Goal: Information Seeking & Learning: Check status

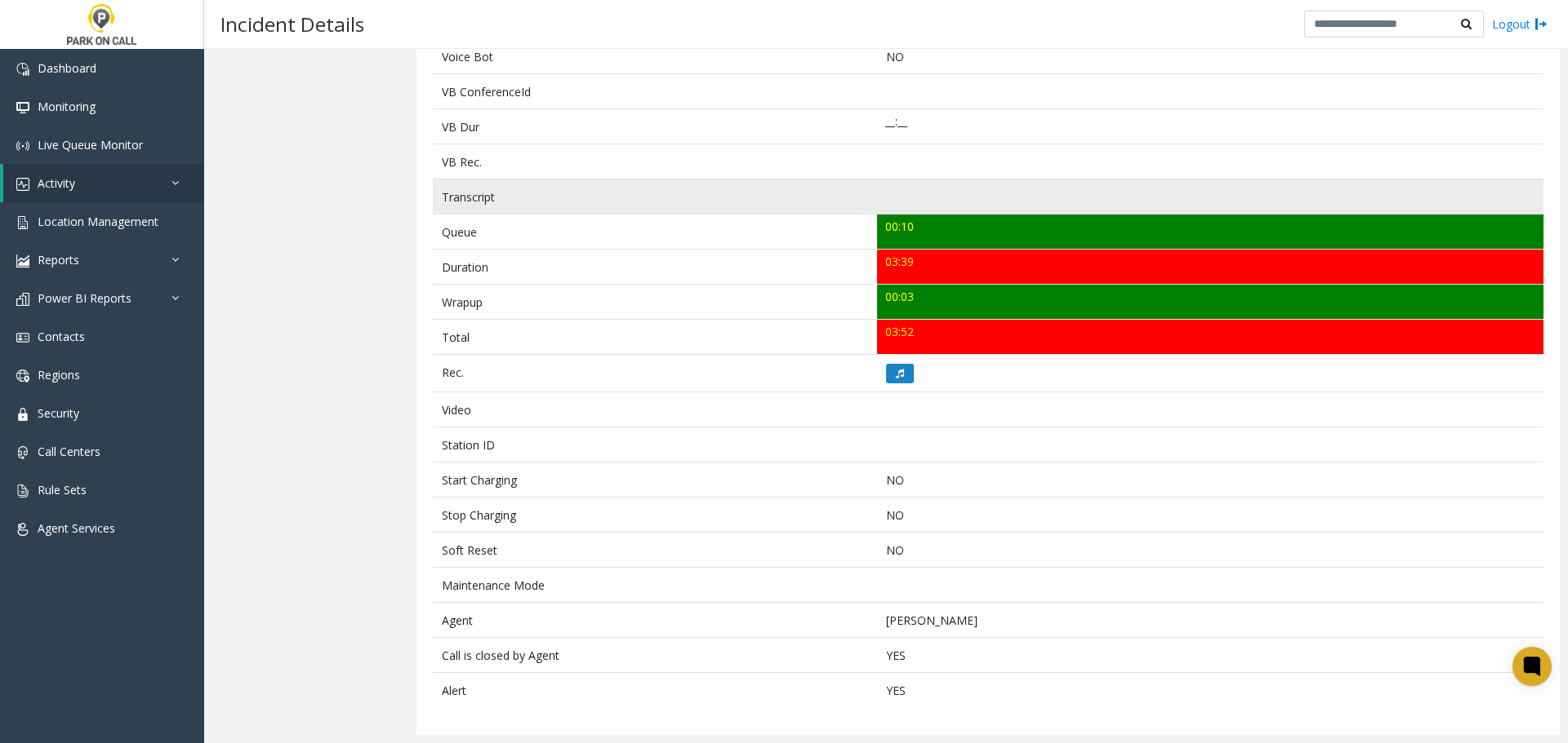
scroll to position [455, 0]
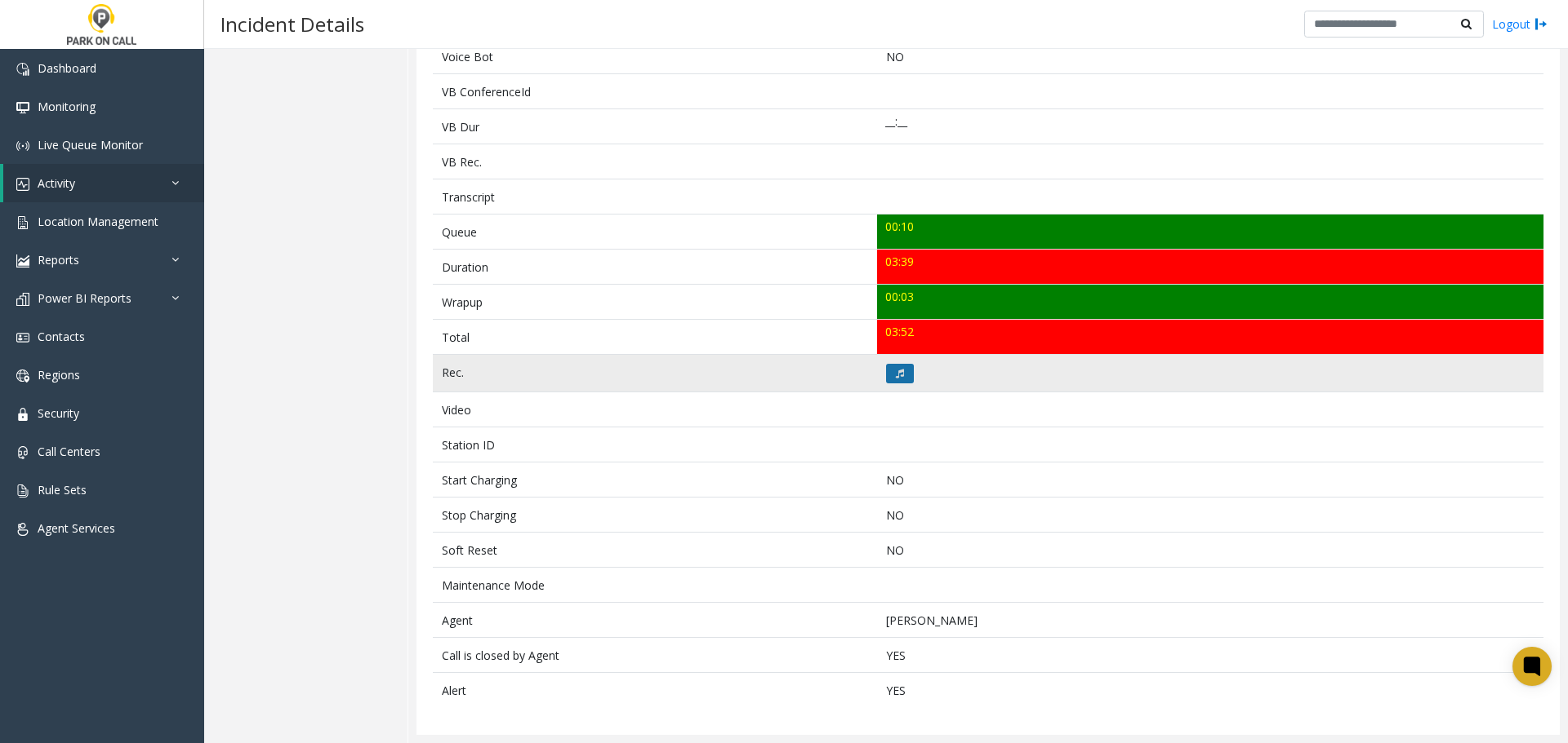
click at [893, 383] on button at bounding box center [899, 373] width 28 height 20
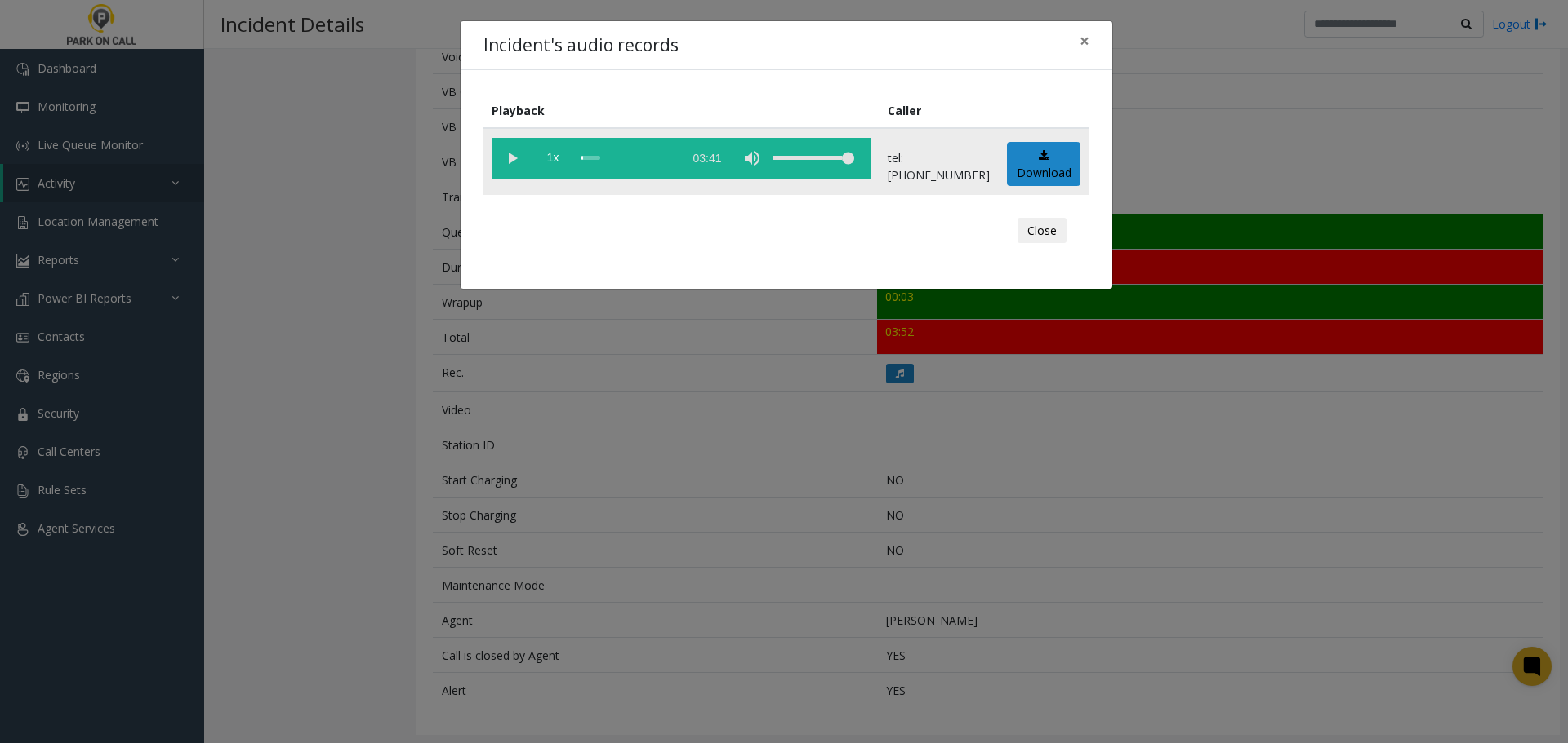
click at [506, 164] on vg-play-pause at bounding box center [512, 158] width 41 height 41
click at [1044, 231] on button "Close" at bounding box center [1041, 231] width 49 height 26
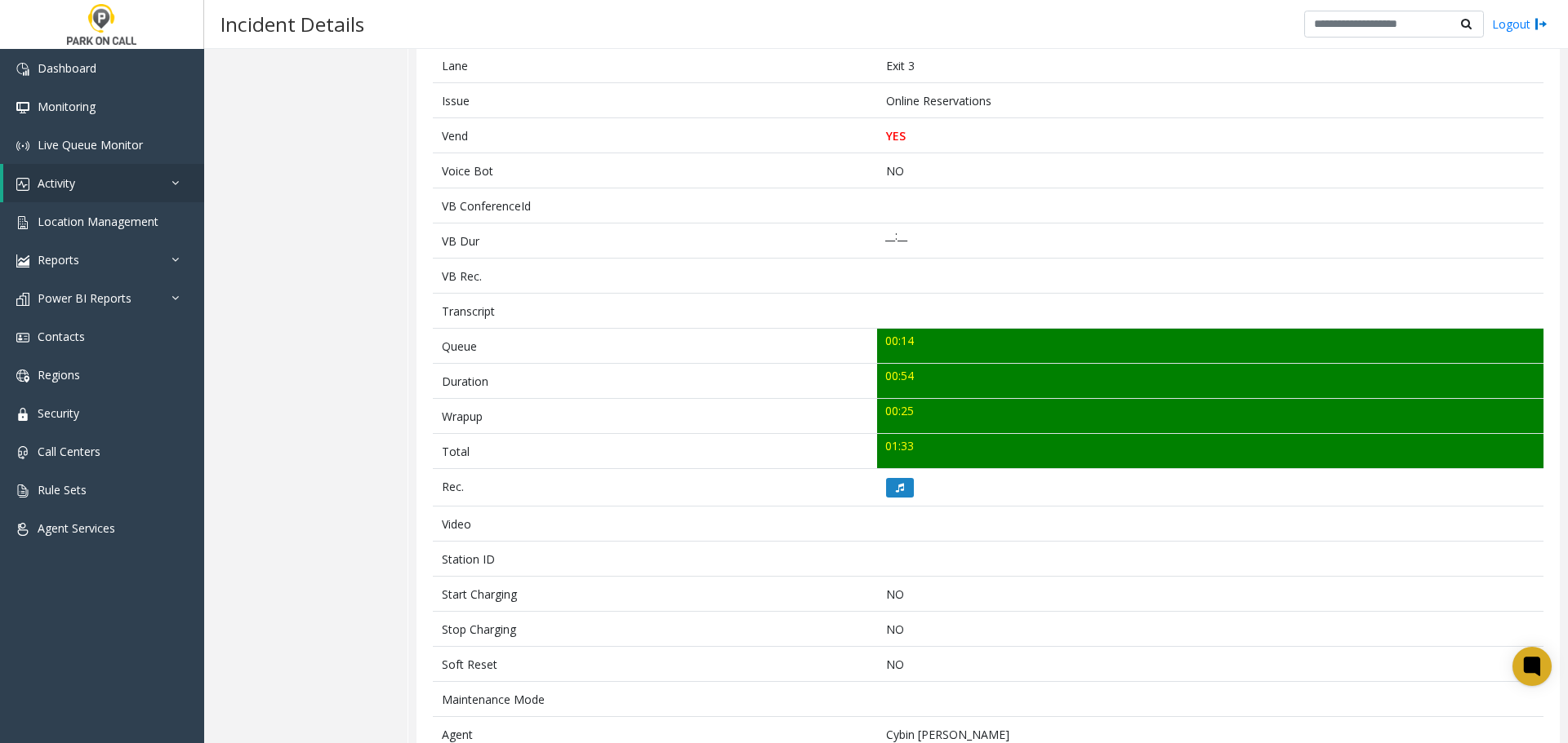
scroll to position [327, 0]
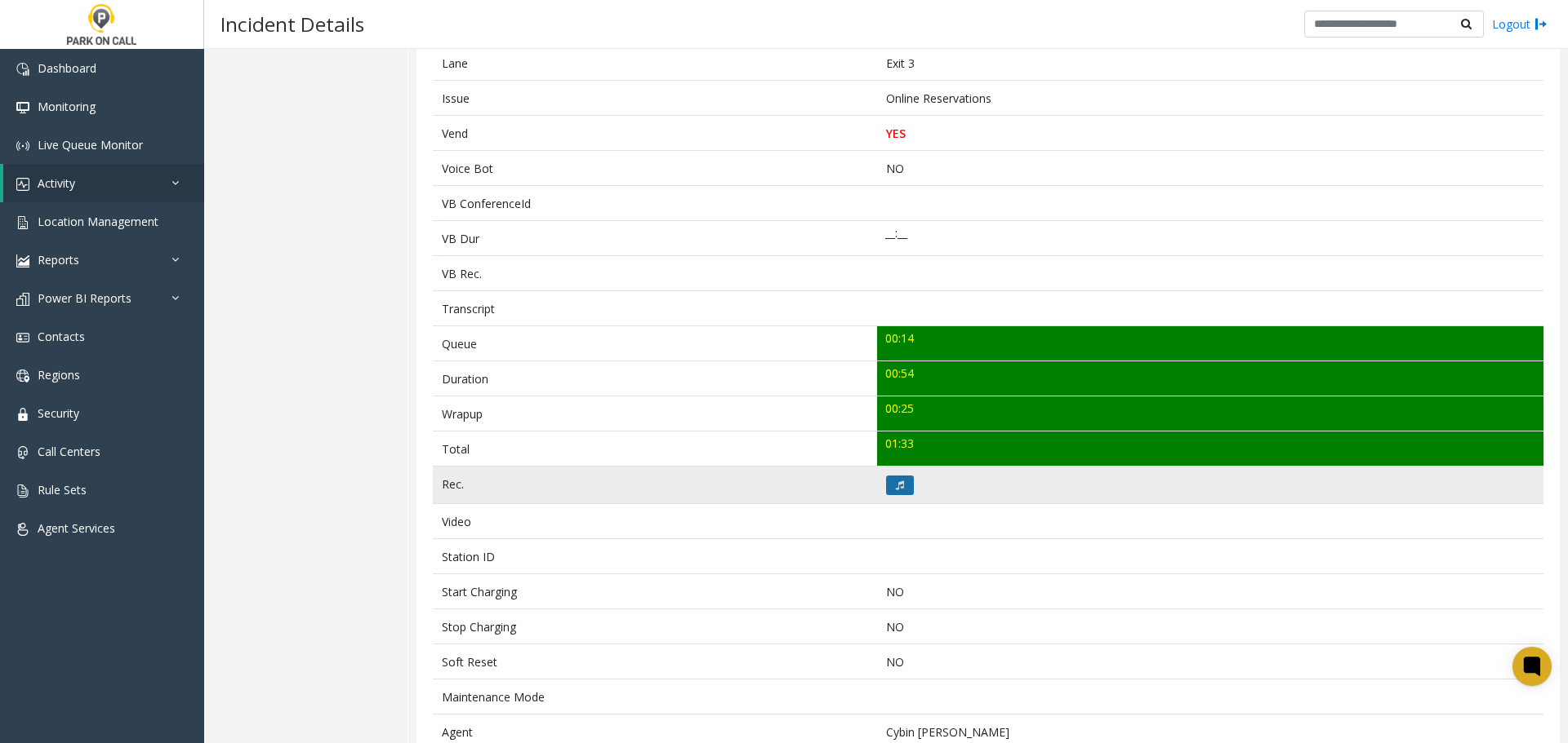
click at [896, 486] on icon at bounding box center [900, 485] width 9 height 10
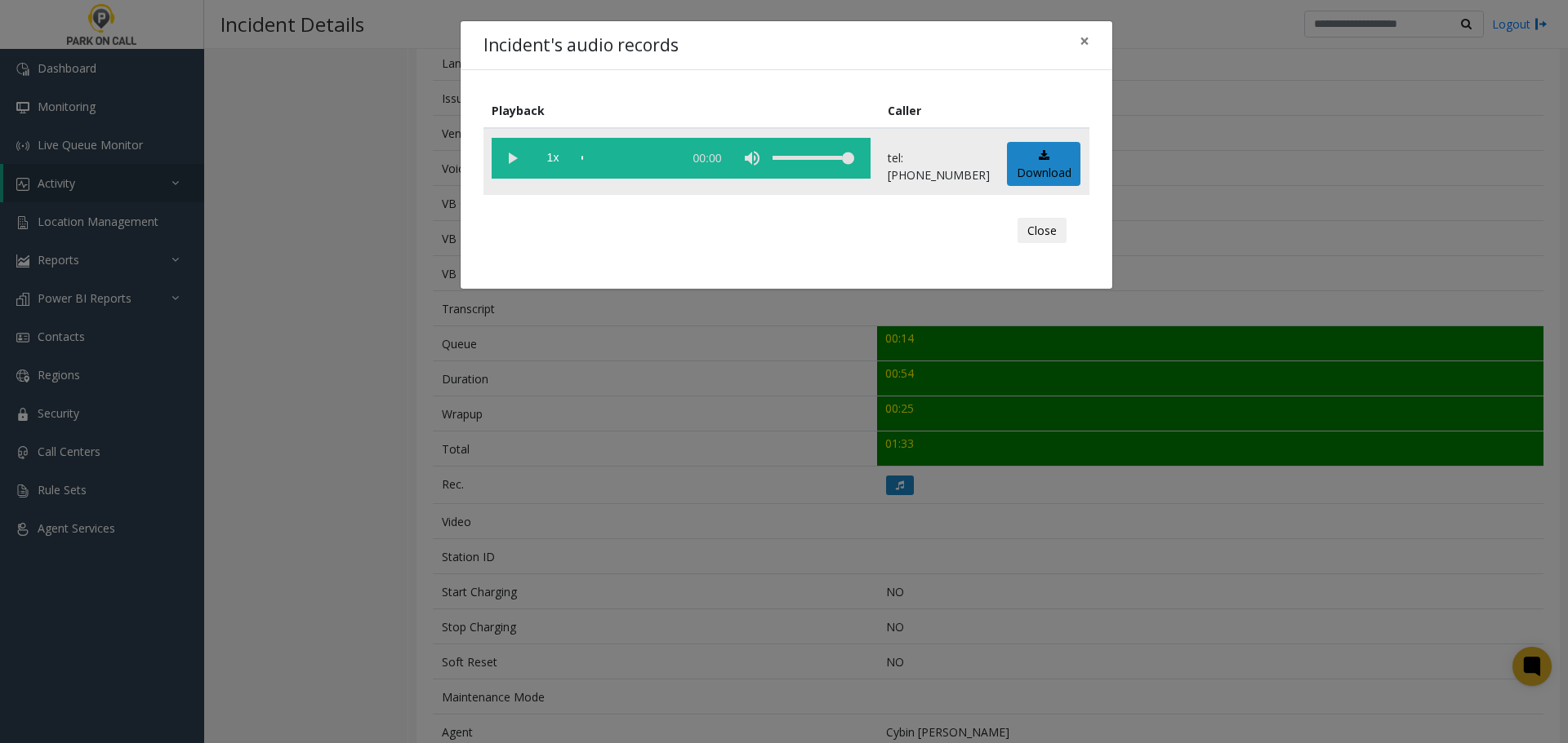
click at [514, 163] on vg-play-pause at bounding box center [512, 158] width 41 height 41
click at [1018, 231] on button "Close" at bounding box center [1041, 231] width 49 height 26
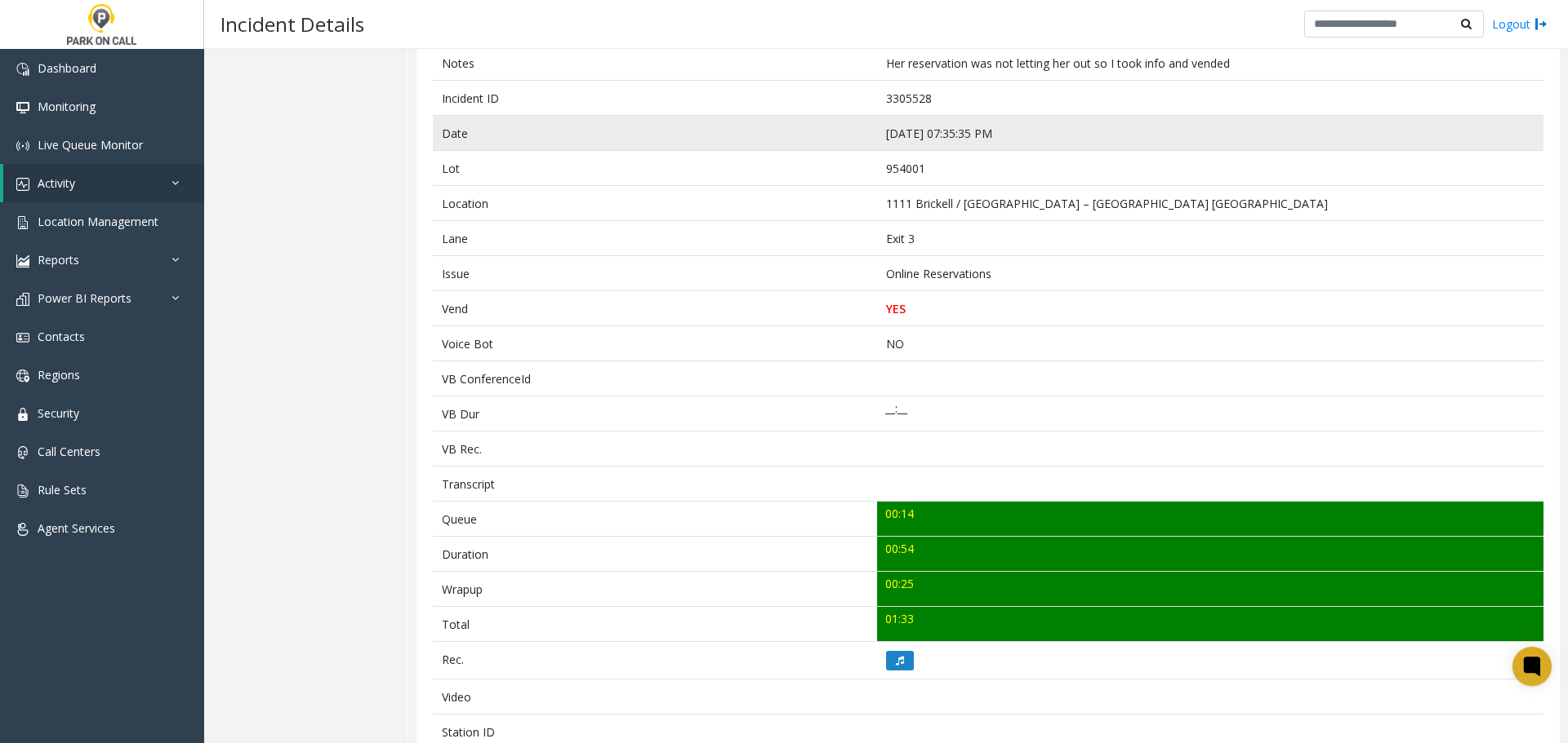
scroll to position [0, 0]
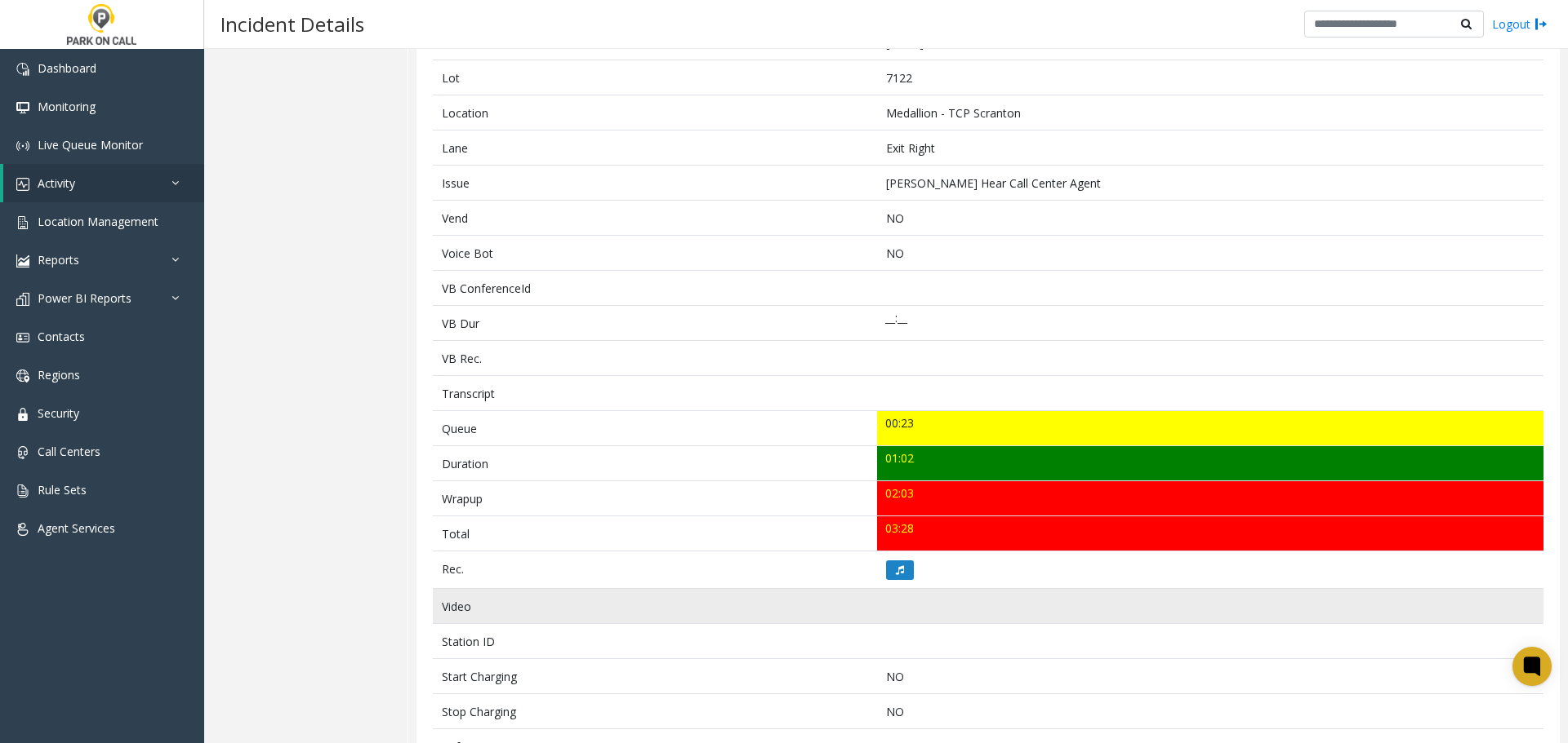
scroll to position [245, 0]
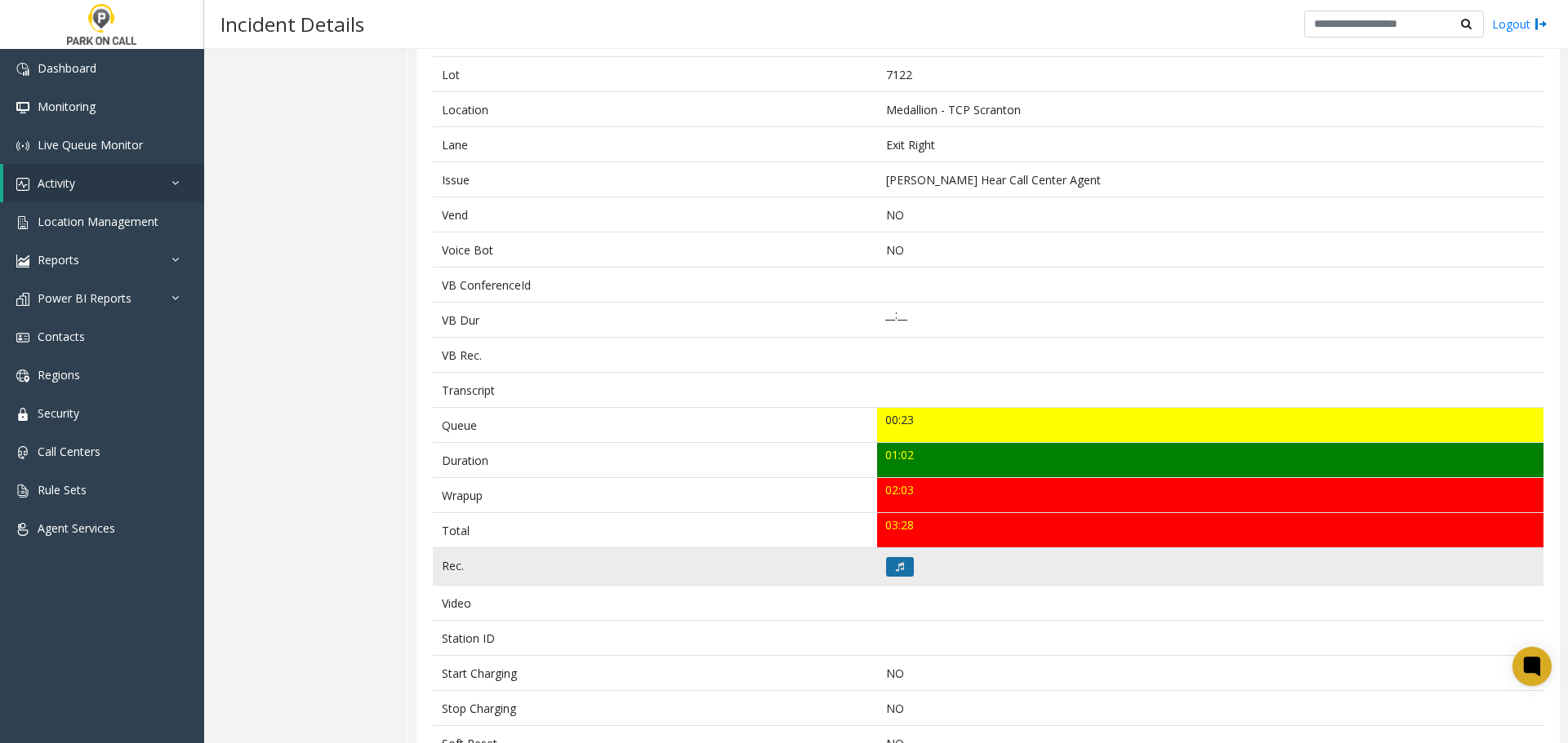
click at [896, 572] on icon at bounding box center [900, 567] width 9 height 10
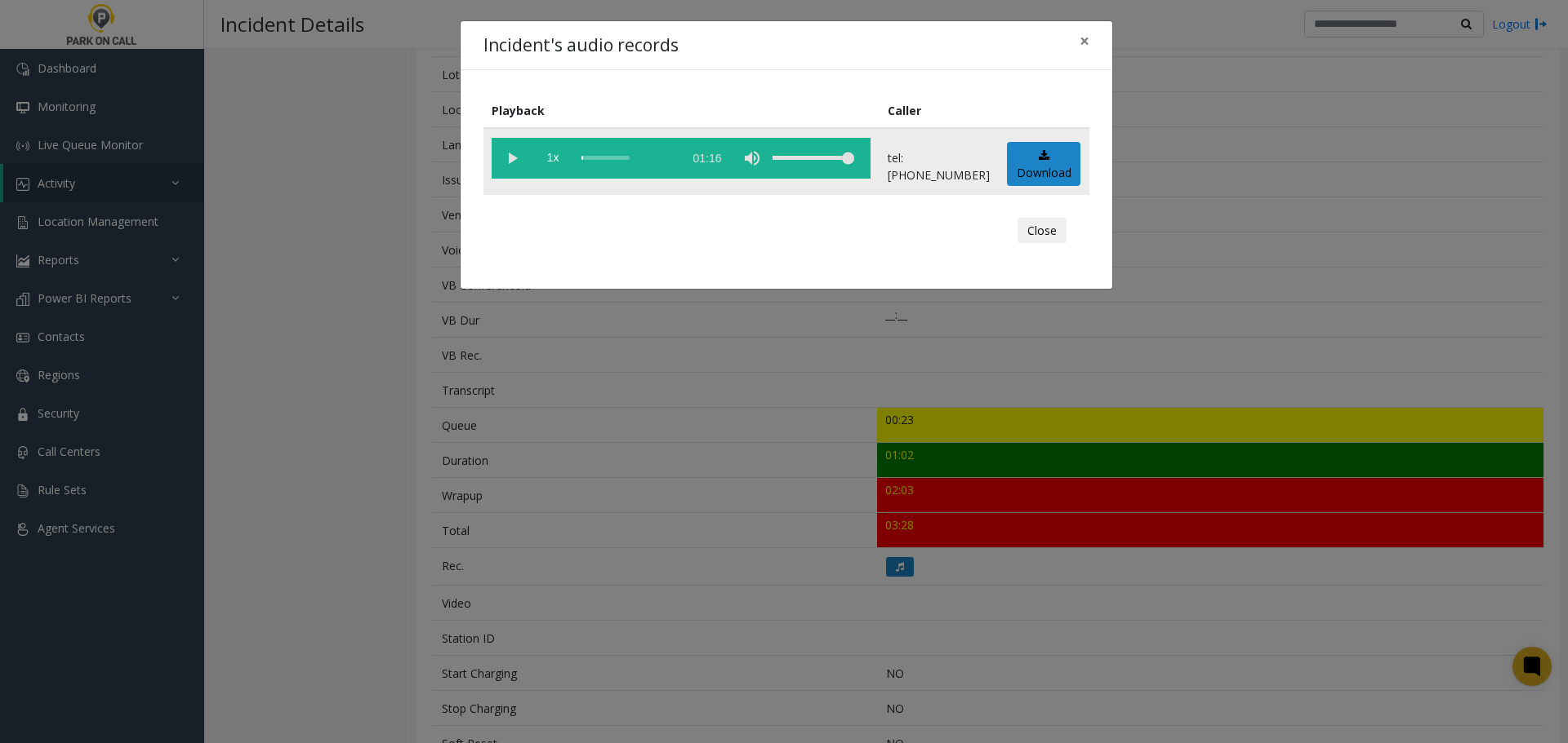
click at [515, 160] on vg-play-pause at bounding box center [512, 158] width 41 height 41
click at [1055, 228] on button "Close" at bounding box center [1041, 231] width 49 height 26
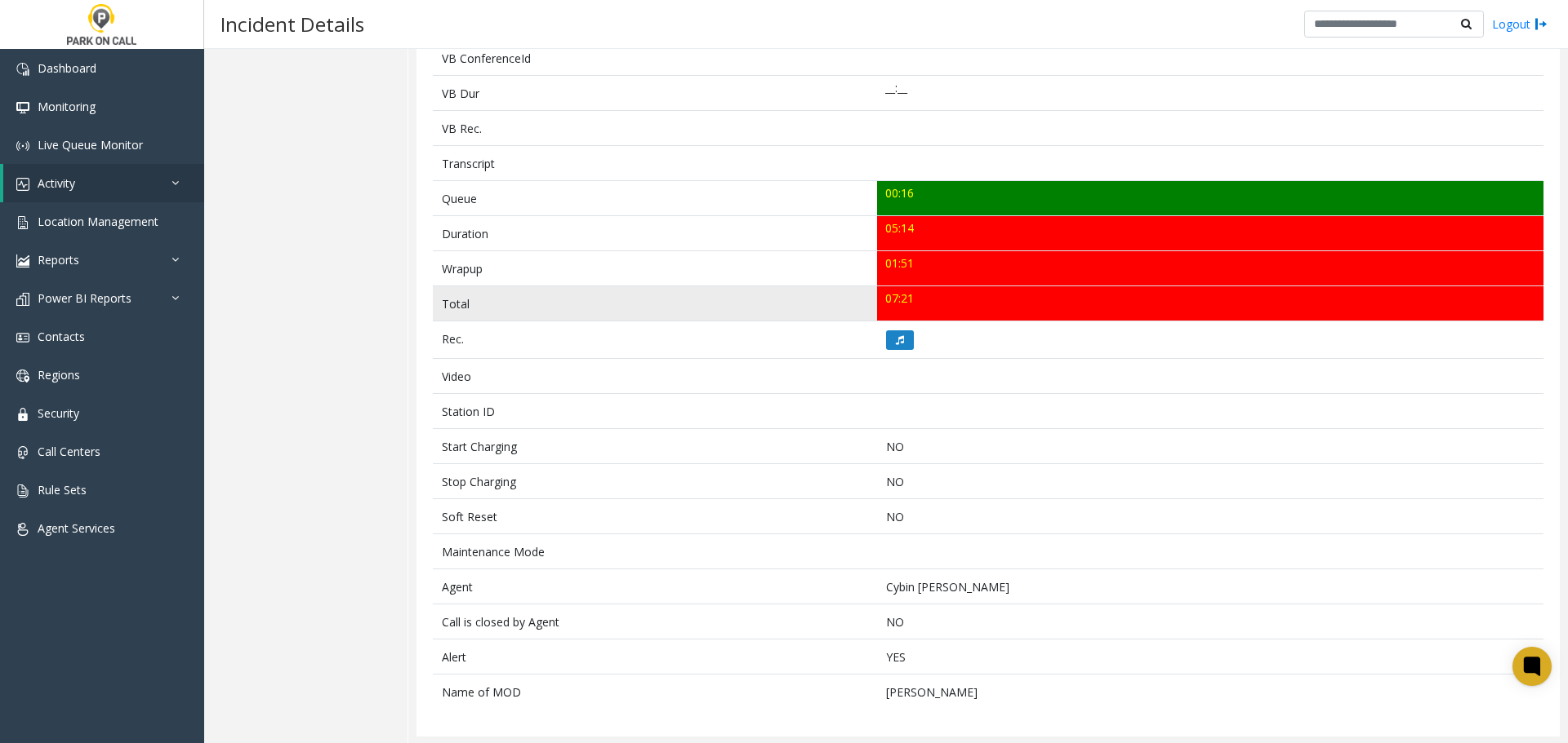
scroll to position [491, 0]
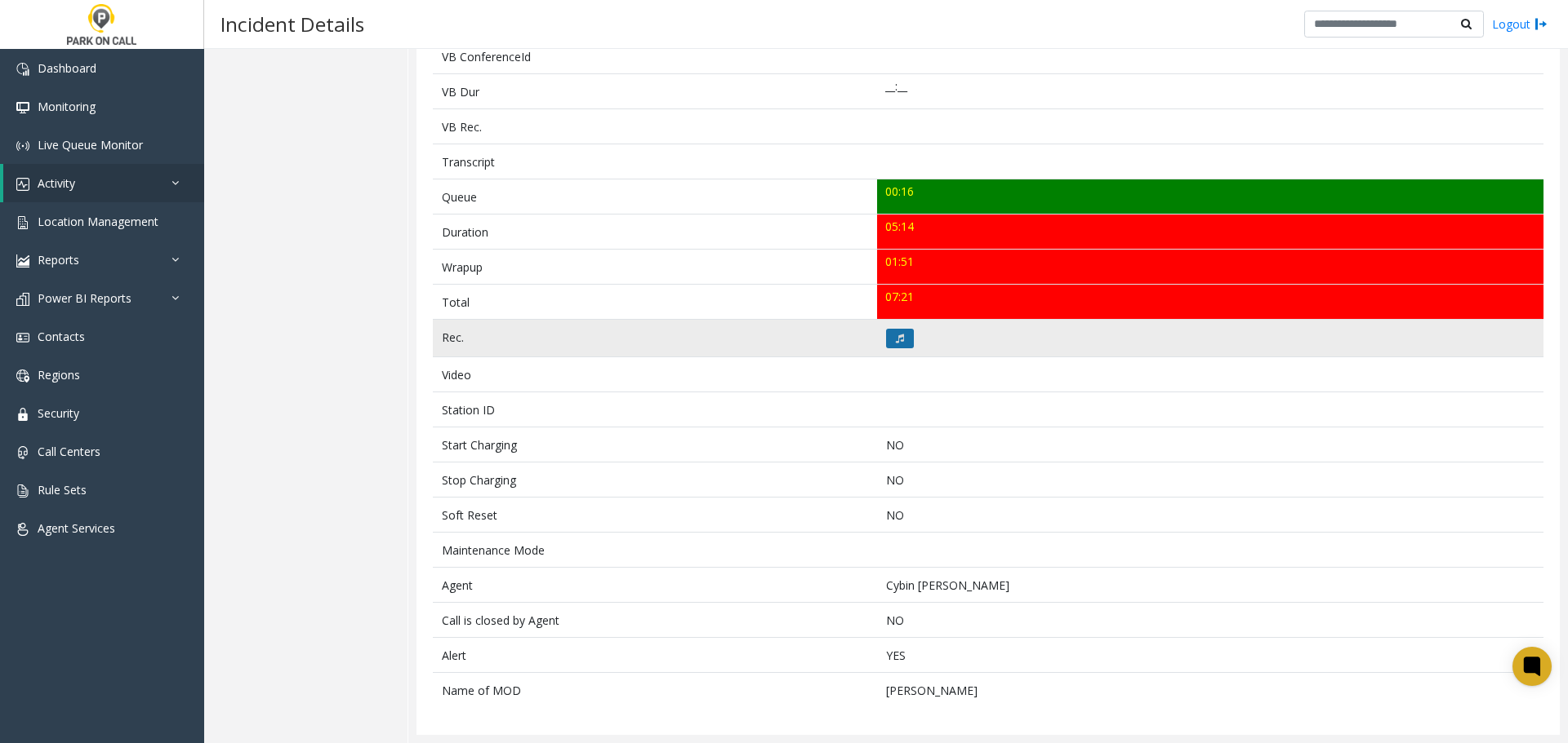
click at [896, 341] on icon at bounding box center [900, 338] width 9 height 10
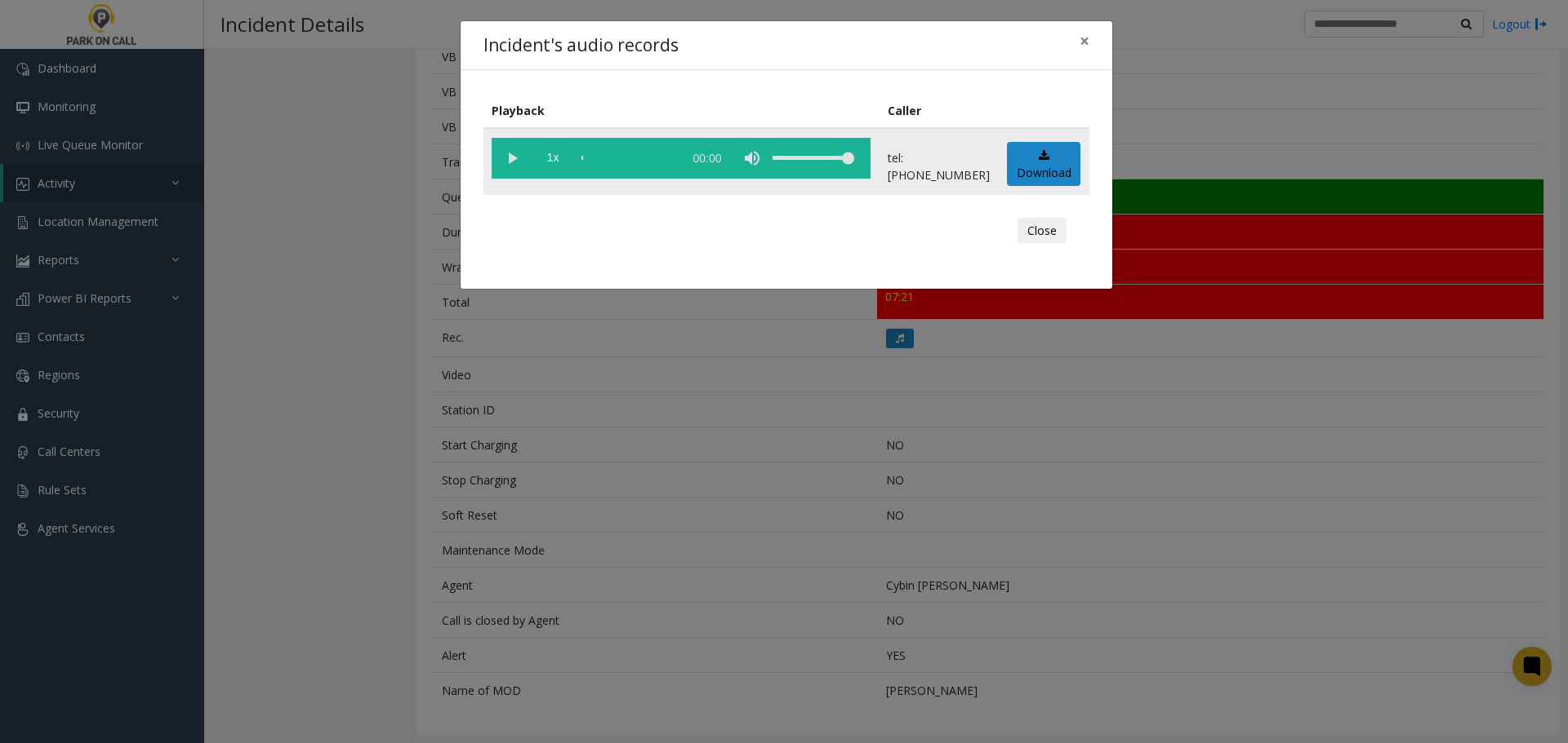
click at [519, 165] on vg-play-pause at bounding box center [512, 158] width 41 height 41
click at [552, 165] on span "1x" at bounding box center [552, 158] width 41 height 41
click at [552, 165] on span "1.5x" at bounding box center [552, 158] width 41 height 41
click at [548, 162] on span "2x" at bounding box center [552, 158] width 41 height 41
click at [548, 162] on span "0.5x" at bounding box center [552, 158] width 41 height 41
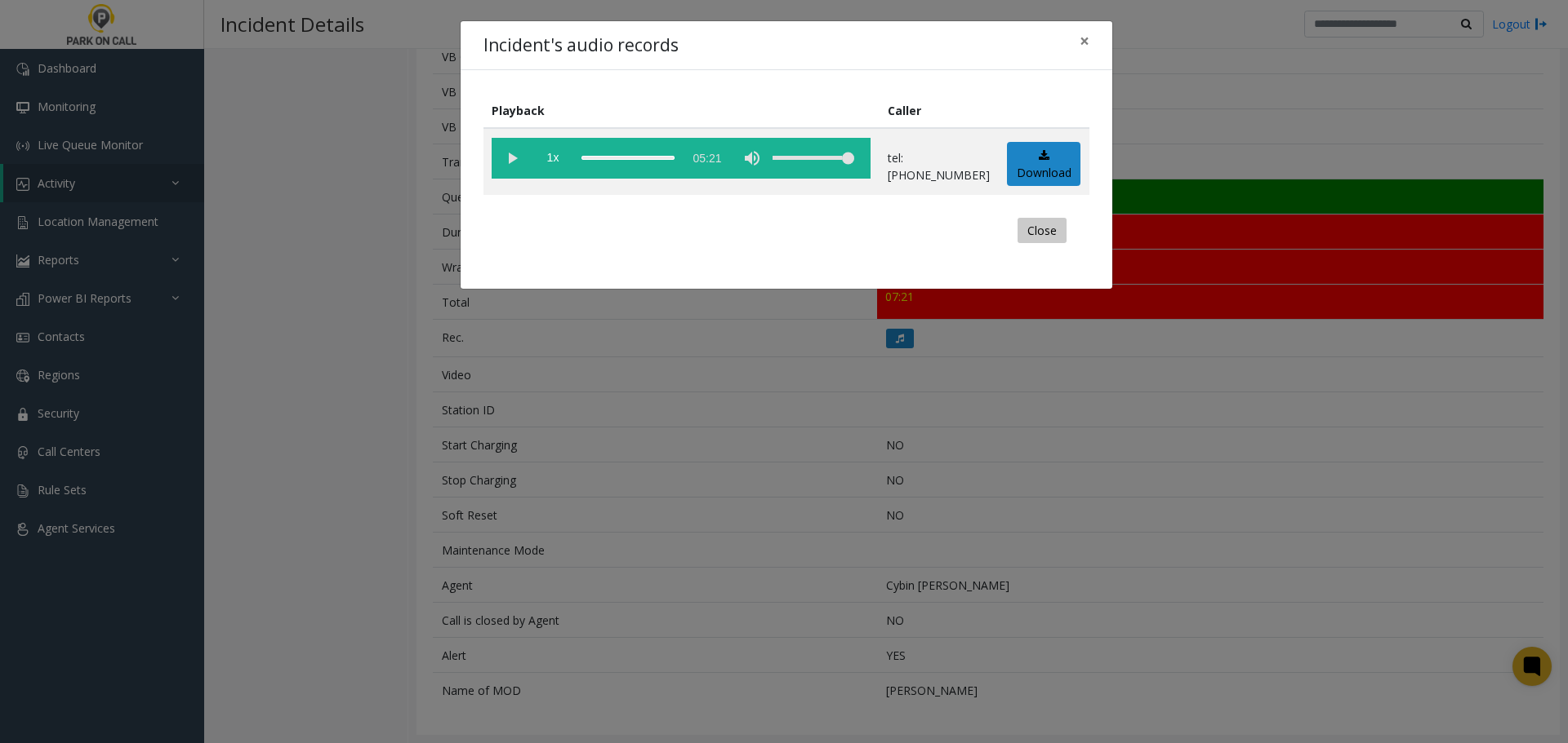
click at [1052, 224] on button "Close" at bounding box center [1041, 231] width 49 height 26
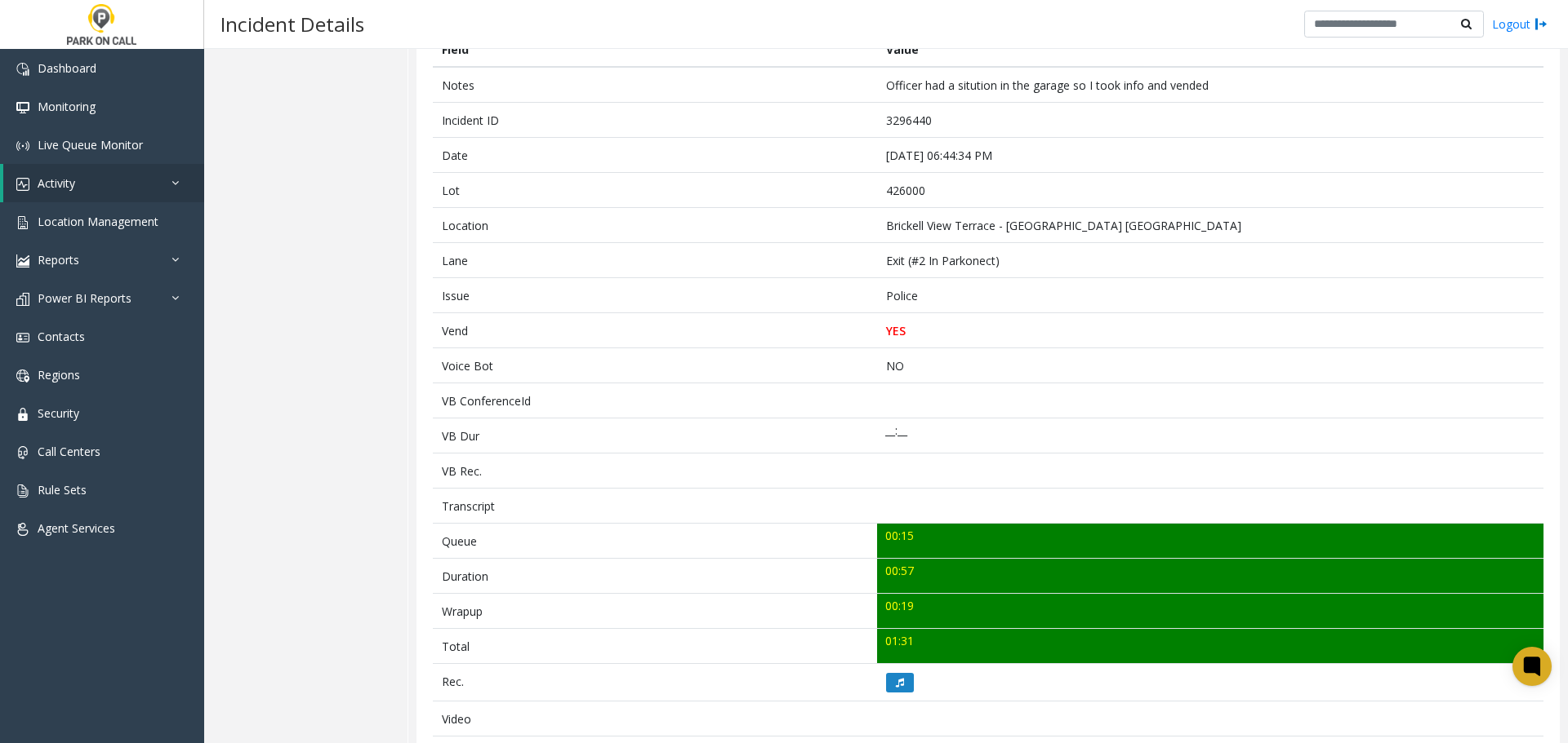
scroll to position [252, 0]
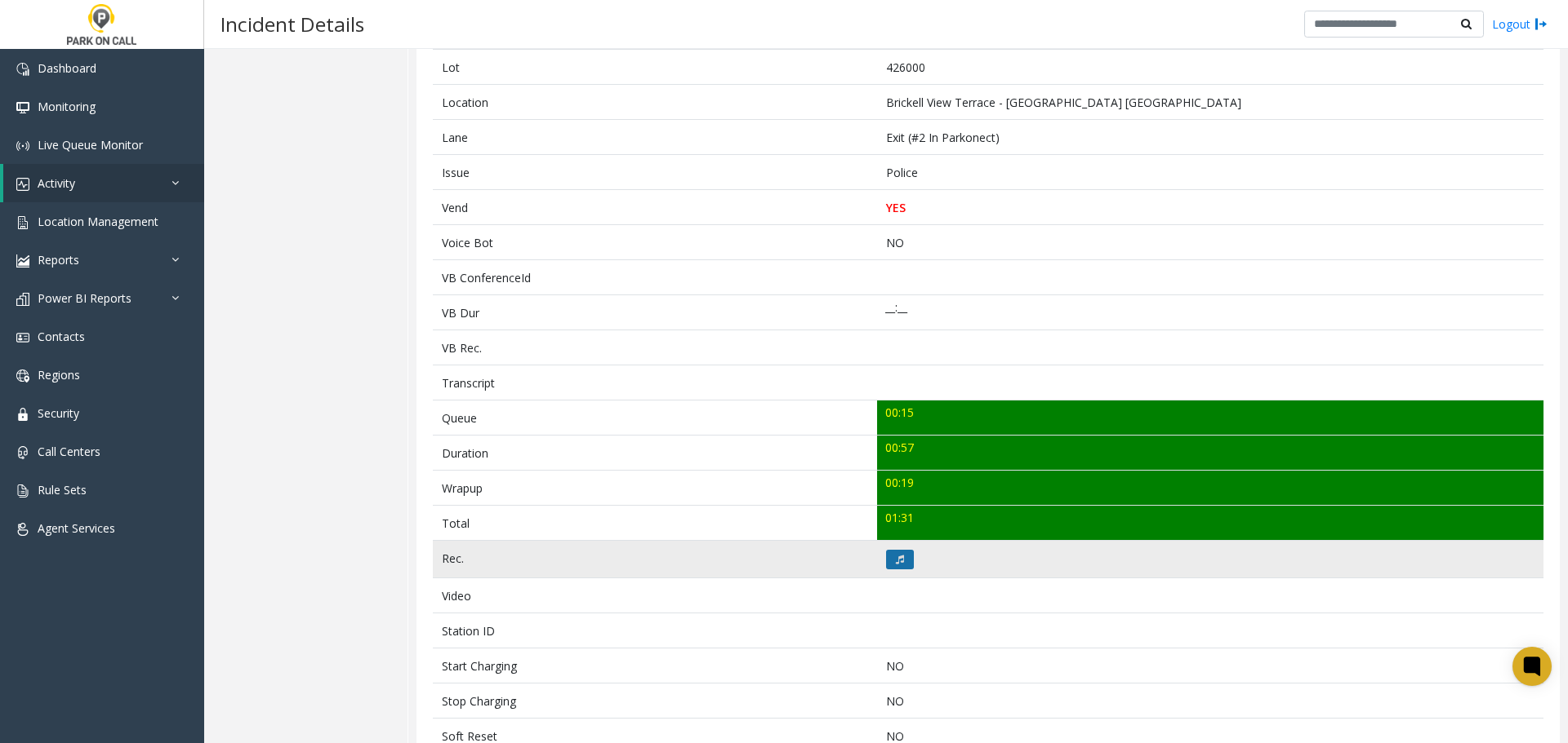
click at [896, 557] on icon at bounding box center [900, 559] width 9 height 10
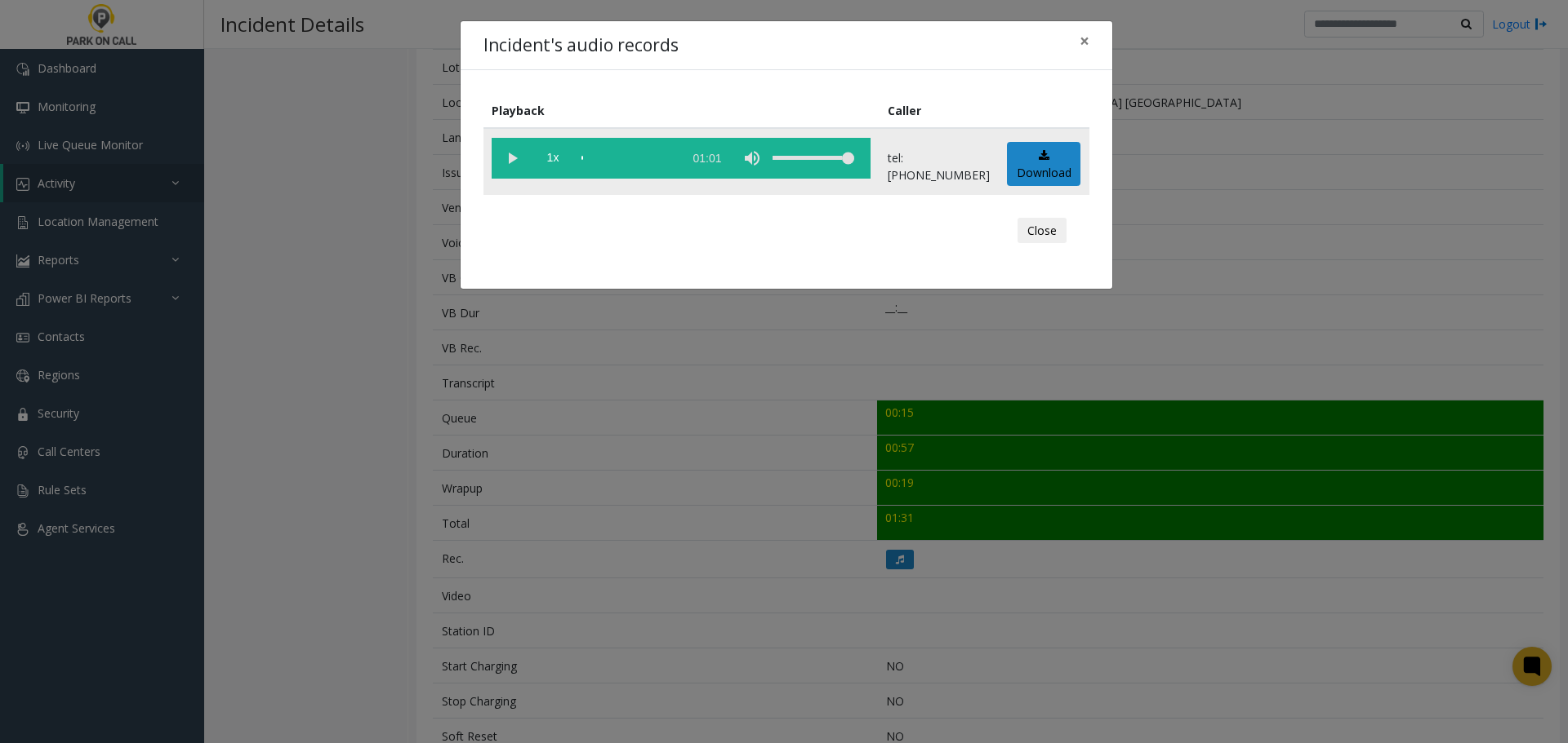
click at [514, 151] on vg-play-pause at bounding box center [512, 158] width 41 height 41
click at [591, 155] on div "scrub bar" at bounding box center [628, 158] width 93 height 41
click at [1051, 229] on button "Close" at bounding box center [1041, 231] width 49 height 26
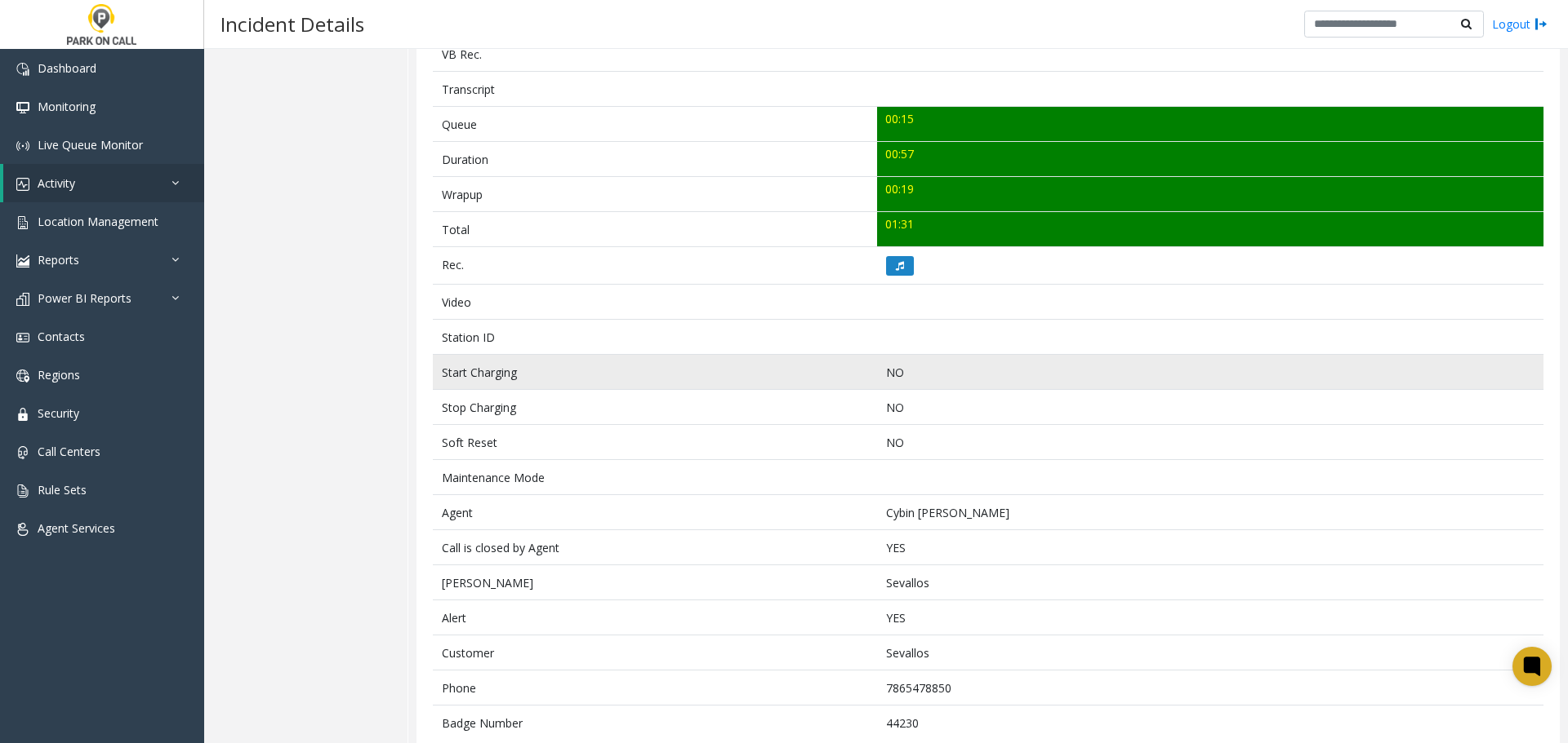
scroll to position [578, 0]
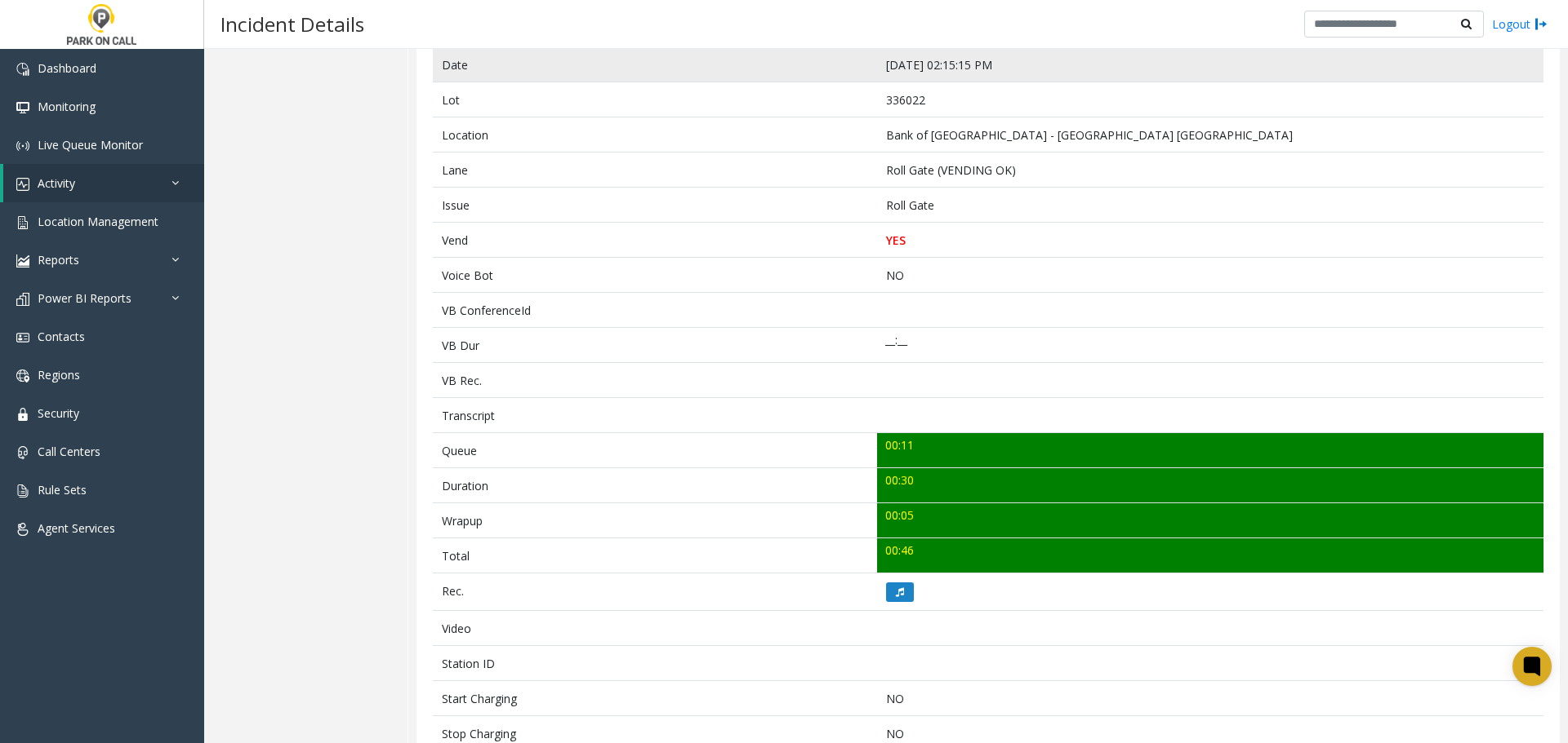
scroll to position [438, 0]
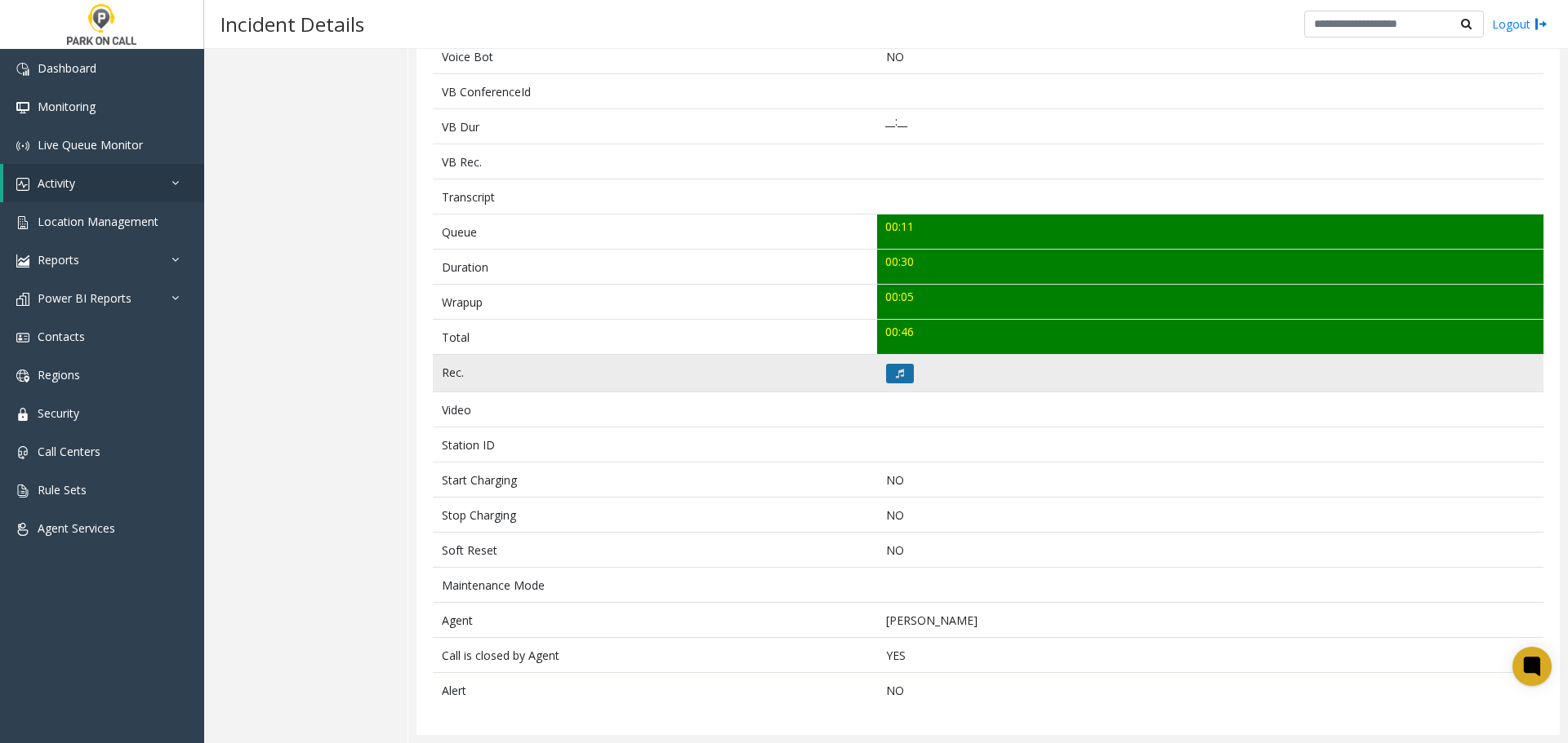
click at [897, 371] on icon at bounding box center [900, 373] width 9 height 10
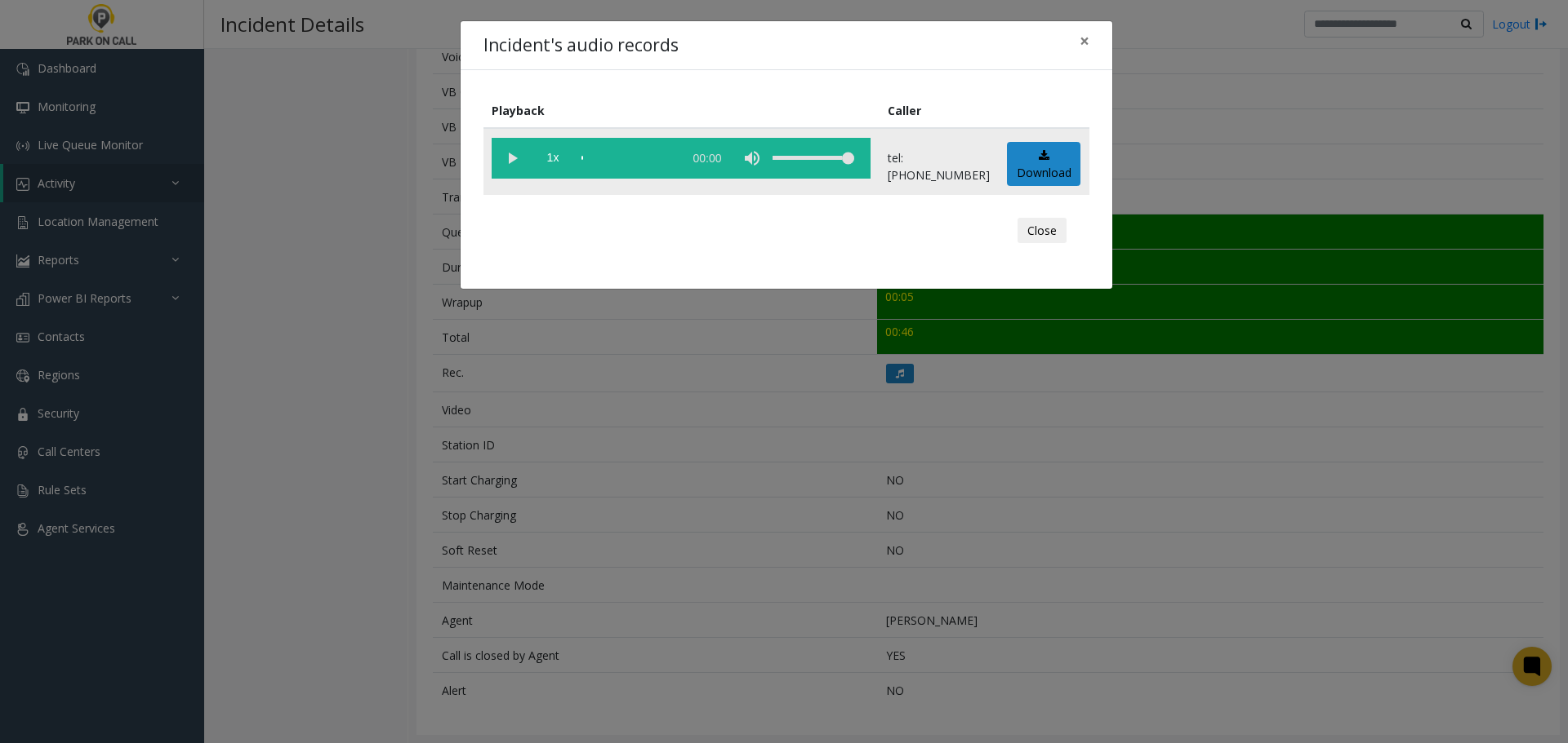
click at [515, 162] on vg-play-pause at bounding box center [512, 158] width 41 height 41
click at [597, 158] on div "scrub bar" at bounding box center [628, 158] width 93 height 41
click at [1055, 219] on button "Close" at bounding box center [1041, 231] width 49 height 26
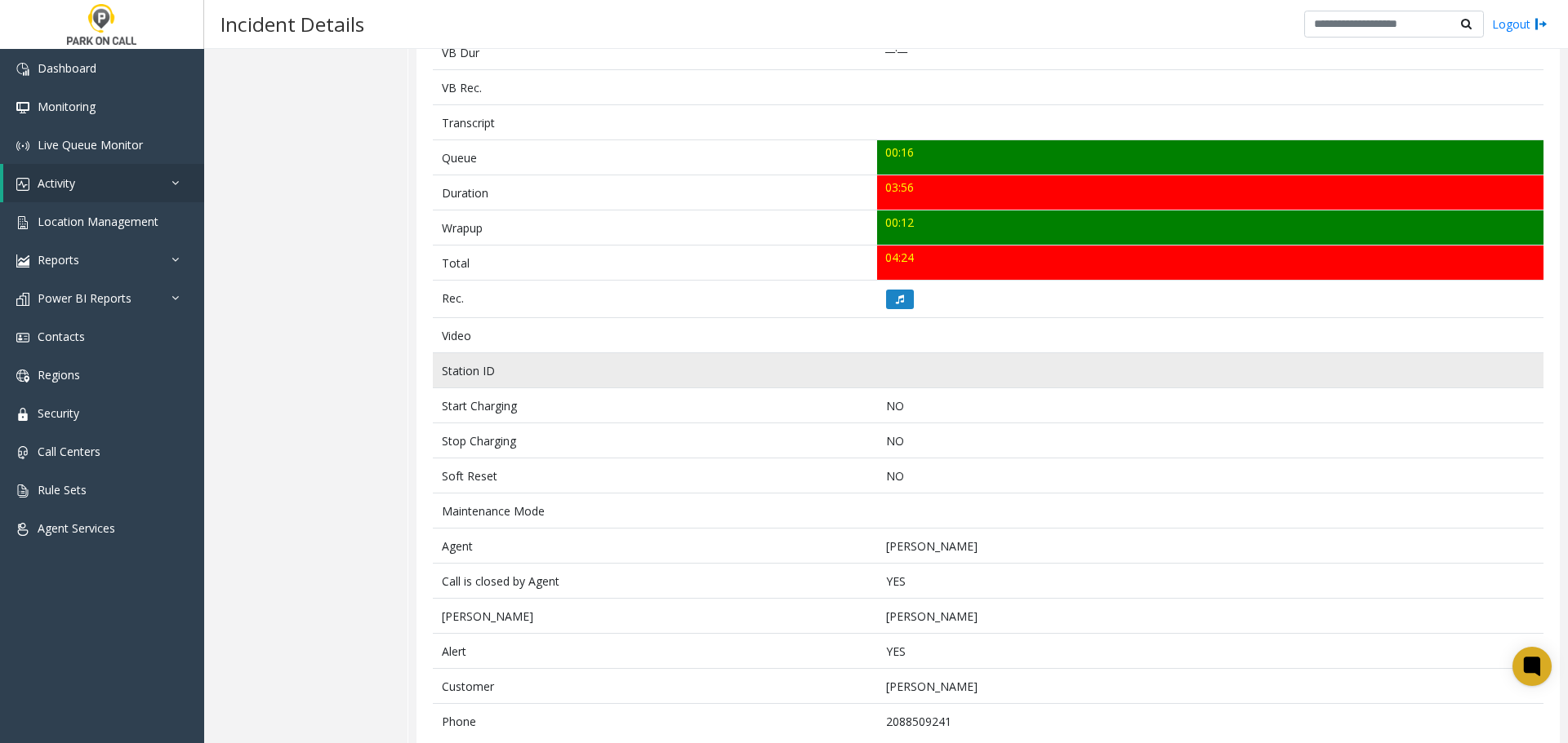
scroll to position [543, 0]
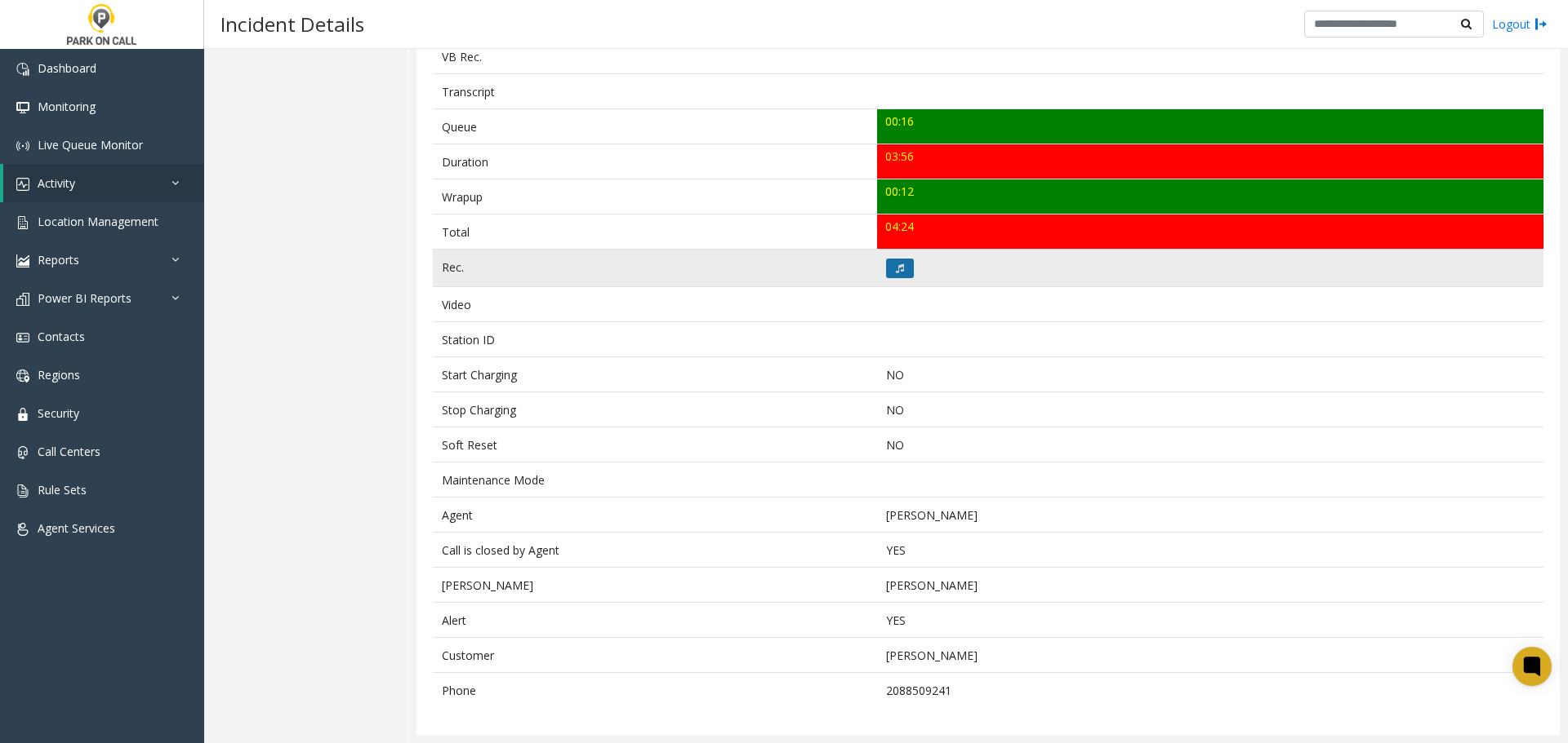
click at [902, 265] on button at bounding box center [899, 269] width 28 height 20
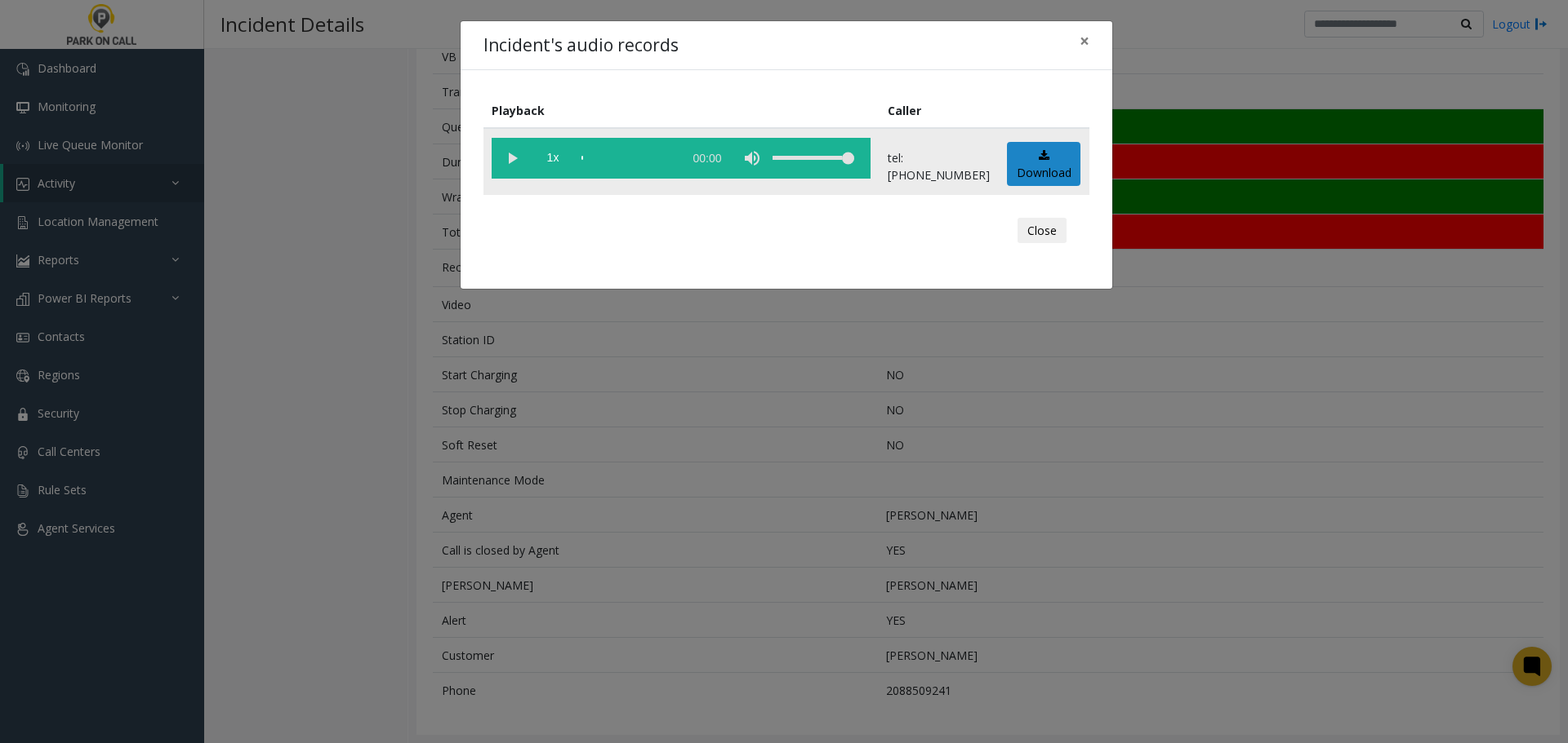
click at [521, 156] on vg-play-pause at bounding box center [512, 158] width 41 height 41
click at [1054, 233] on button "Close" at bounding box center [1041, 231] width 49 height 26
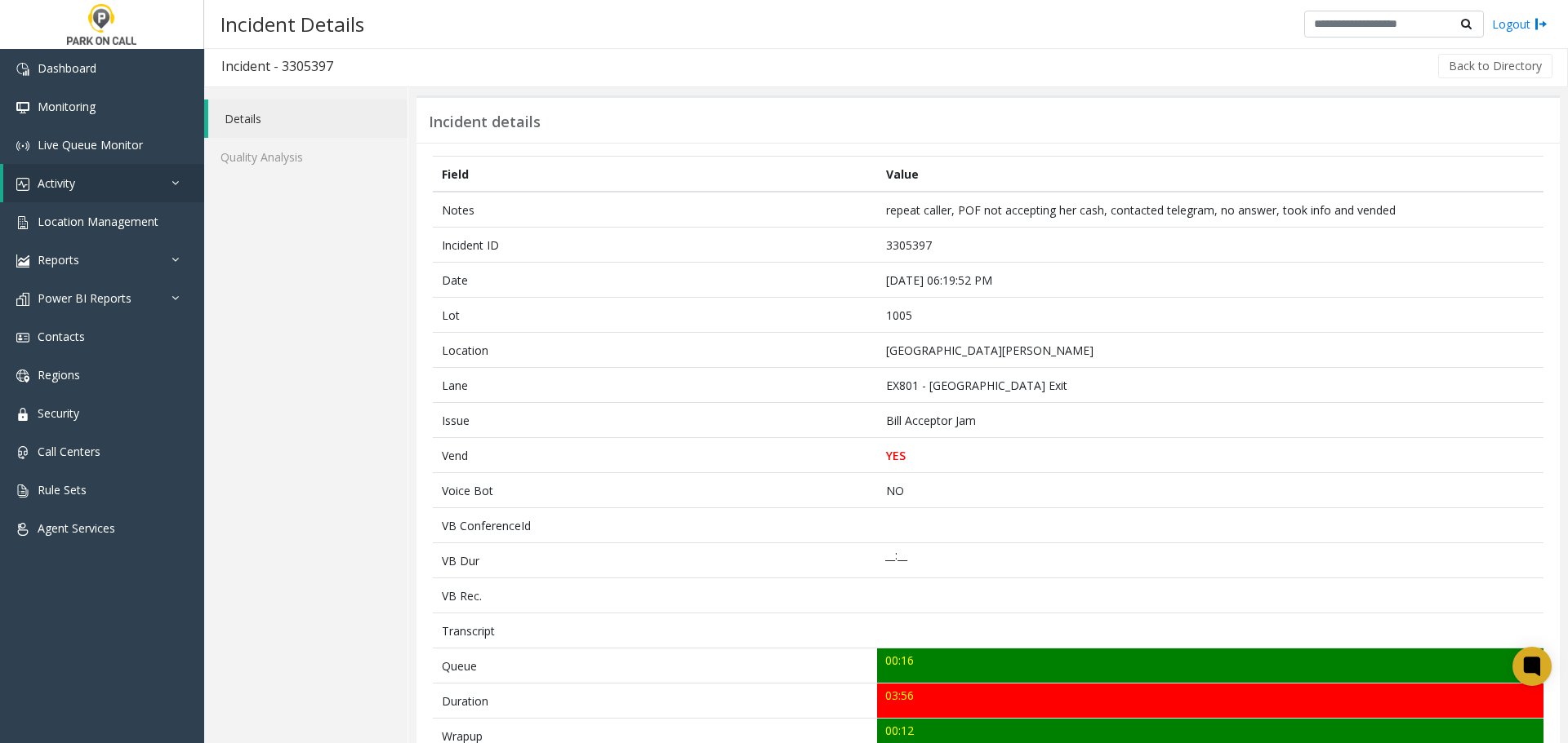
scroll to position [0, 0]
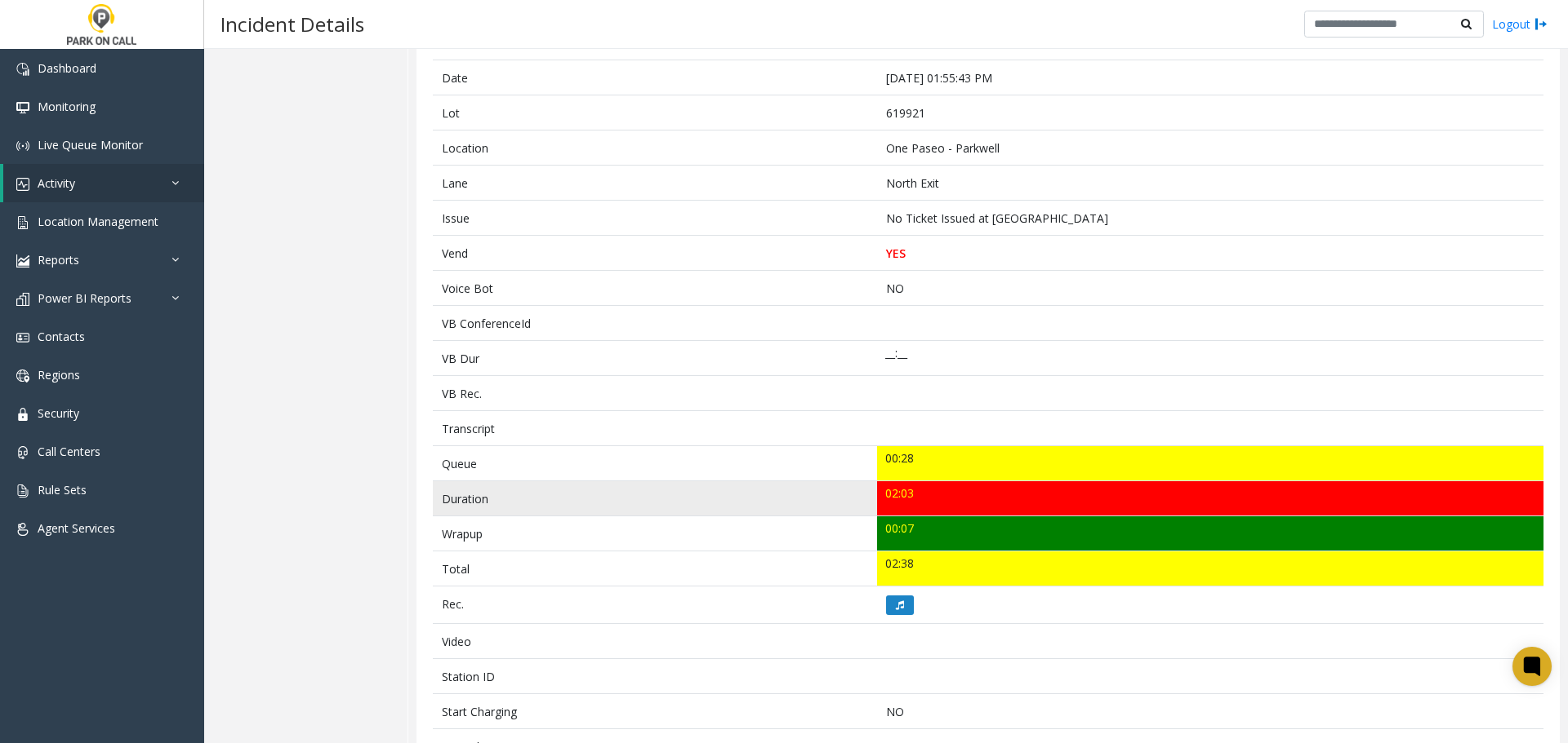
scroll to position [327, 0]
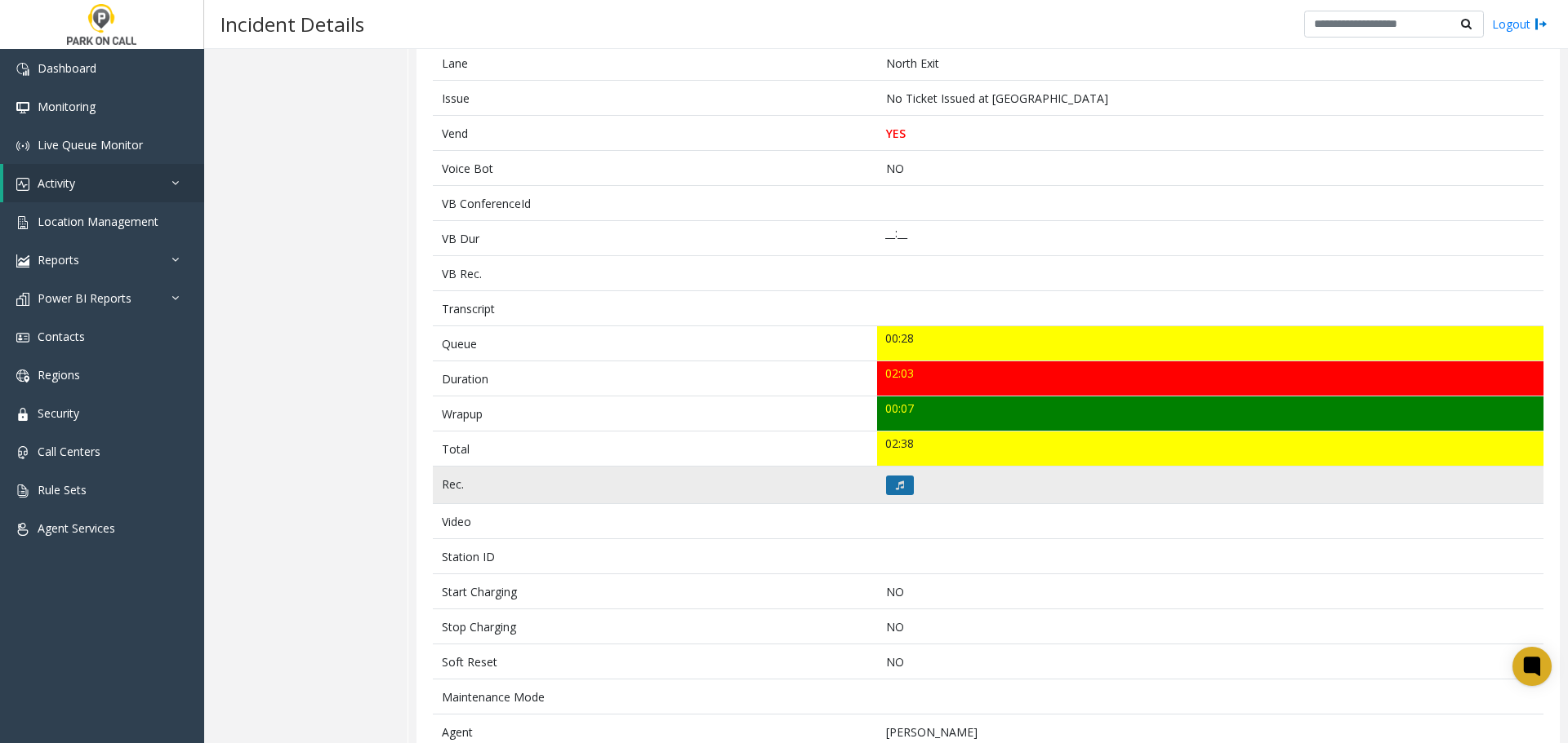
click at [900, 482] on button at bounding box center [899, 485] width 28 height 20
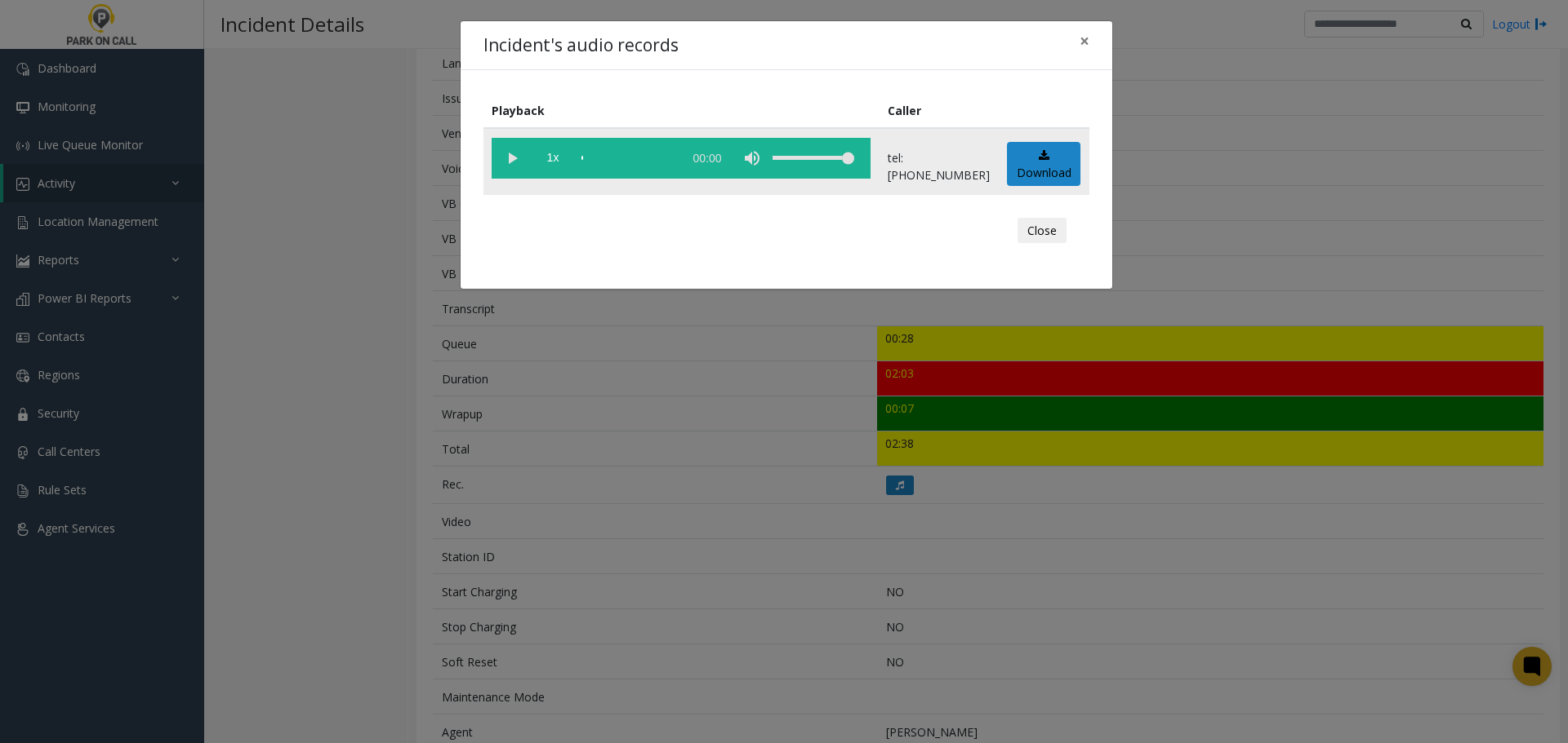
click at [513, 163] on vg-play-pause at bounding box center [512, 158] width 41 height 41
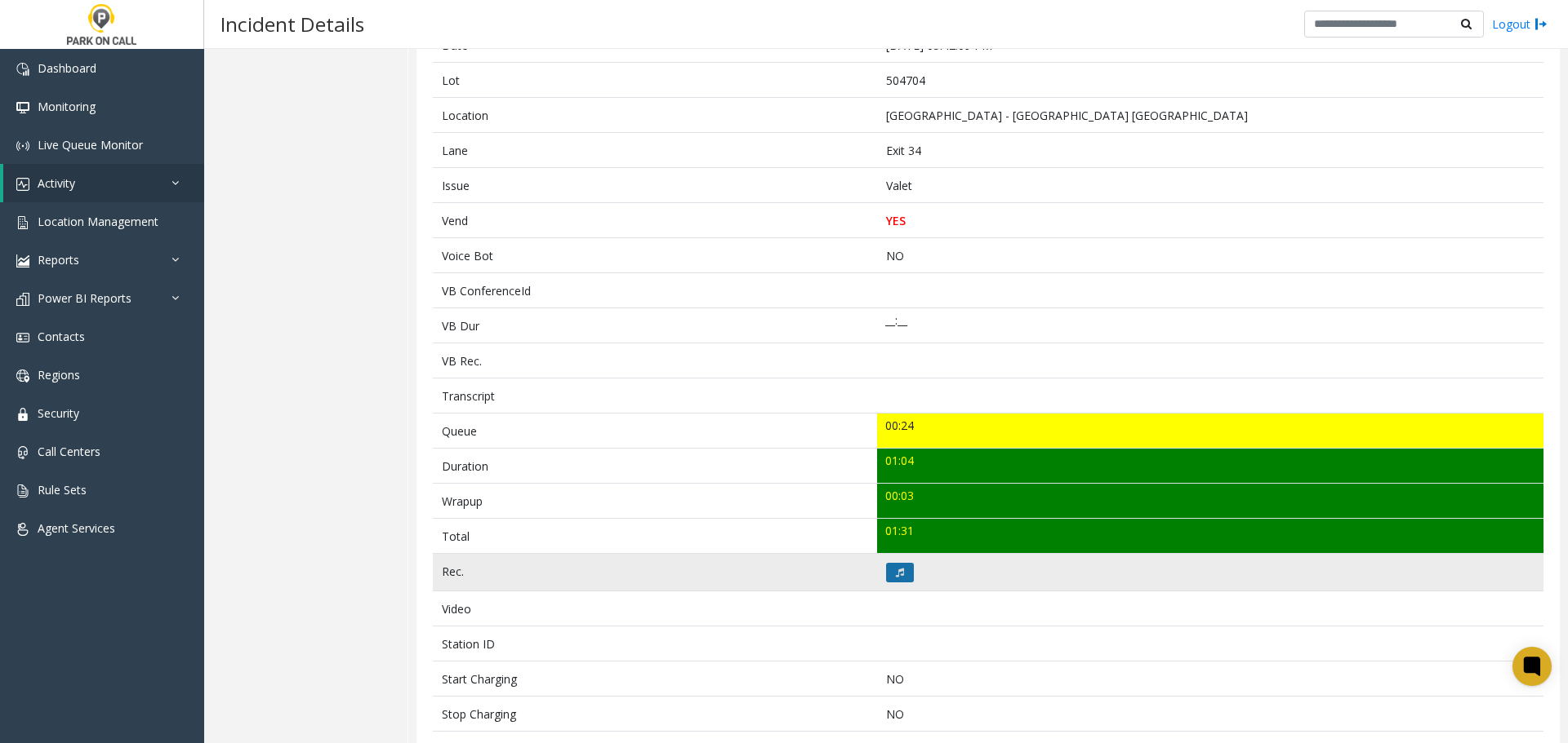
scroll to position [252, 0]
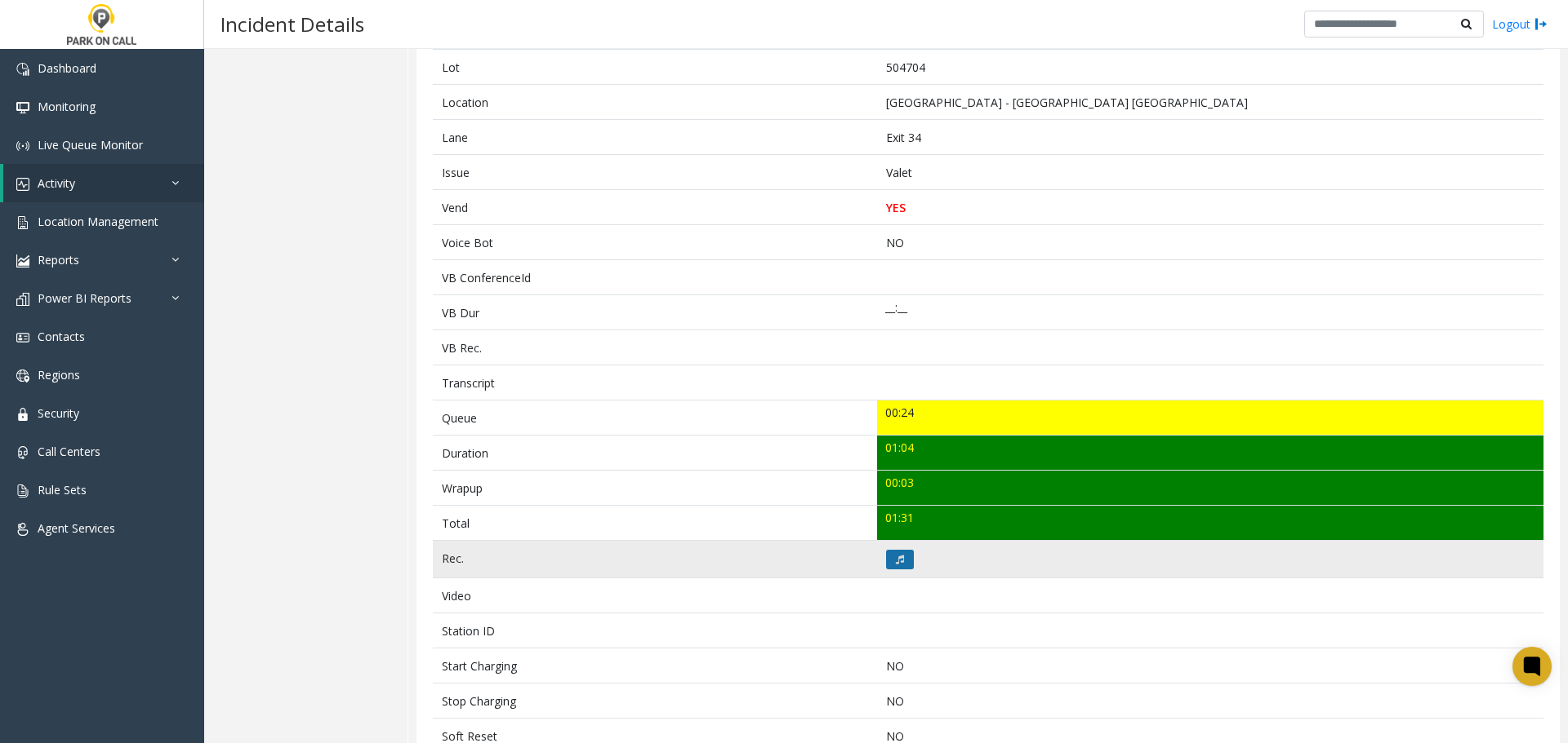
click at [896, 555] on icon at bounding box center [900, 559] width 9 height 10
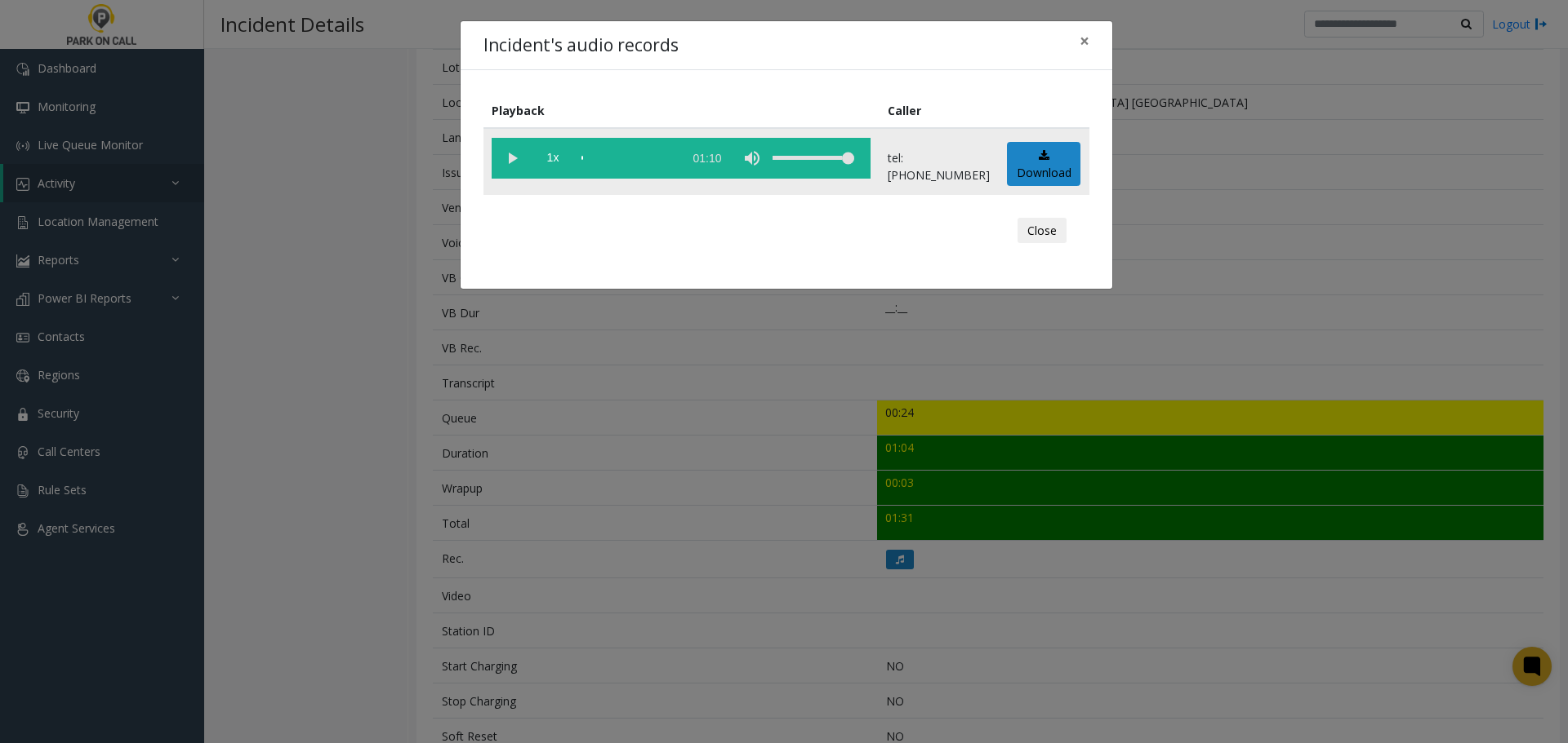
click at [513, 156] on vg-play-pause at bounding box center [512, 158] width 41 height 41
drag, startPoint x: 509, startPoint y: 162, endPoint x: 495, endPoint y: 179, distance: 22.0
click at [509, 162] on vg-play-pause at bounding box center [512, 158] width 41 height 41
click at [1035, 225] on button "Close" at bounding box center [1041, 231] width 49 height 26
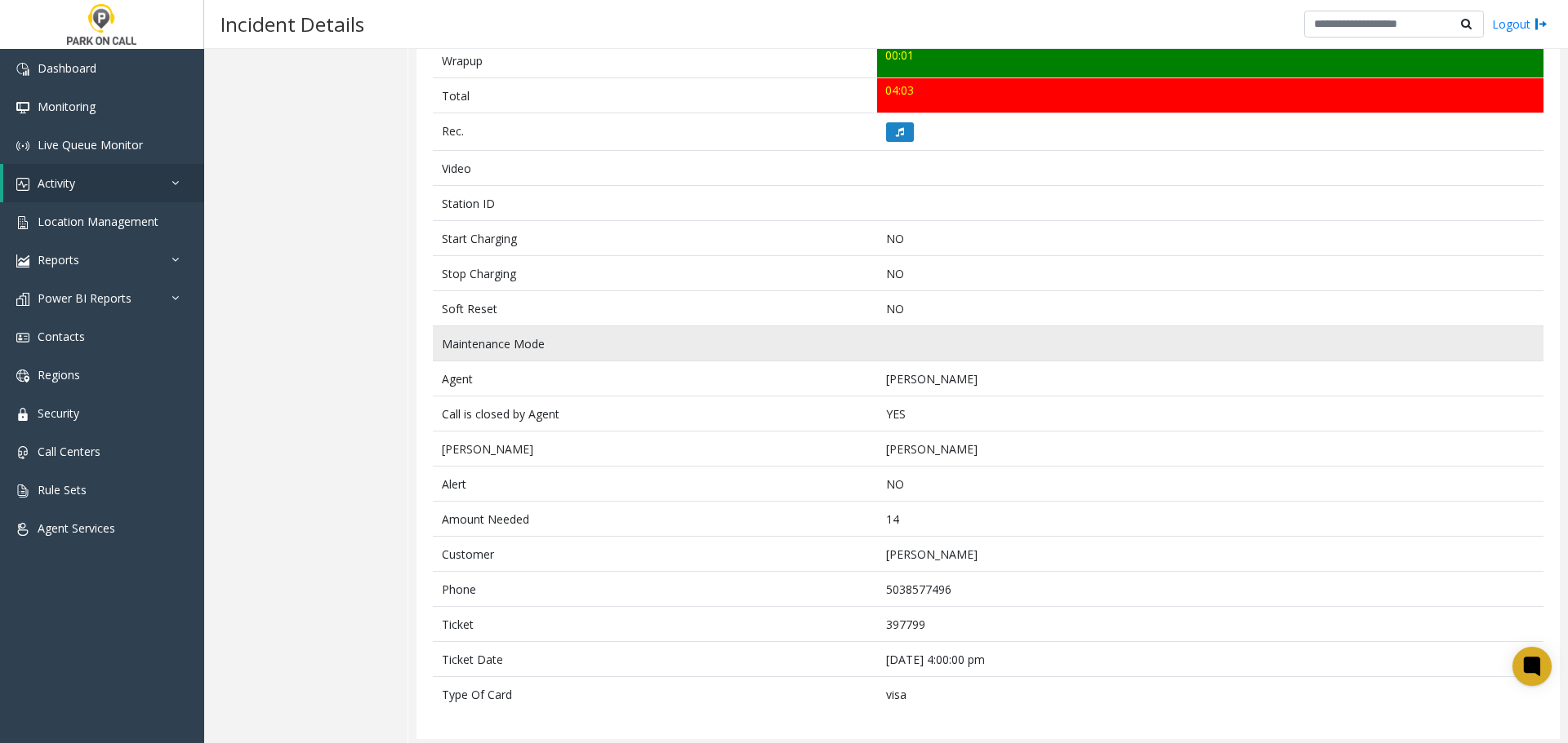
scroll to position [684, 0]
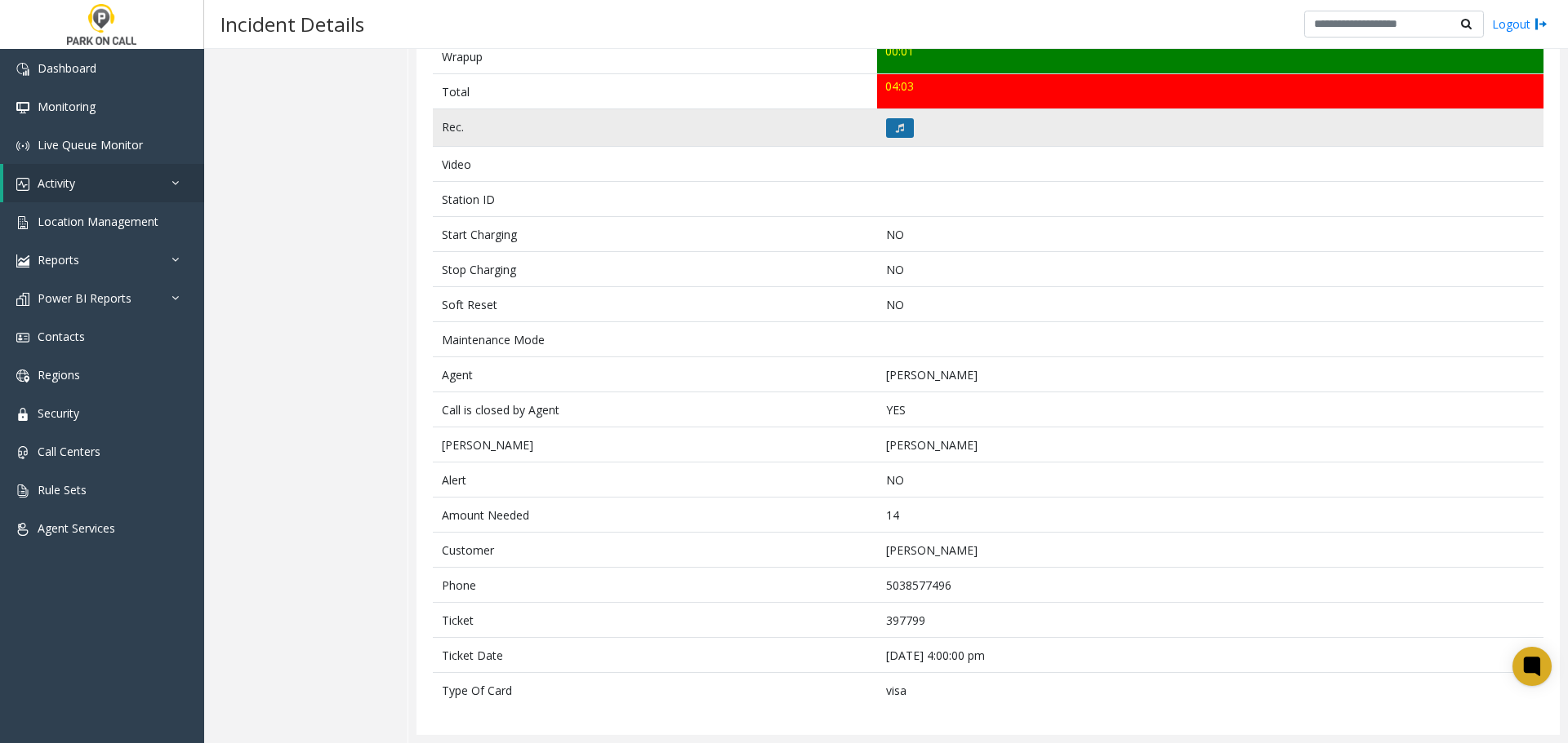
click at [902, 129] on button at bounding box center [899, 128] width 28 height 20
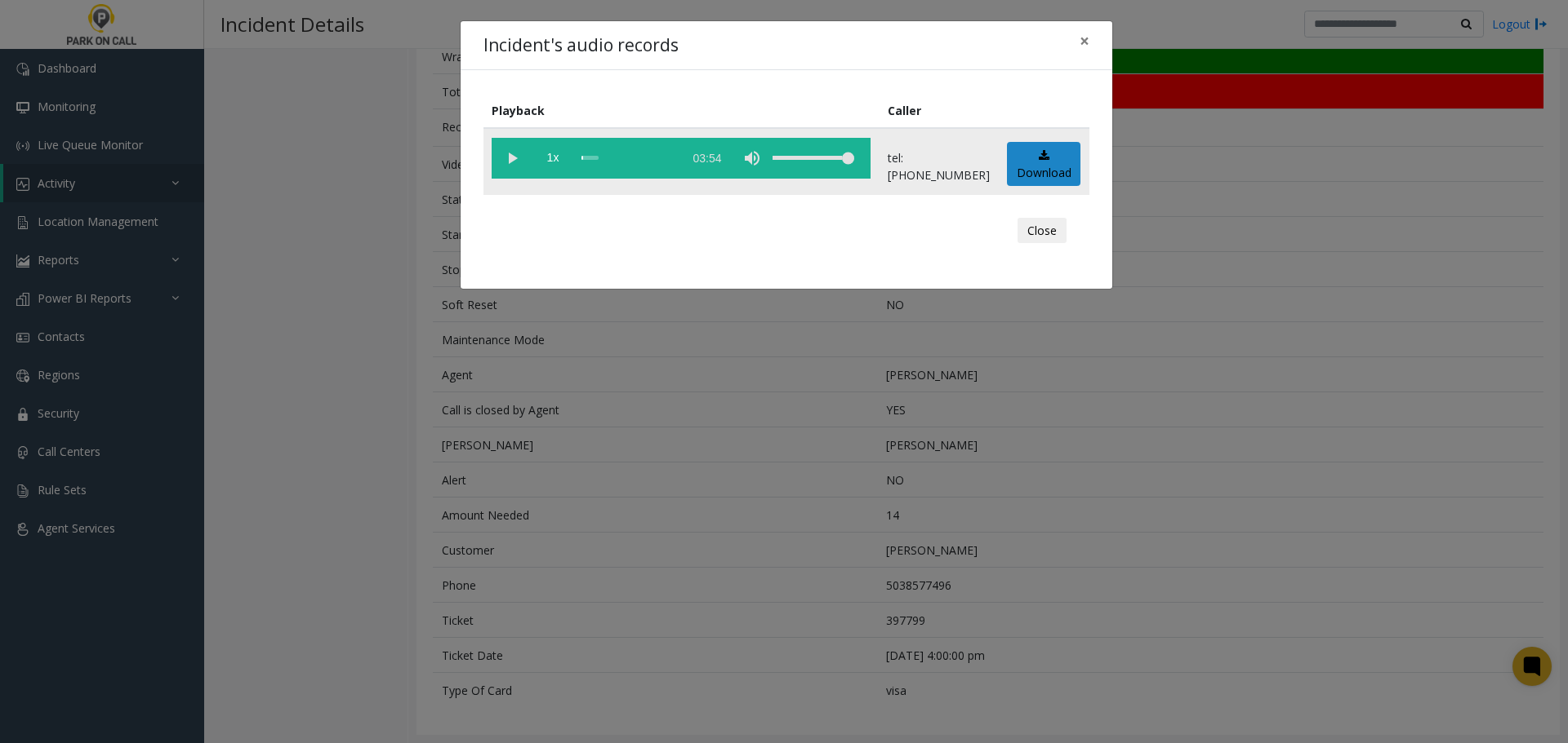
click at [511, 160] on vg-play-pause at bounding box center [512, 158] width 41 height 41
click at [1039, 225] on button "Close" at bounding box center [1041, 231] width 49 height 26
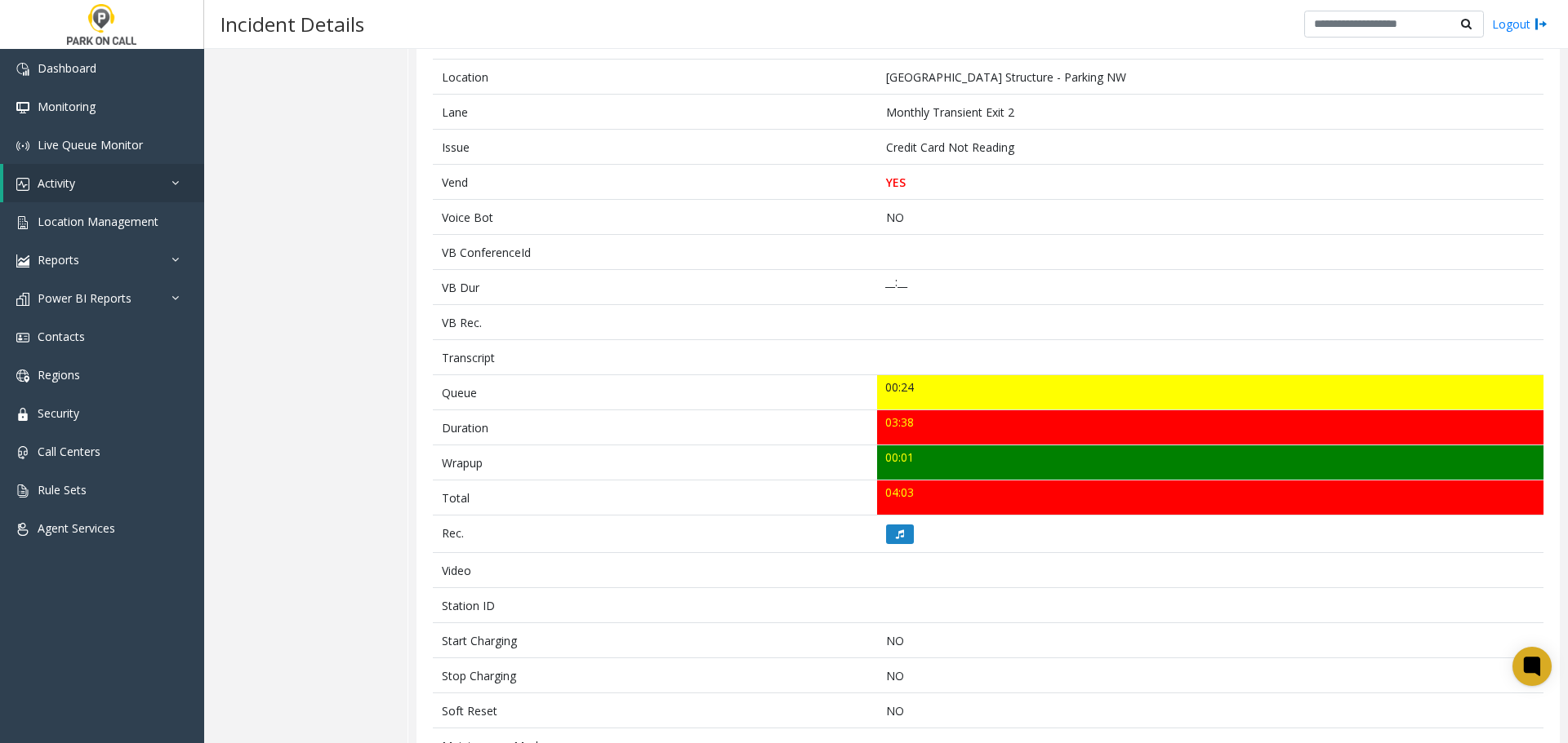
scroll to position [276, 0]
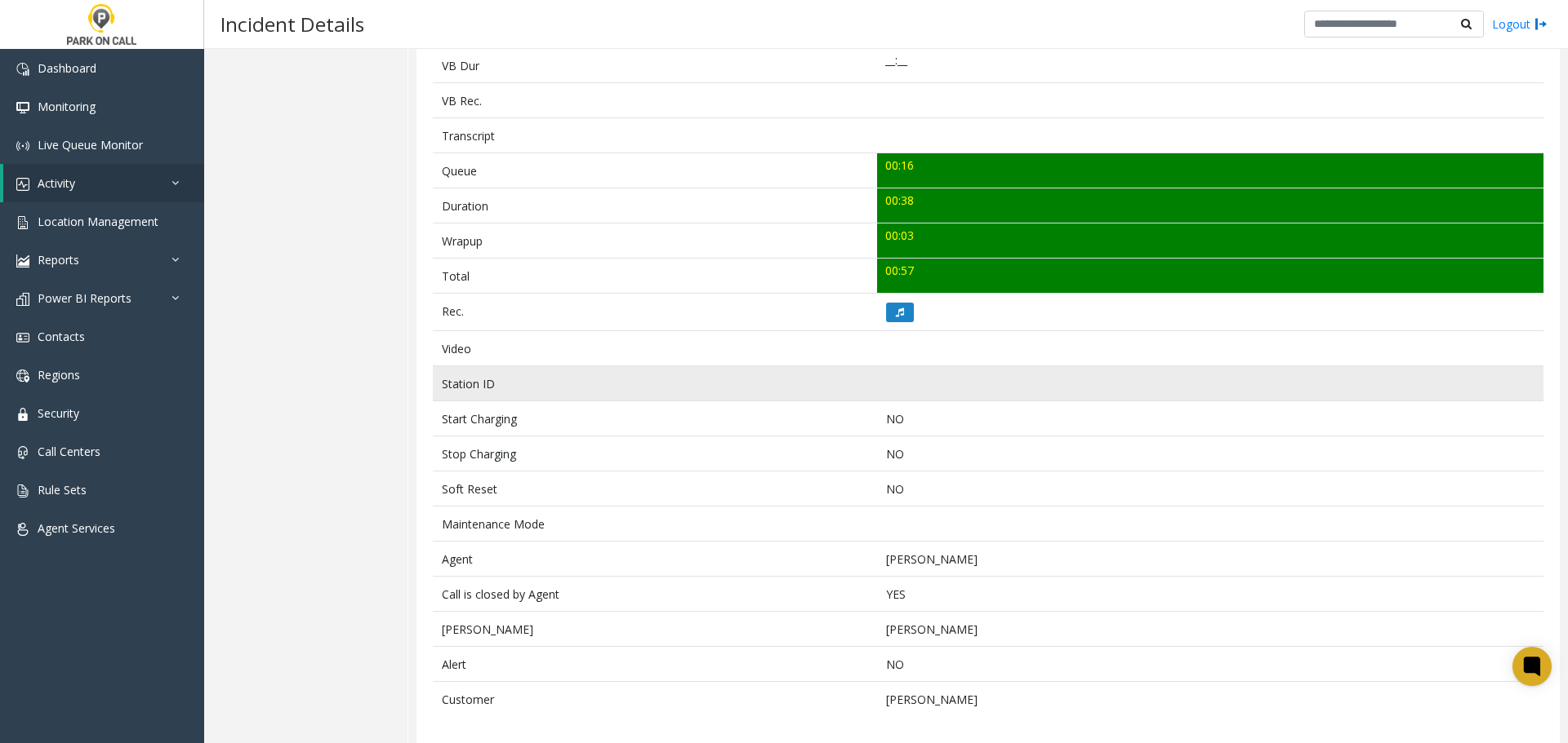
scroll to position [509, 0]
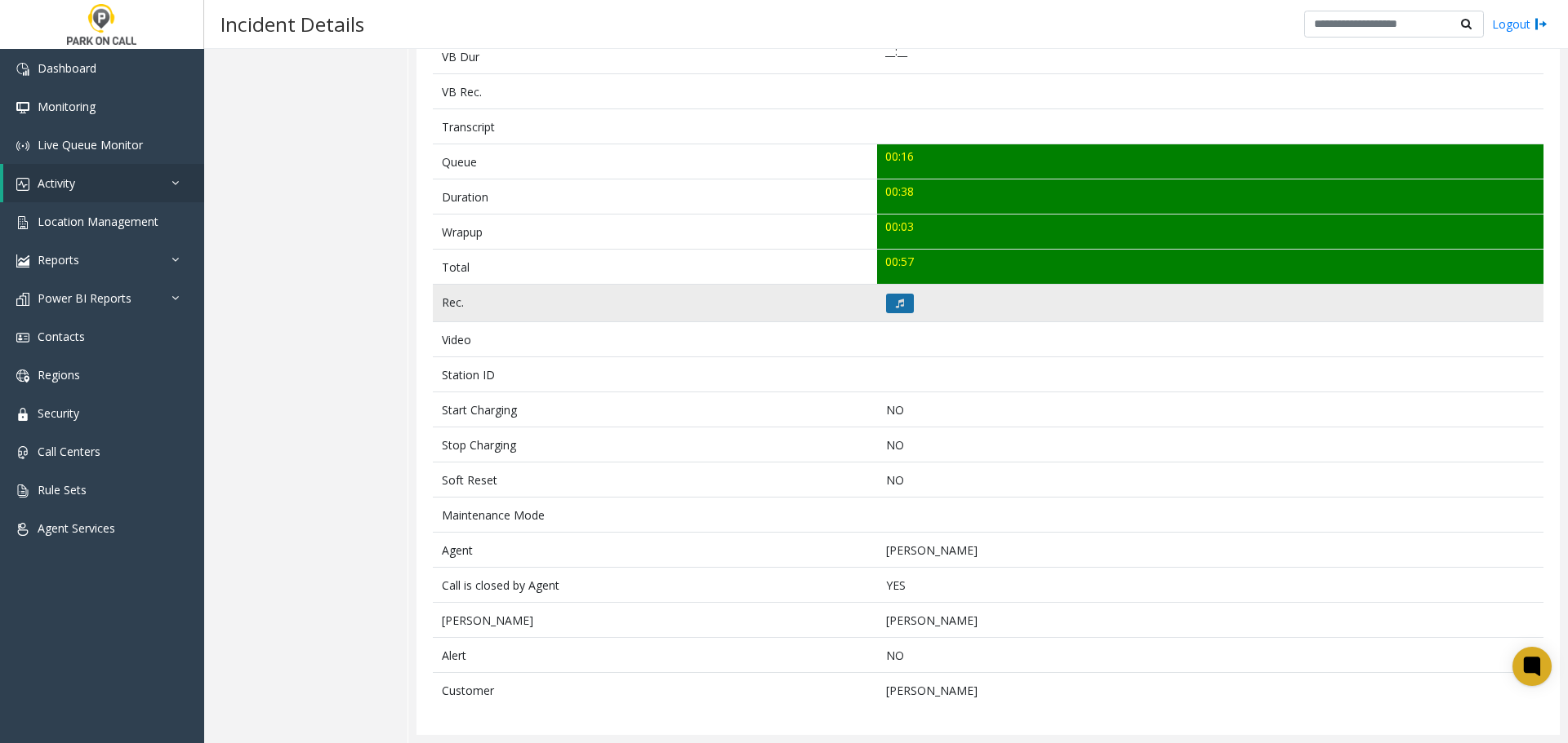
click at [891, 309] on button at bounding box center [899, 303] width 28 height 20
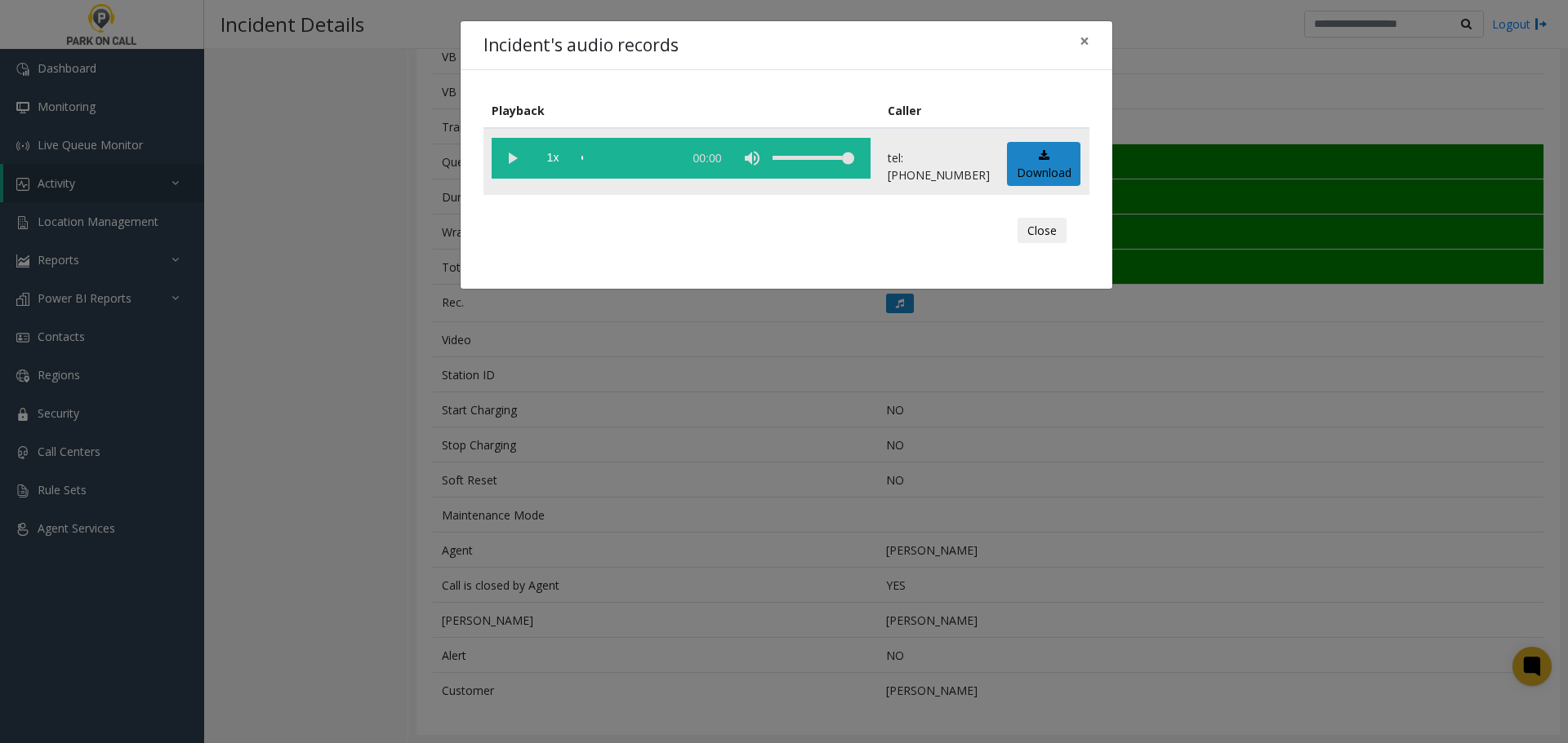
click at [513, 153] on vg-play-pause at bounding box center [512, 158] width 41 height 41
click at [509, 156] on vg-play-pause at bounding box center [512, 158] width 41 height 41
click at [518, 166] on vg-play-pause at bounding box center [512, 158] width 41 height 41
click at [1051, 232] on button "Close" at bounding box center [1041, 231] width 49 height 26
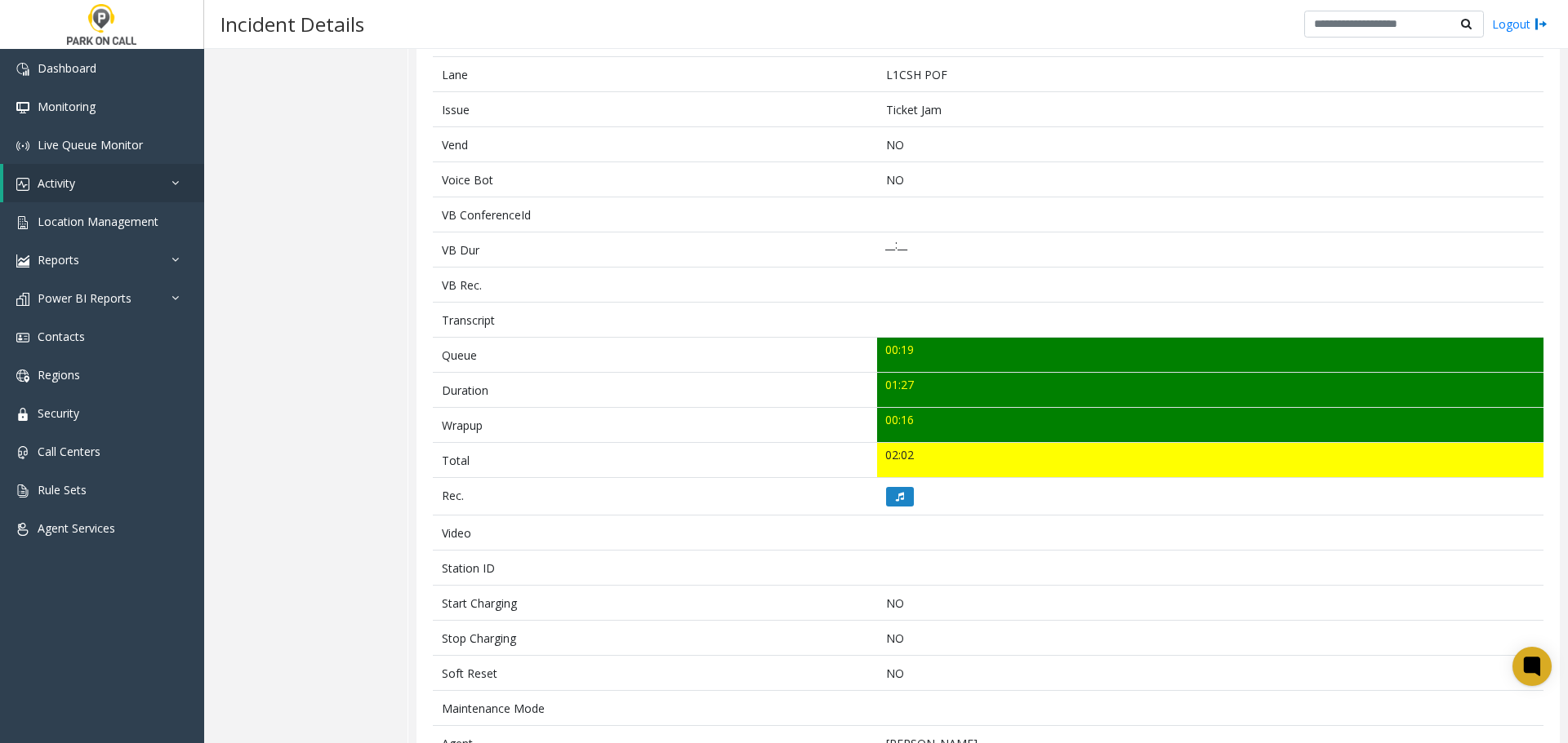
scroll to position [438, 0]
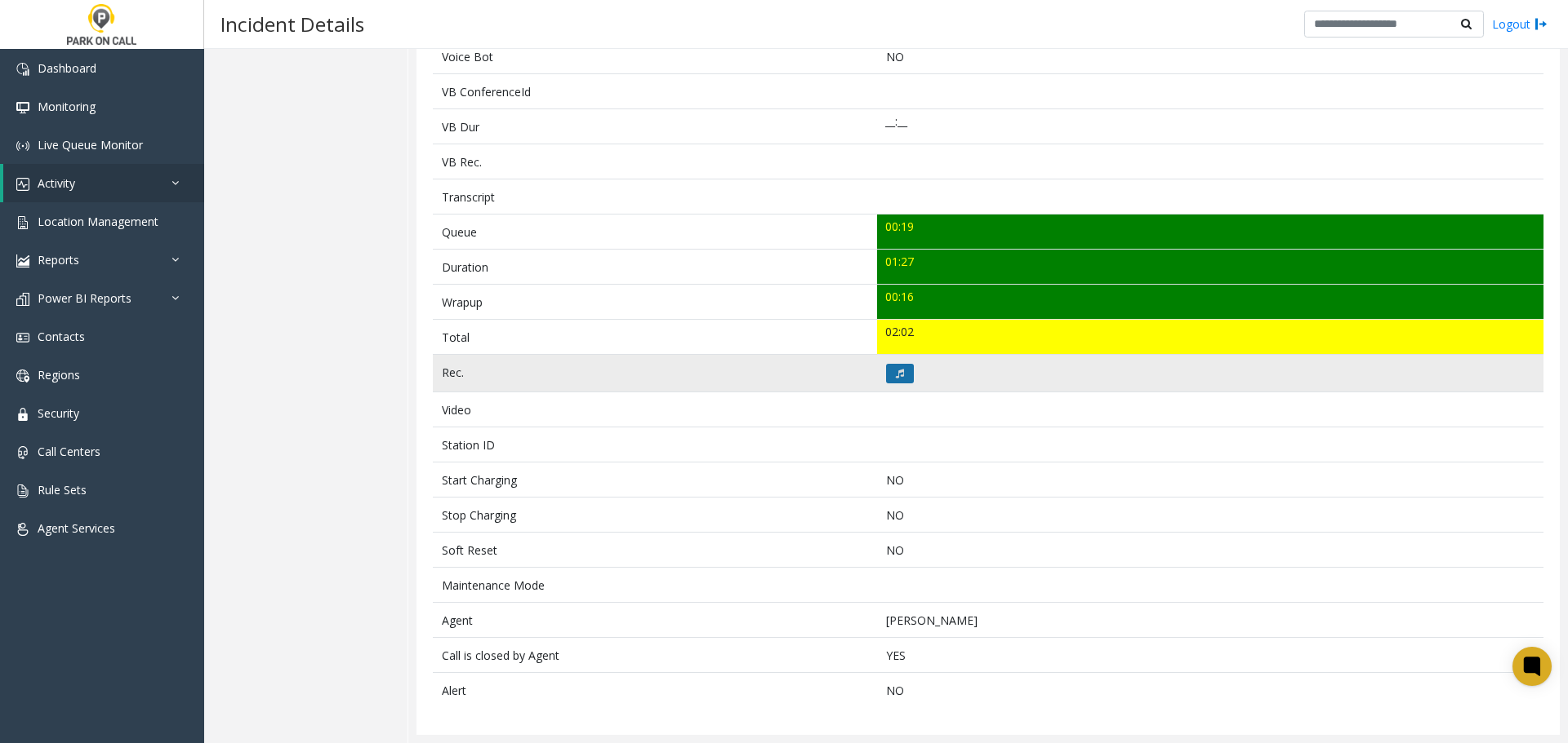
click at [901, 375] on button at bounding box center [899, 373] width 28 height 20
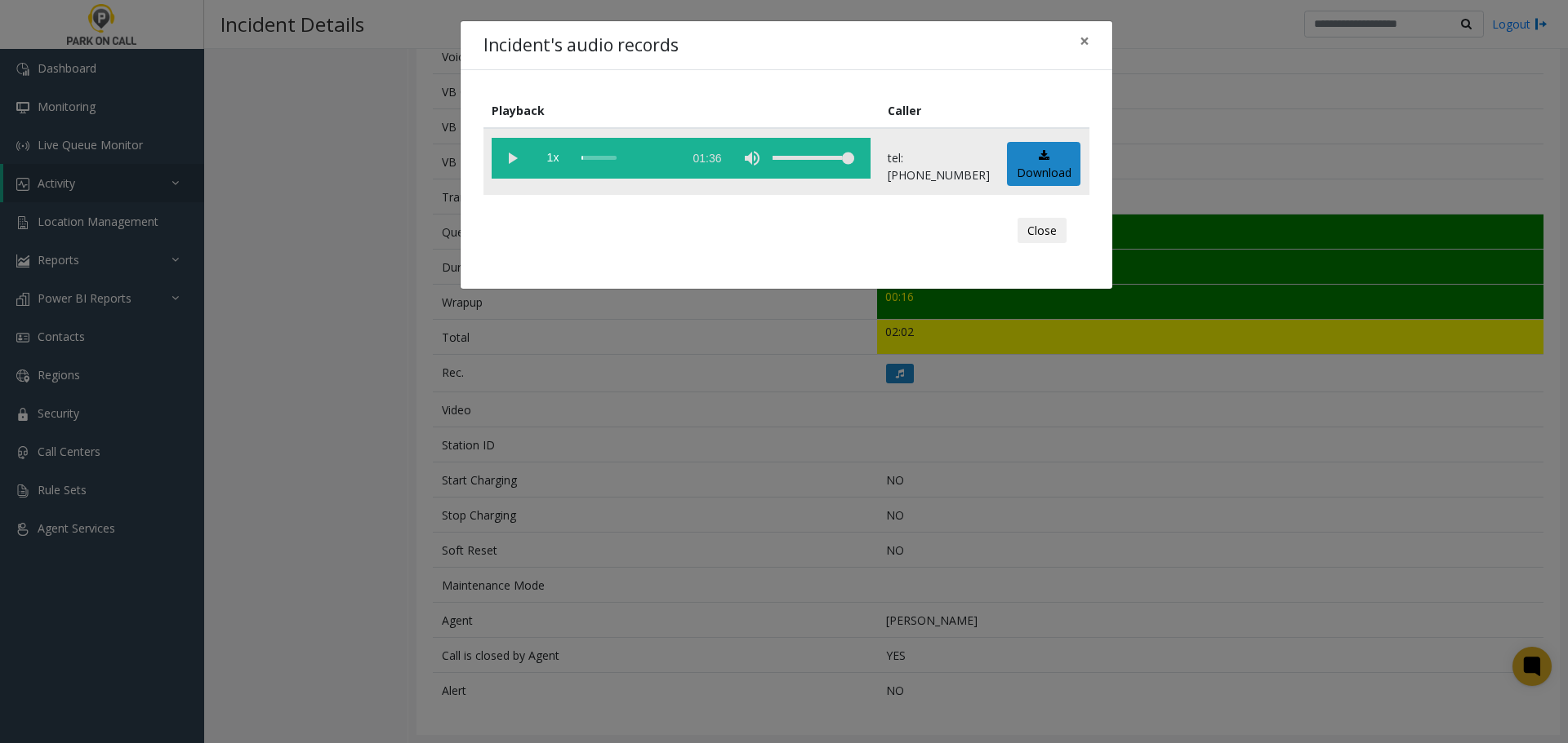
click at [515, 160] on vg-play-pause at bounding box center [512, 158] width 41 height 41
click at [518, 165] on vg-play-pause at bounding box center [512, 158] width 41 height 41
click at [511, 162] on vg-play-pause at bounding box center [512, 158] width 41 height 41
click at [1049, 231] on button "Close" at bounding box center [1041, 231] width 49 height 26
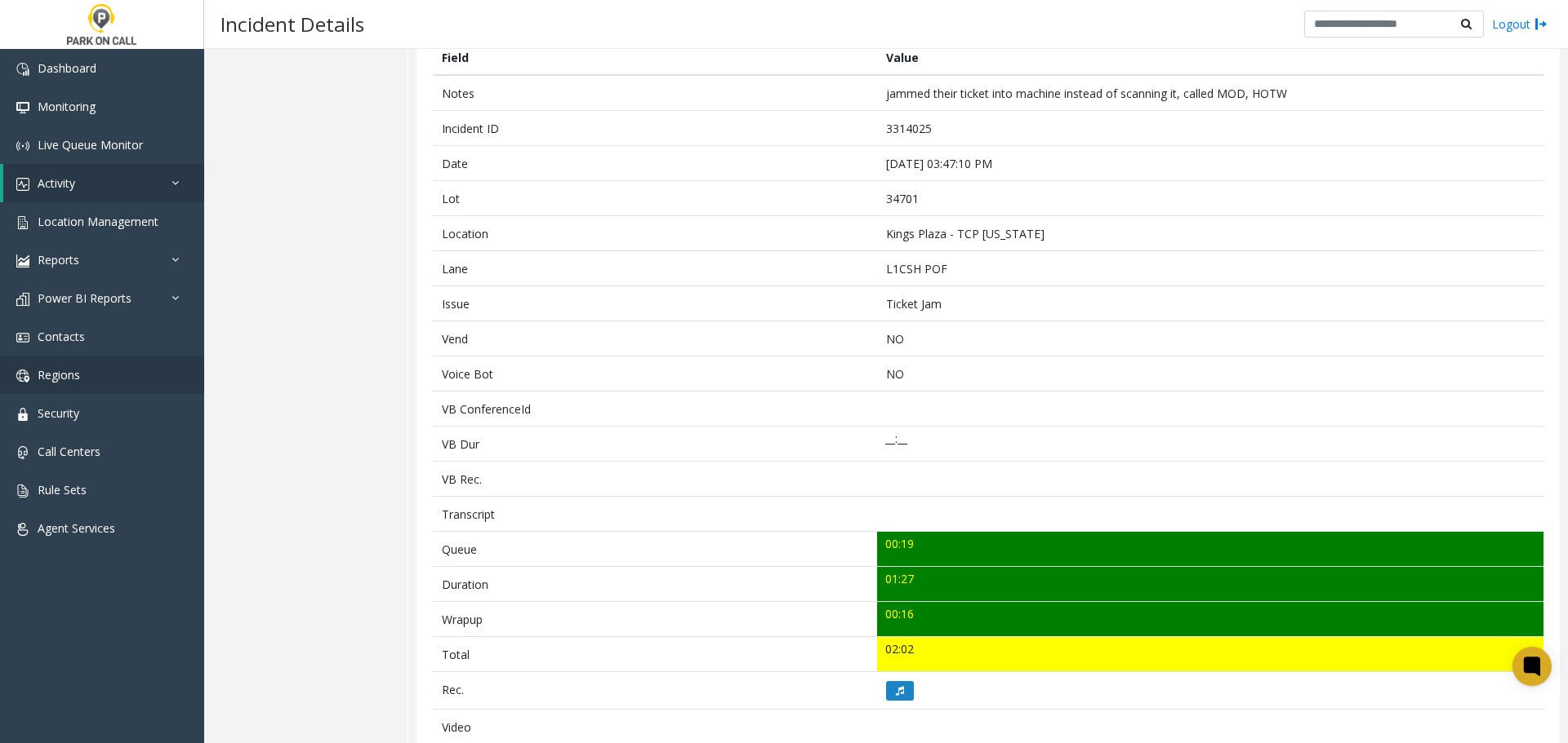
scroll to position [163, 0]
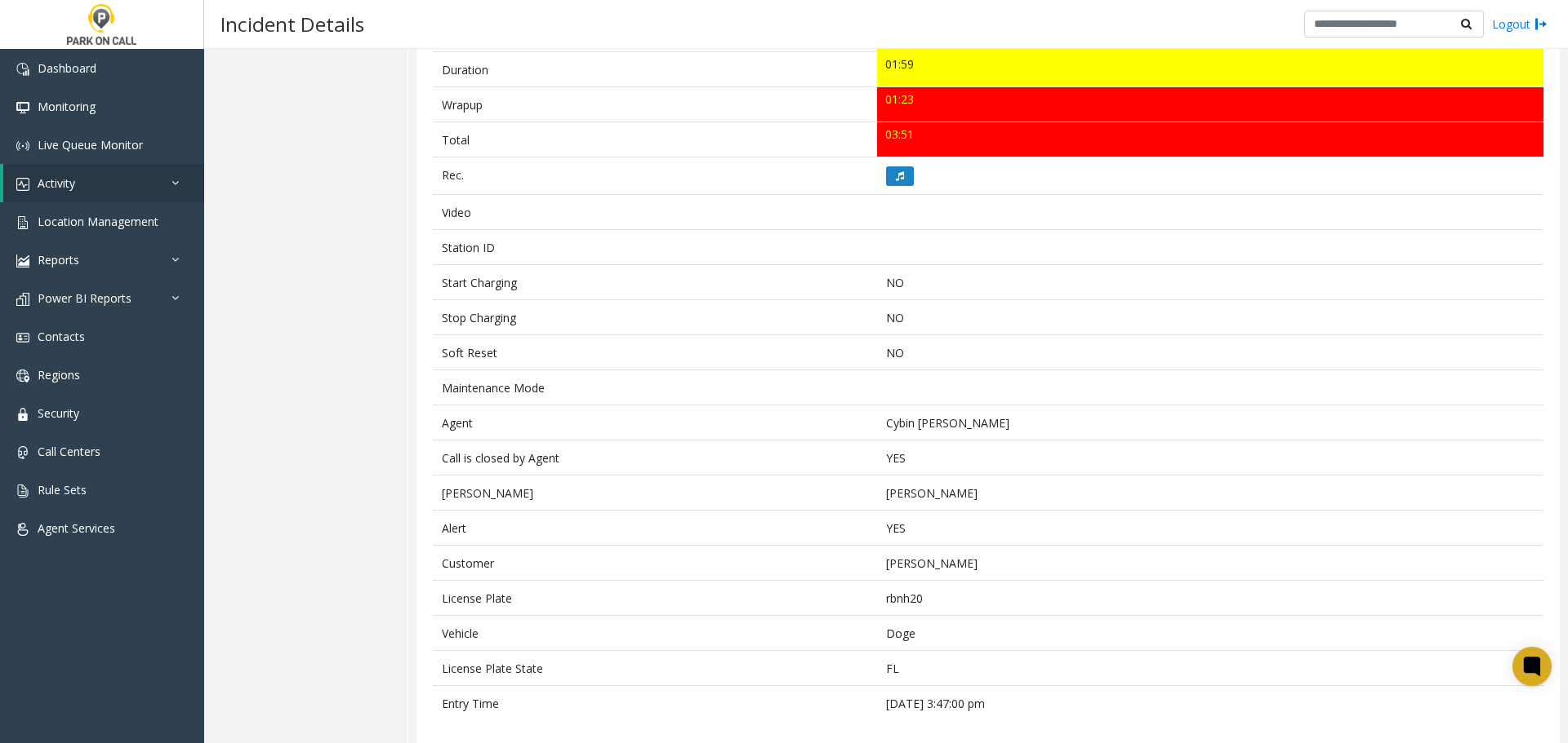
scroll to position [649, 0]
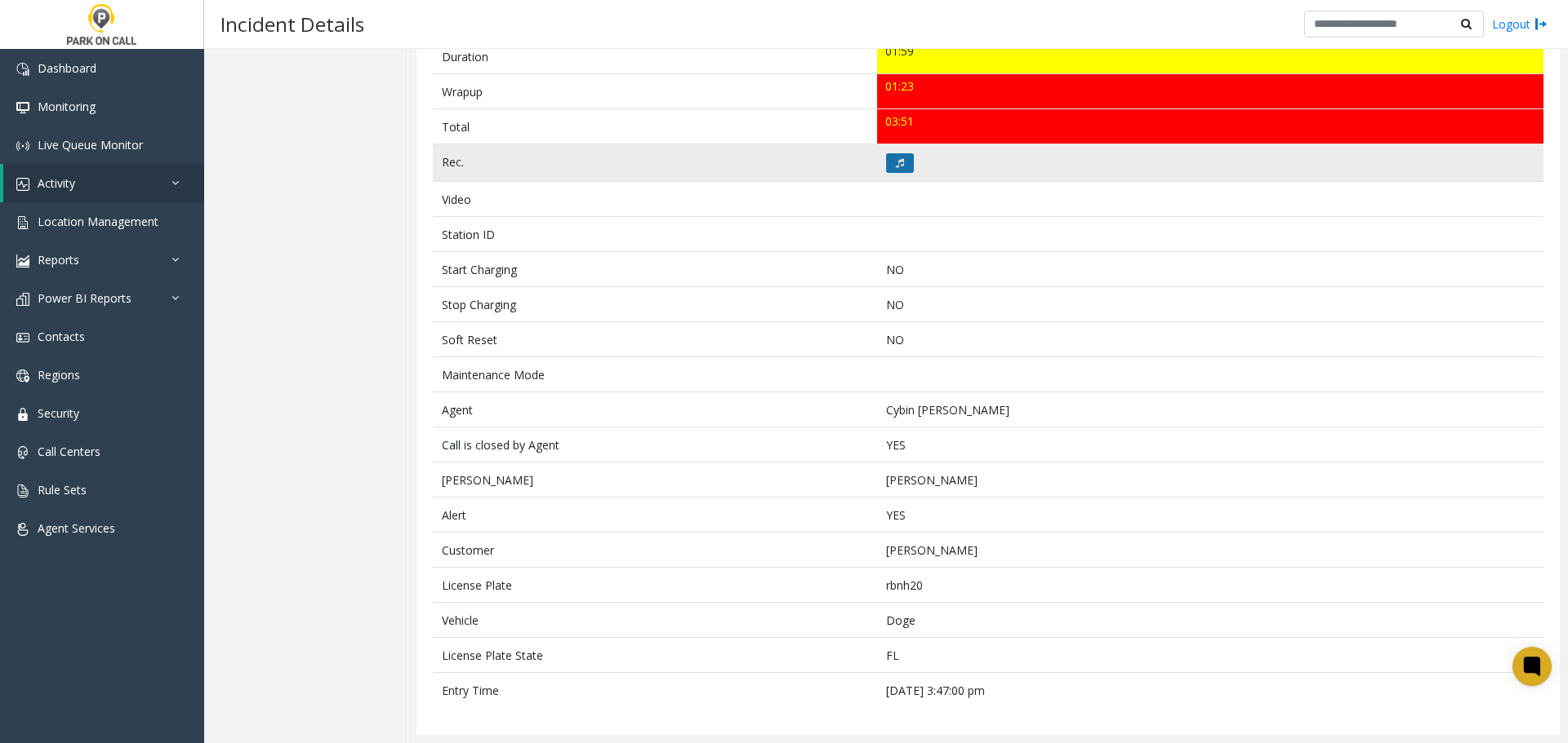
click at [896, 162] on icon at bounding box center [900, 163] width 9 height 10
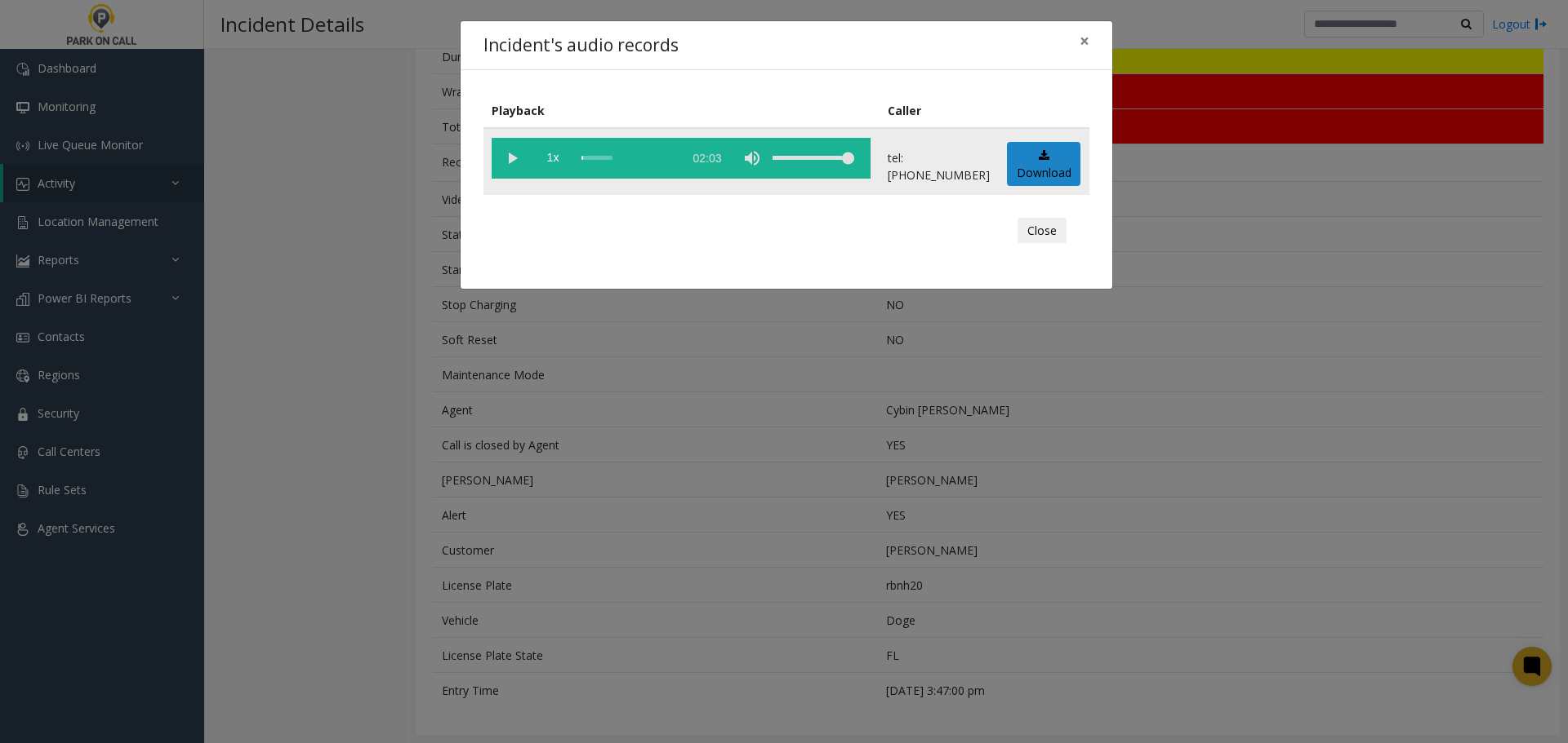
click at [507, 161] on vg-play-pause at bounding box center [512, 158] width 41 height 41
click at [1048, 234] on button "Close" at bounding box center [1041, 231] width 49 height 26
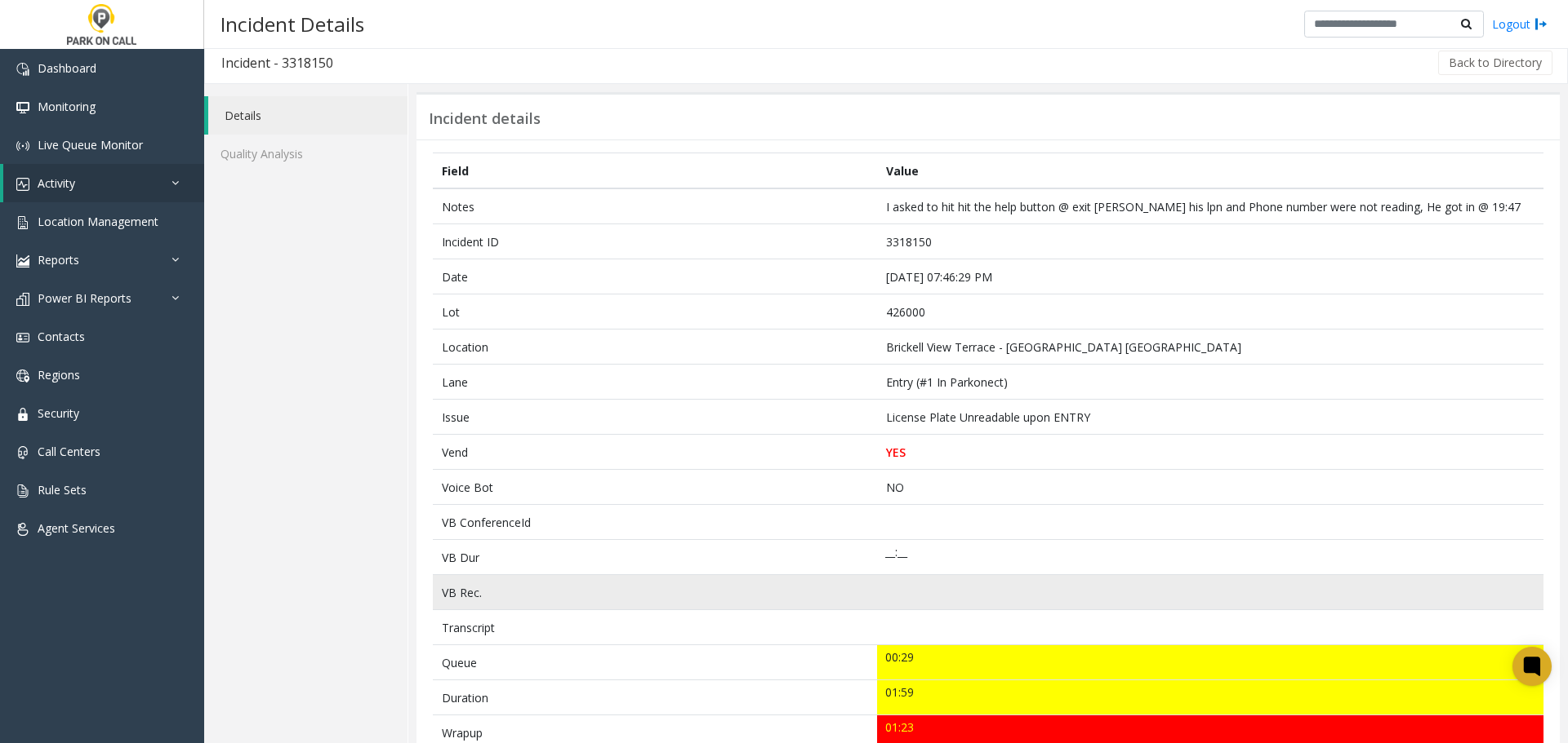
scroll to position [0, 0]
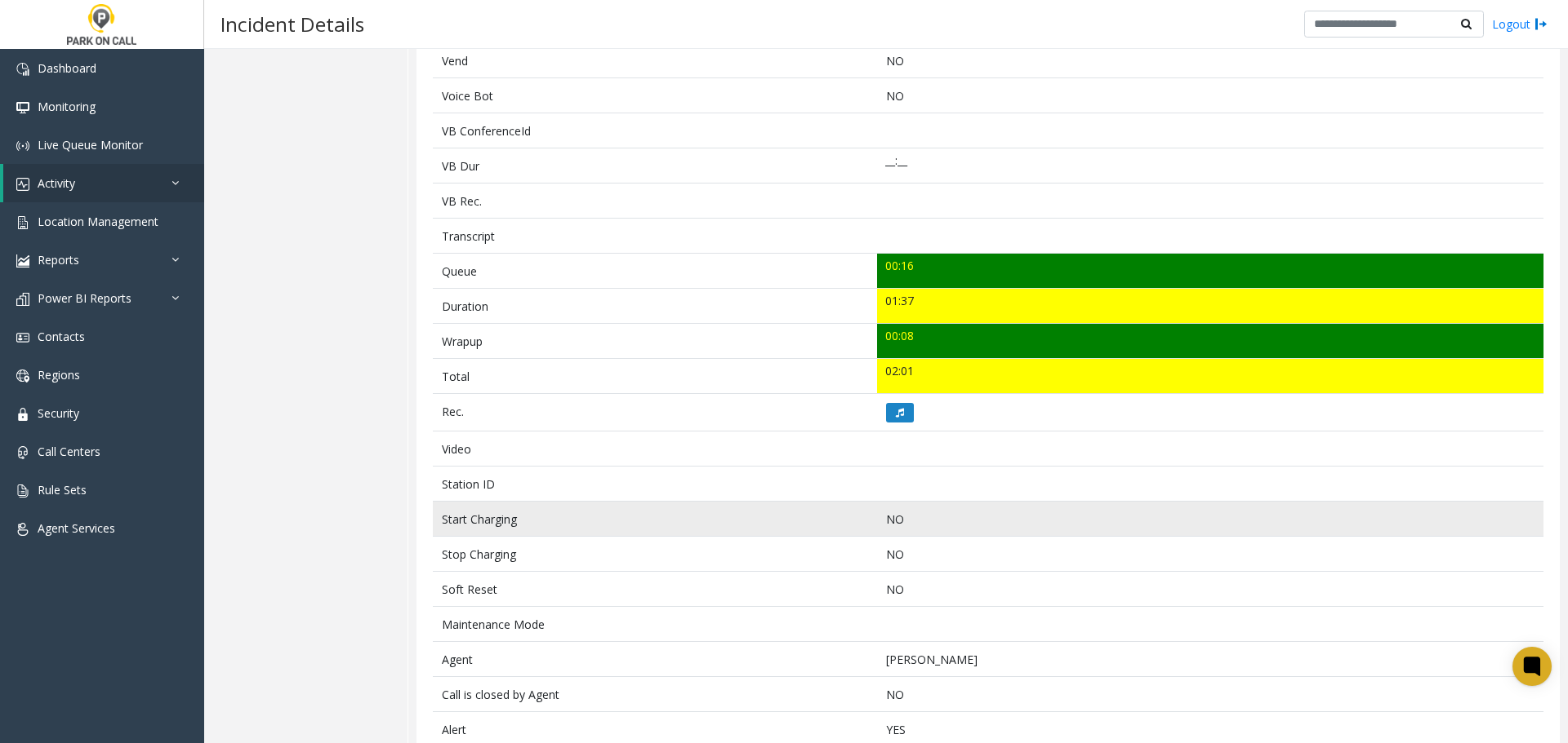
scroll to position [408, 0]
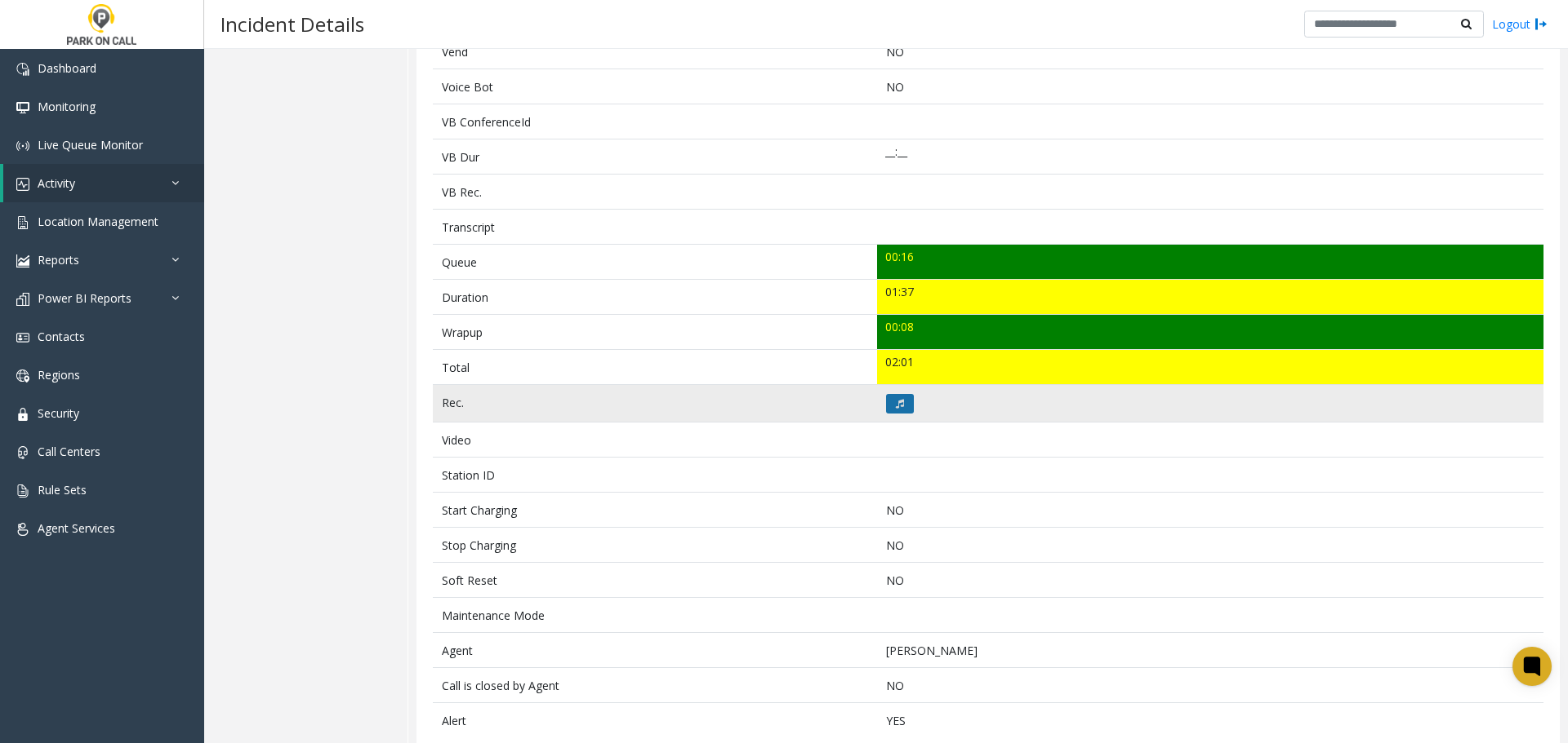
click at [888, 405] on button at bounding box center [899, 404] width 28 height 20
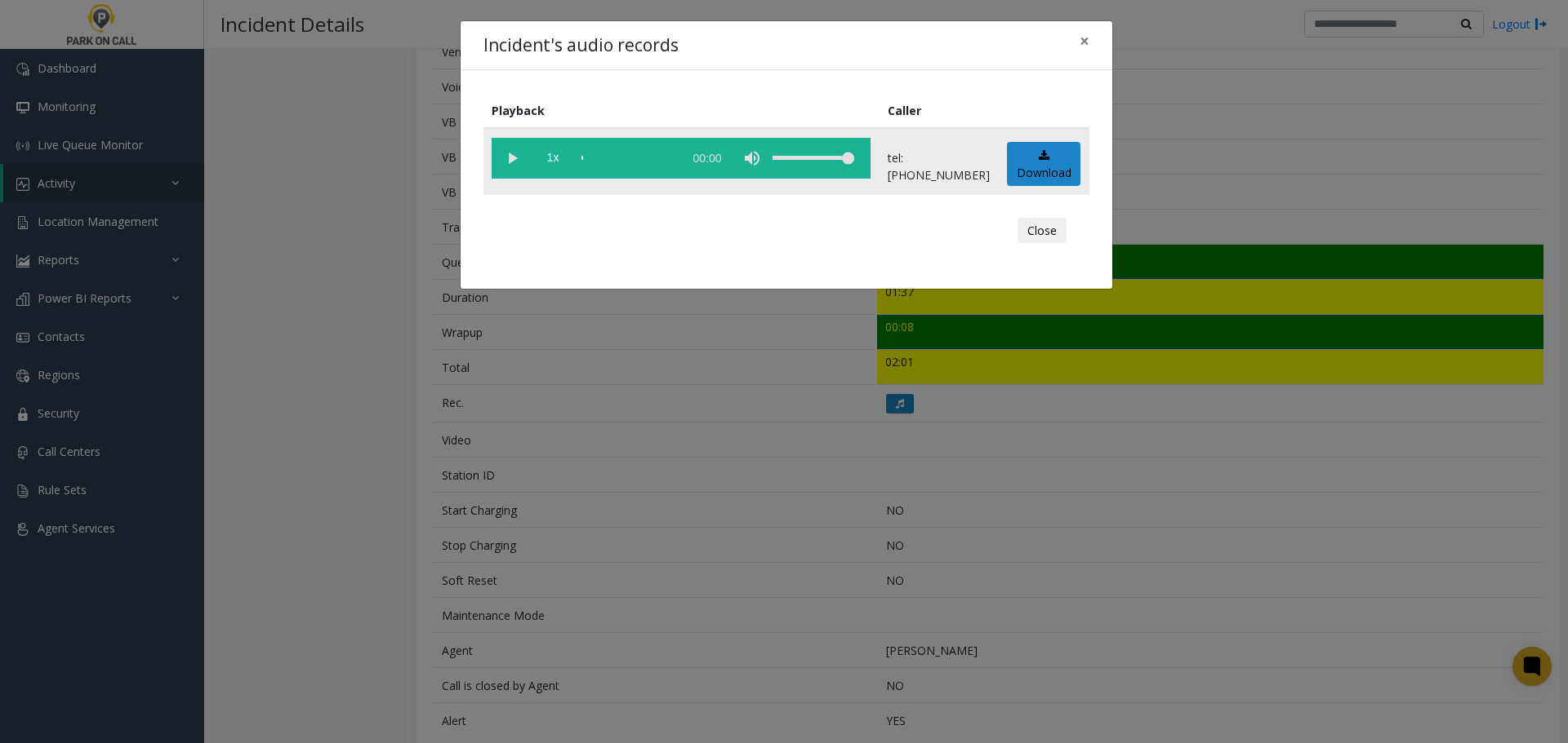
click at [511, 156] on vg-play-pause at bounding box center [512, 158] width 41 height 41
click at [508, 159] on vg-play-pause at bounding box center [512, 158] width 41 height 41
click at [512, 163] on vg-play-pause at bounding box center [512, 158] width 41 height 41
click at [1039, 231] on button "Close" at bounding box center [1041, 231] width 49 height 26
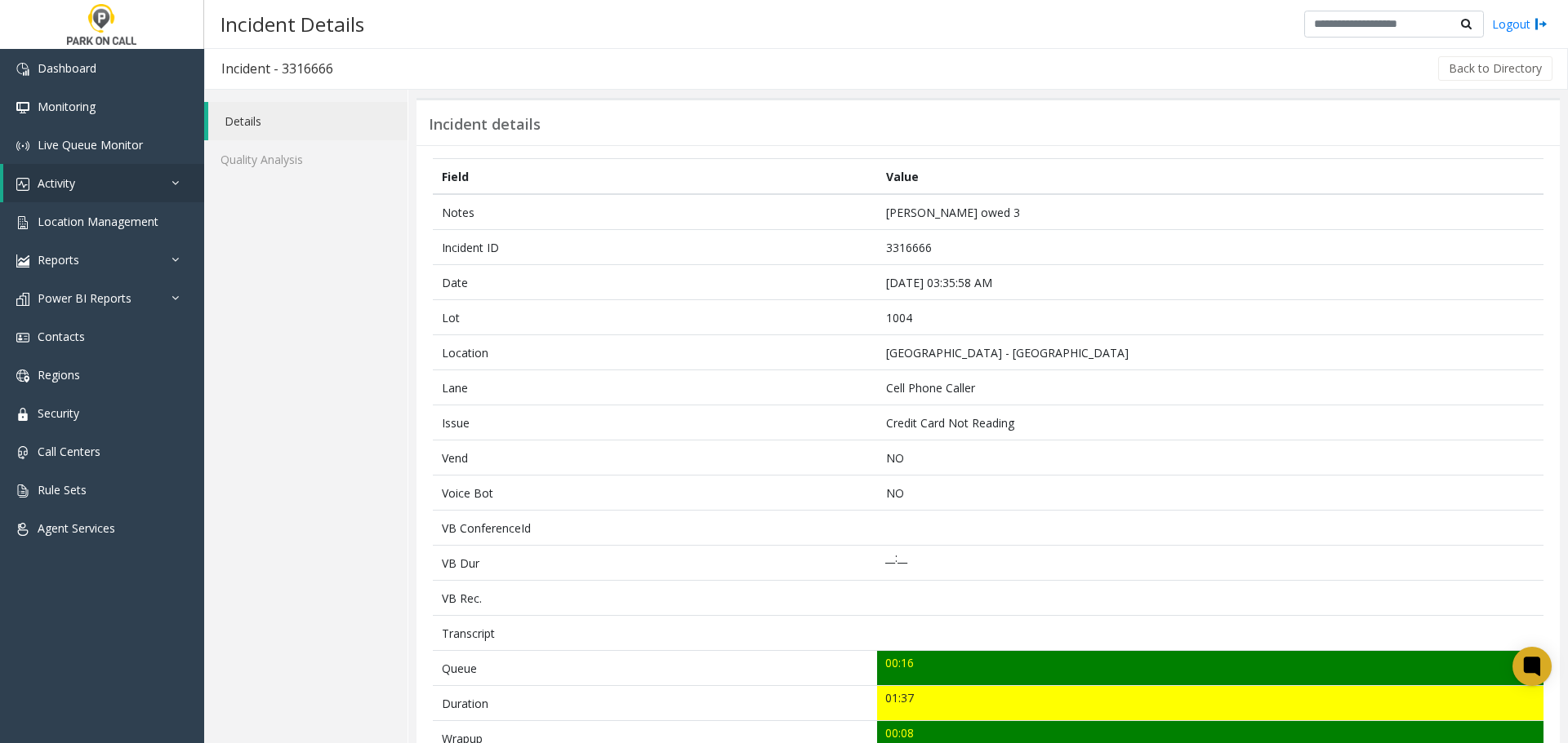
scroll to position [0, 0]
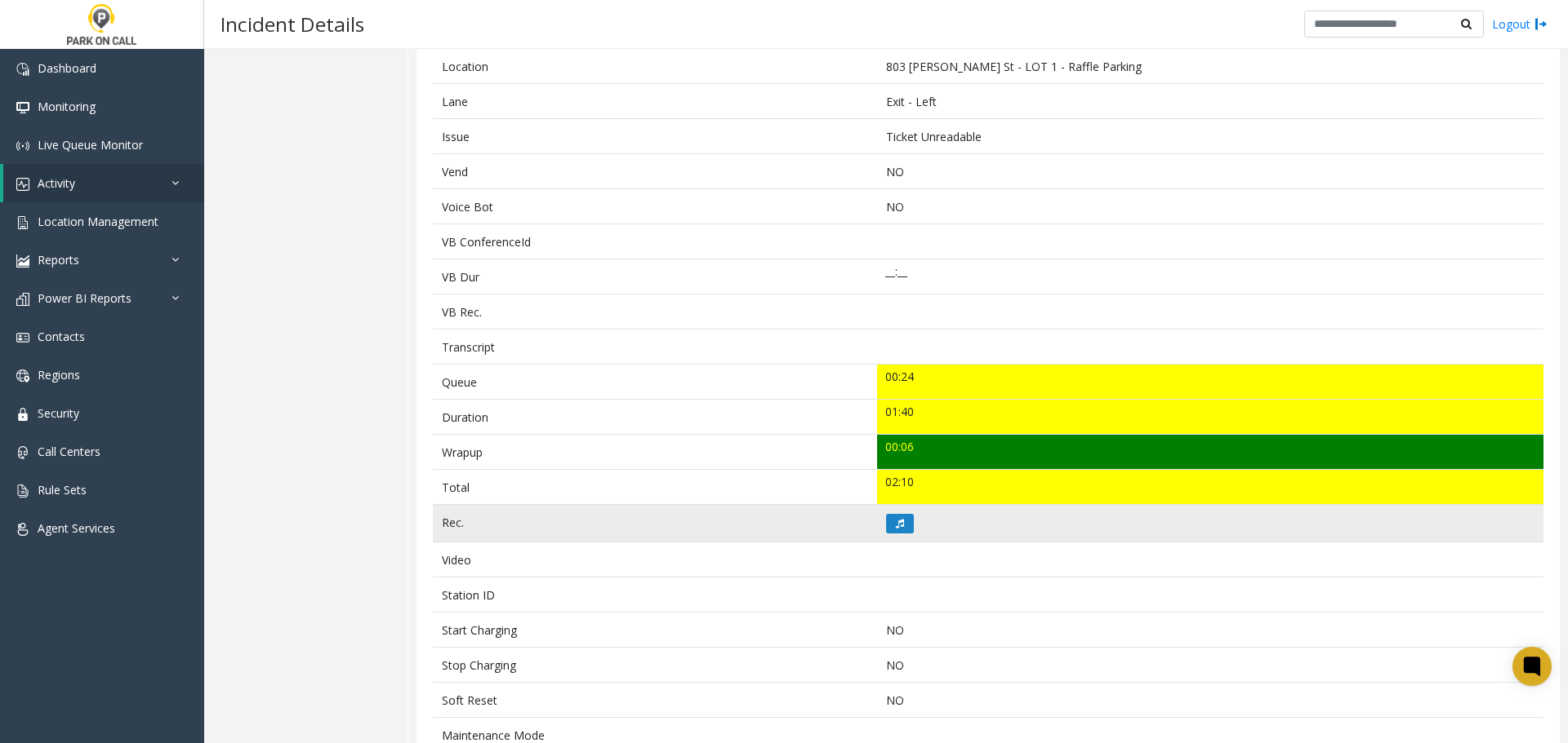
scroll to position [438, 0]
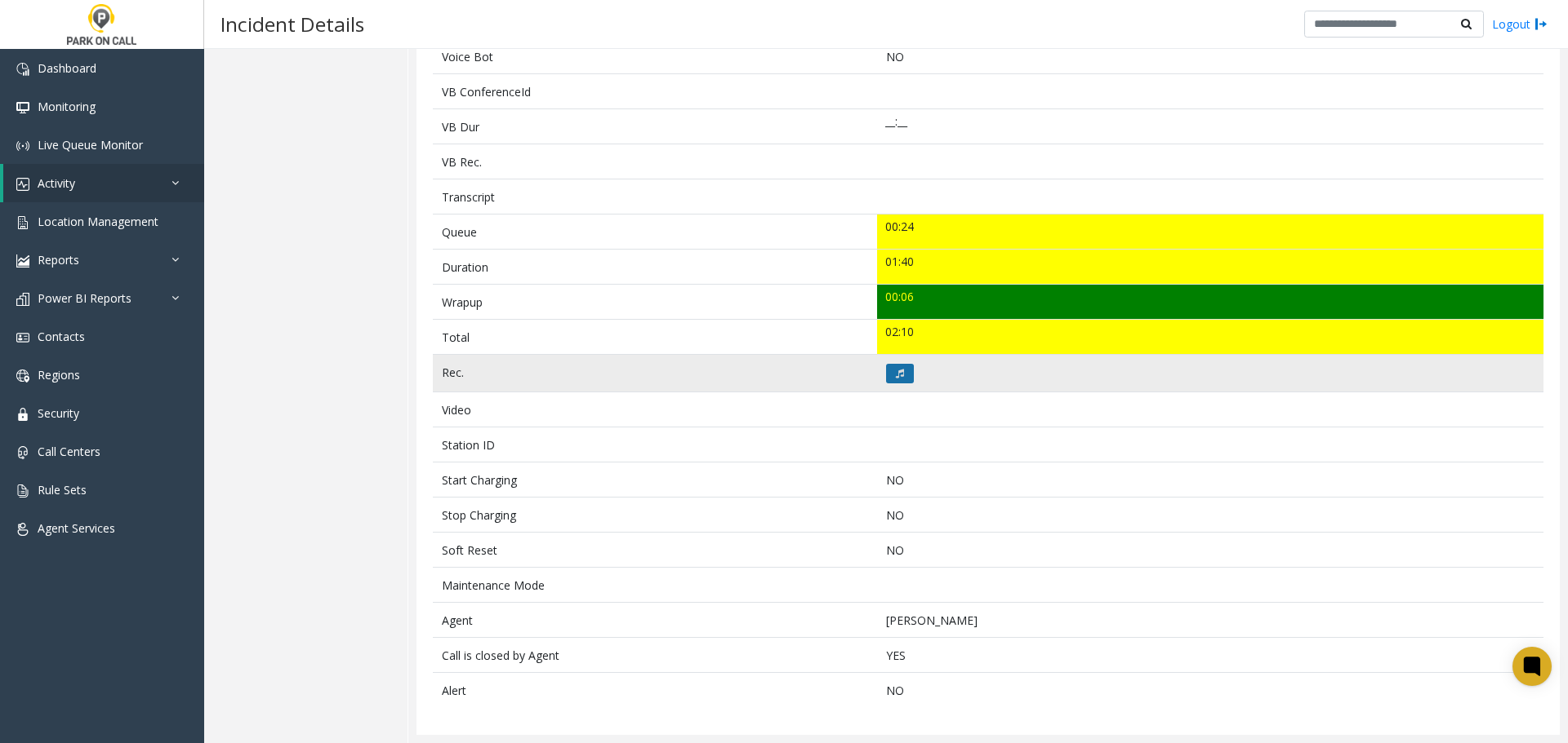
click at [896, 374] on icon at bounding box center [900, 373] width 9 height 10
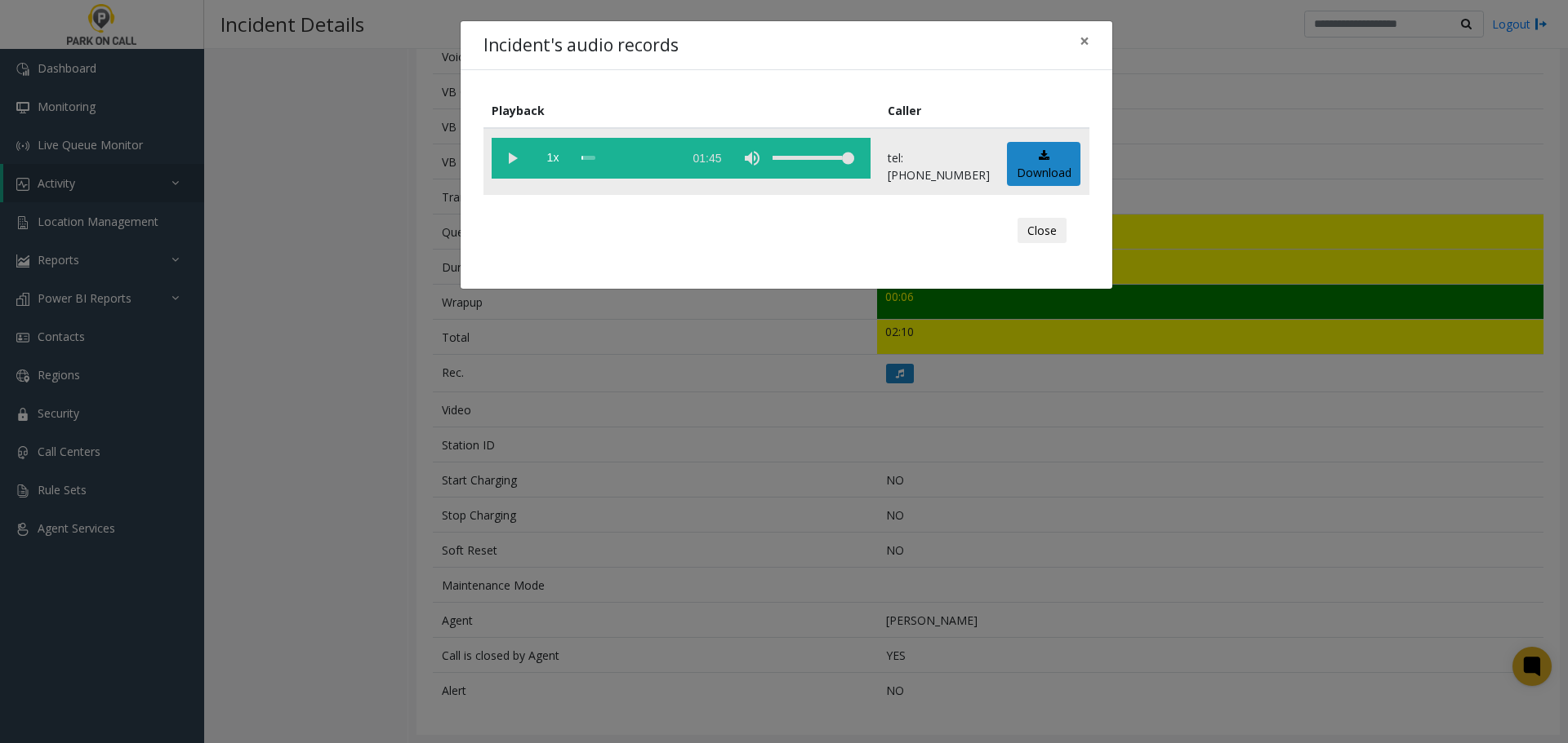
click at [513, 163] on vg-play-pause at bounding box center [512, 158] width 41 height 41
click at [1050, 229] on button "Close" at bounding box center [1041, 231] width 49 height 26
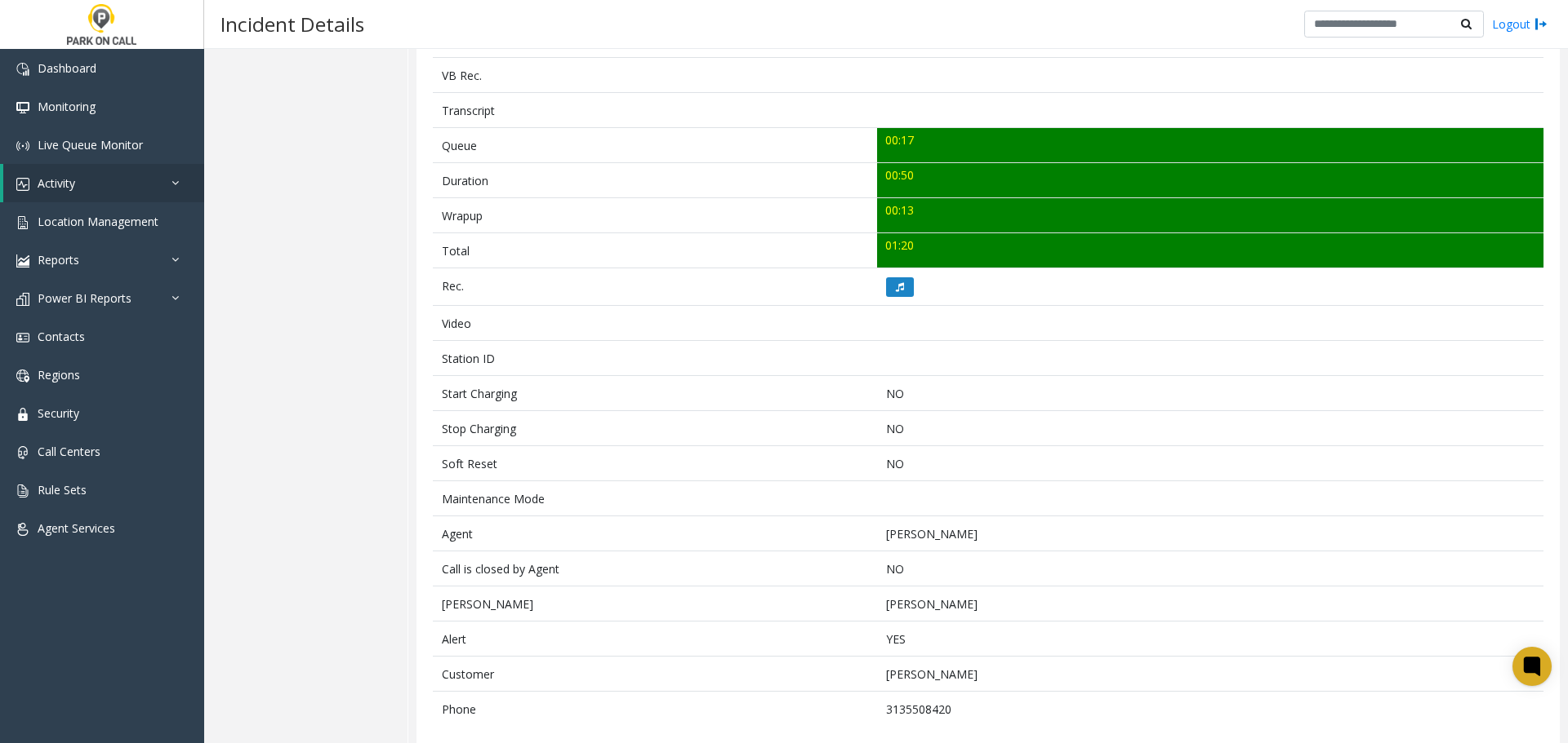
scroll to position [543, 0]
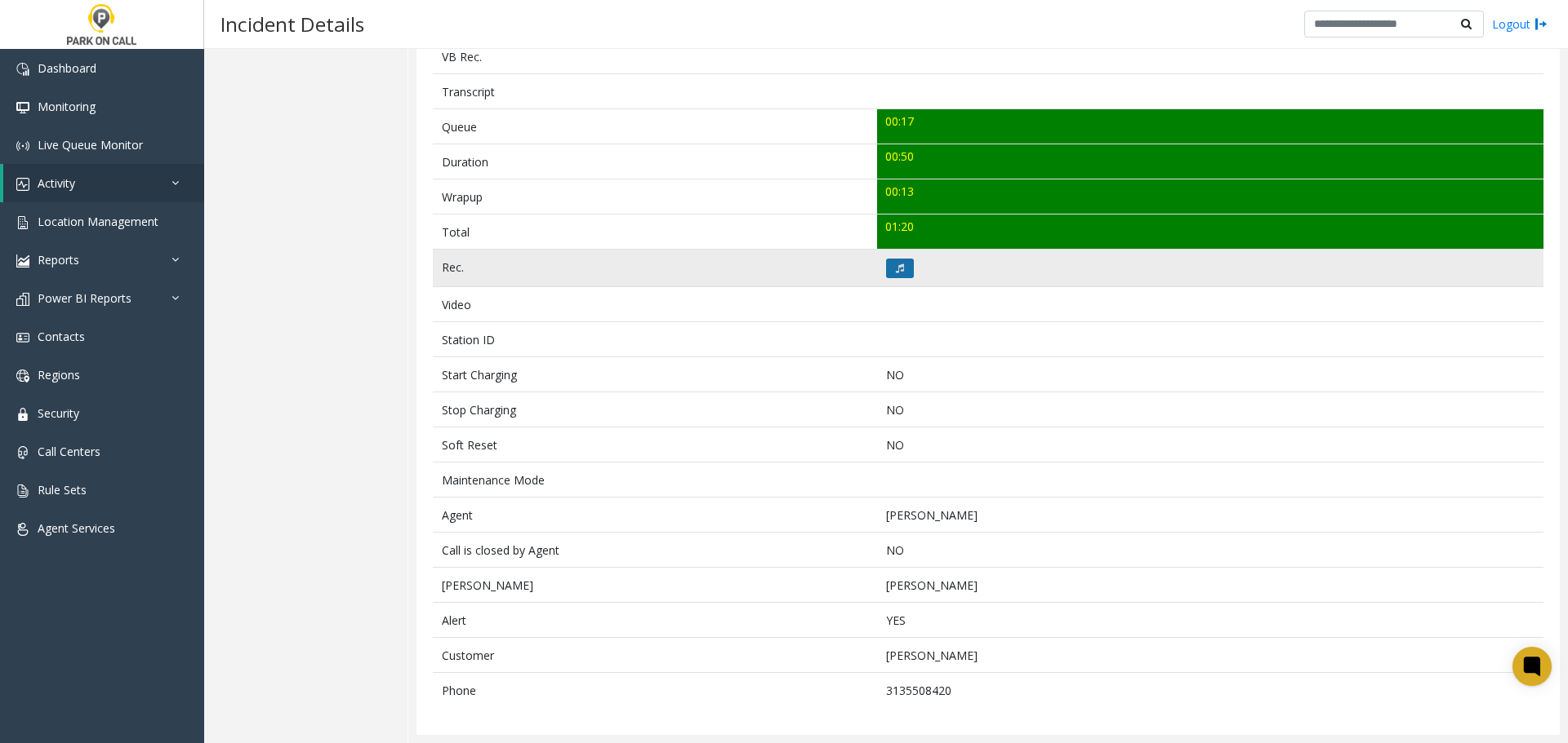
click at [896, 266] on icon at bounding box center [900, 269] width 9 height 10
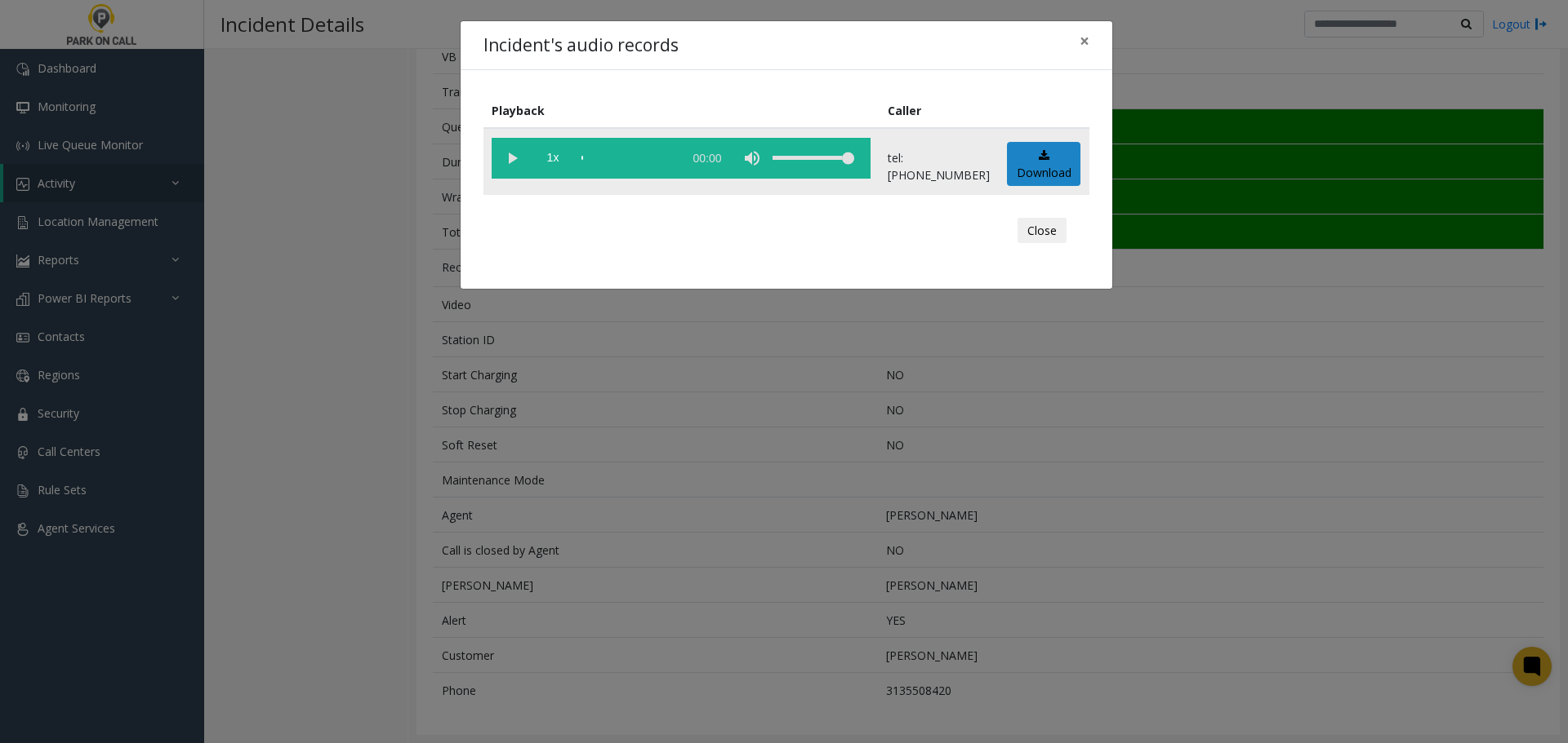
click at [507, 154] on vg-play-pause at bounding box center [512, 158] width 41 height 41
click at [1047, 229] on button "Close" at bounding box center [1041, 231] width 49 height 26
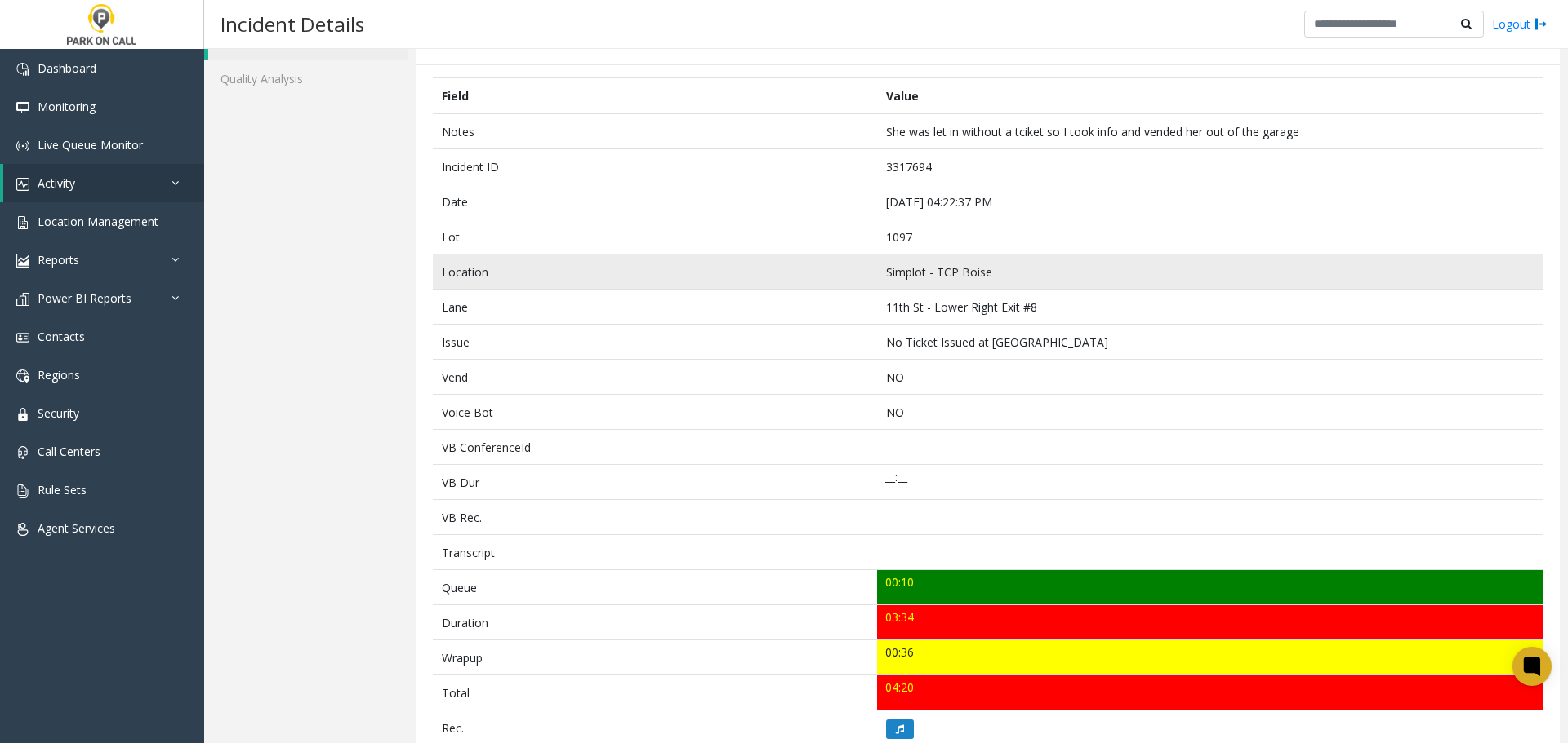
scroll to position [163, 0]
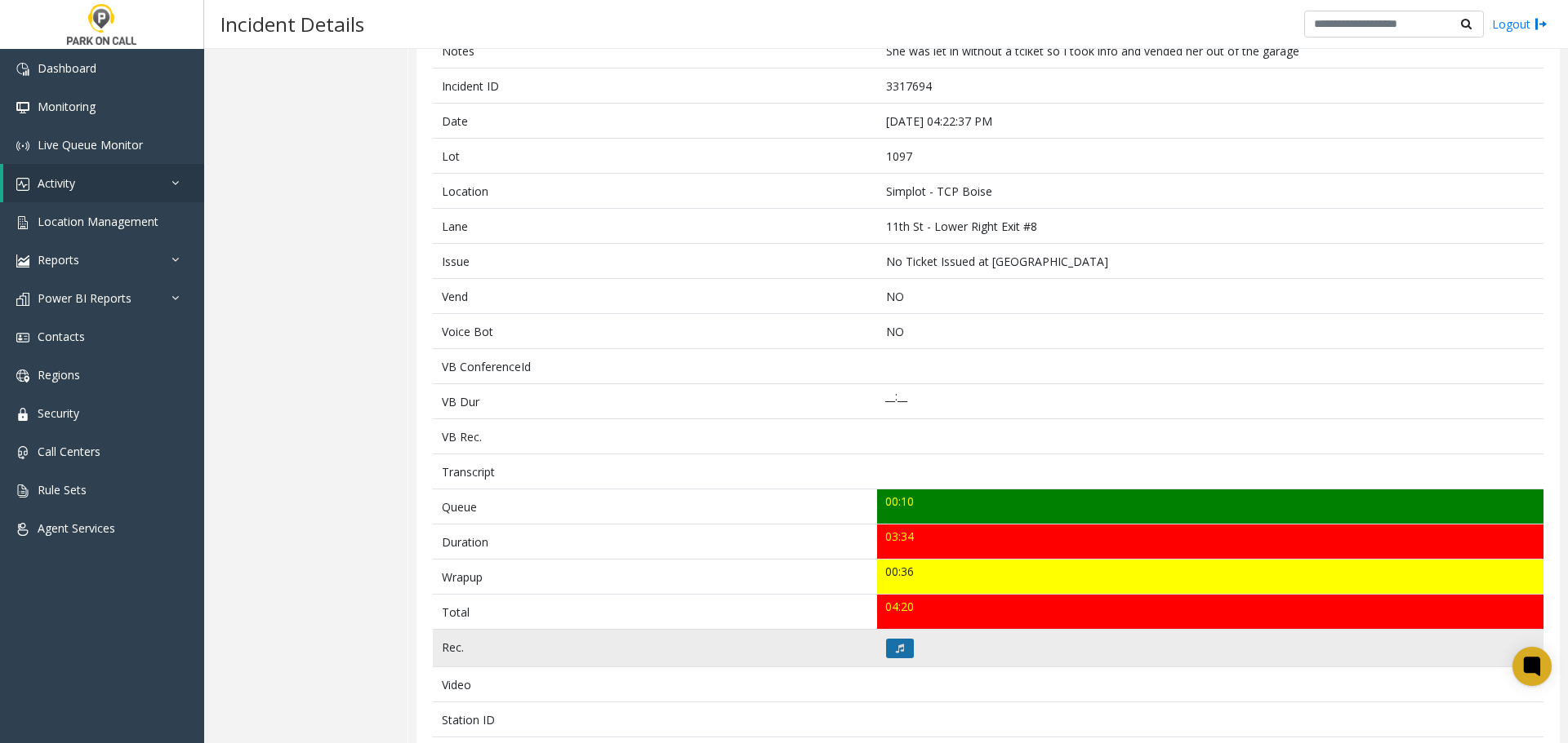
click at [896, 651] on icon at bounding box center [900, 649] width 9 height 10
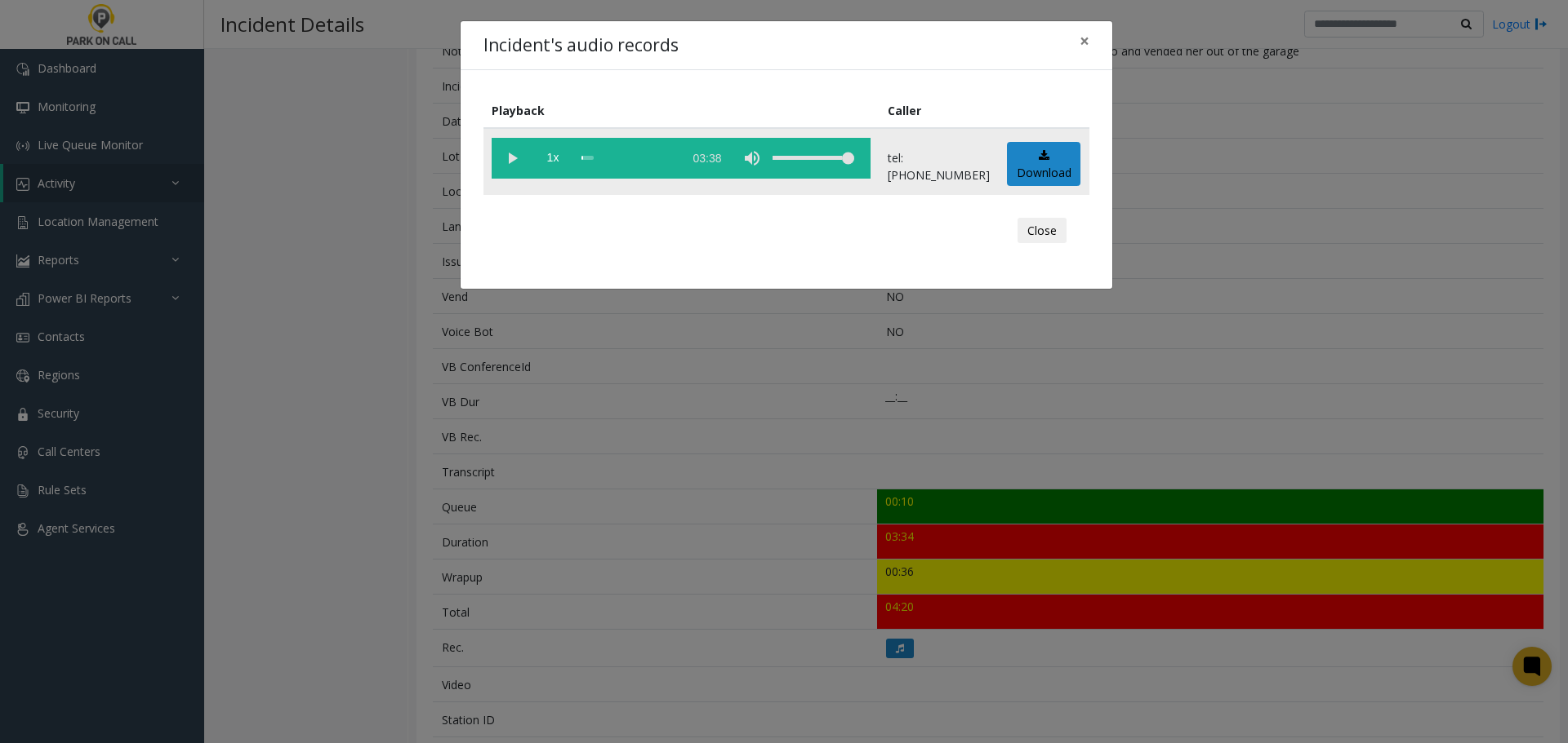
click at [511, 163] on vg-play-pause at bounding box center [512, 158] width 41 height 41
click at [1039, 228] on button "Close" at bounding box center [1041, 231] width 49 height 26
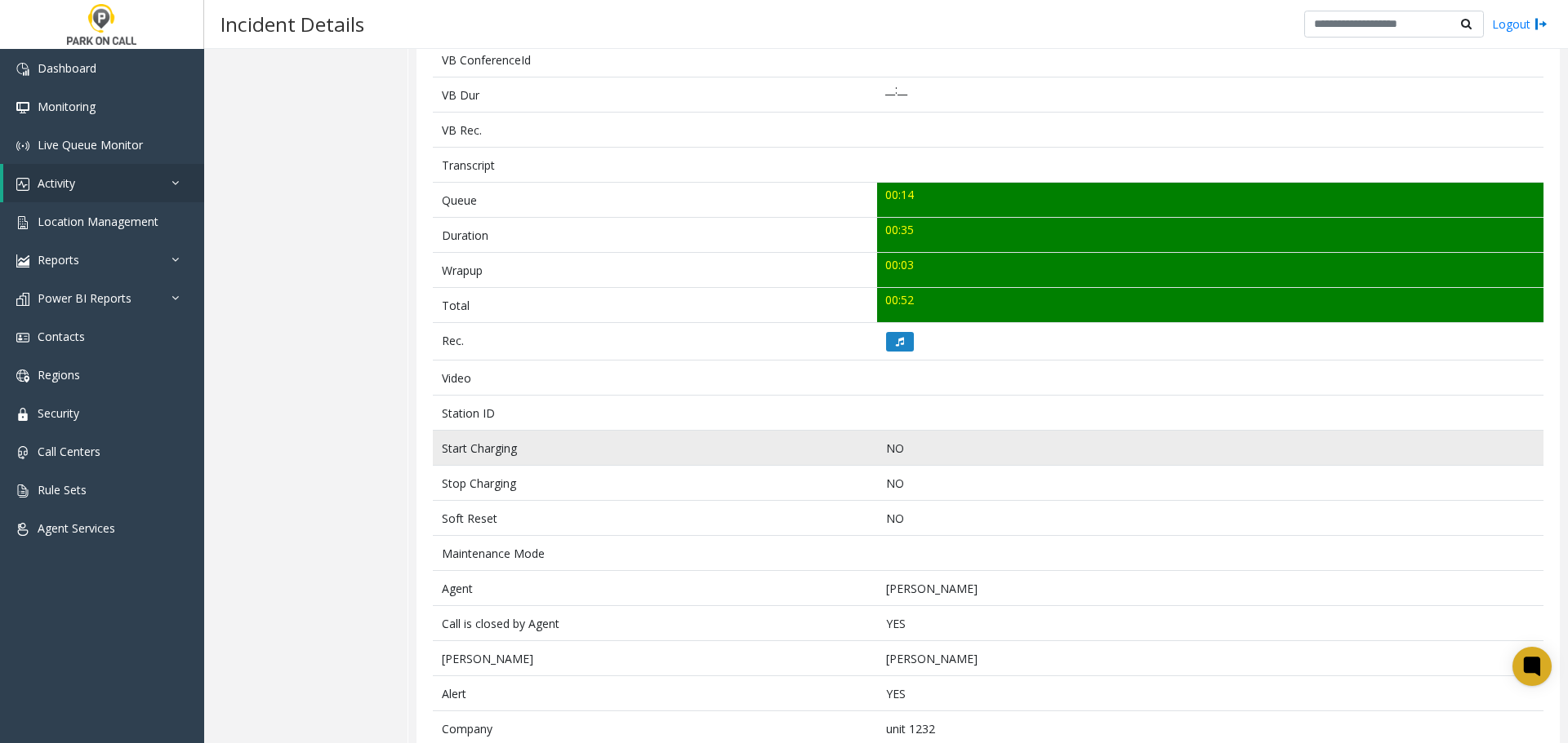
scroll to position [490, 0]
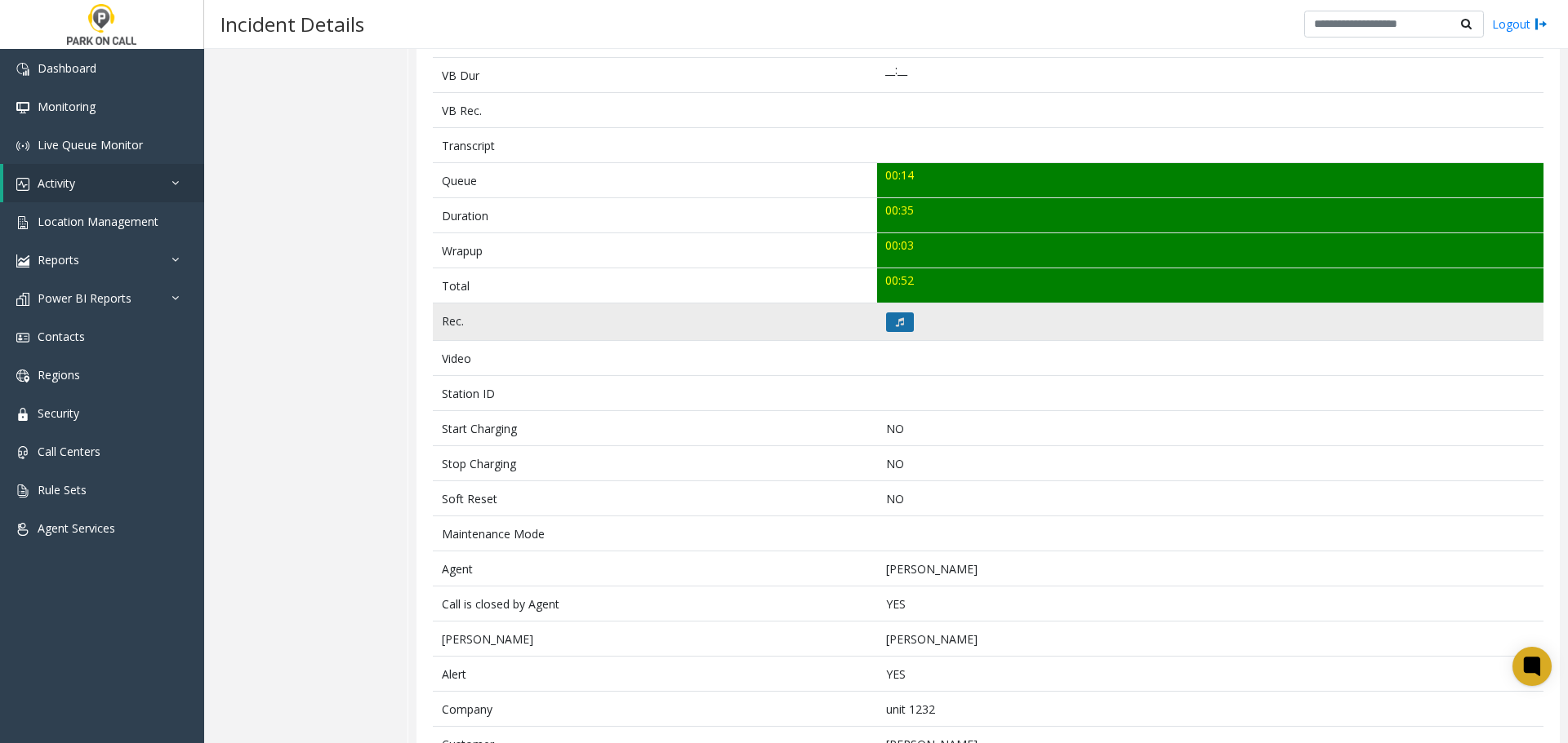
click at [896, 324] on icon at bounding box center [900, 322] width 9 height 10
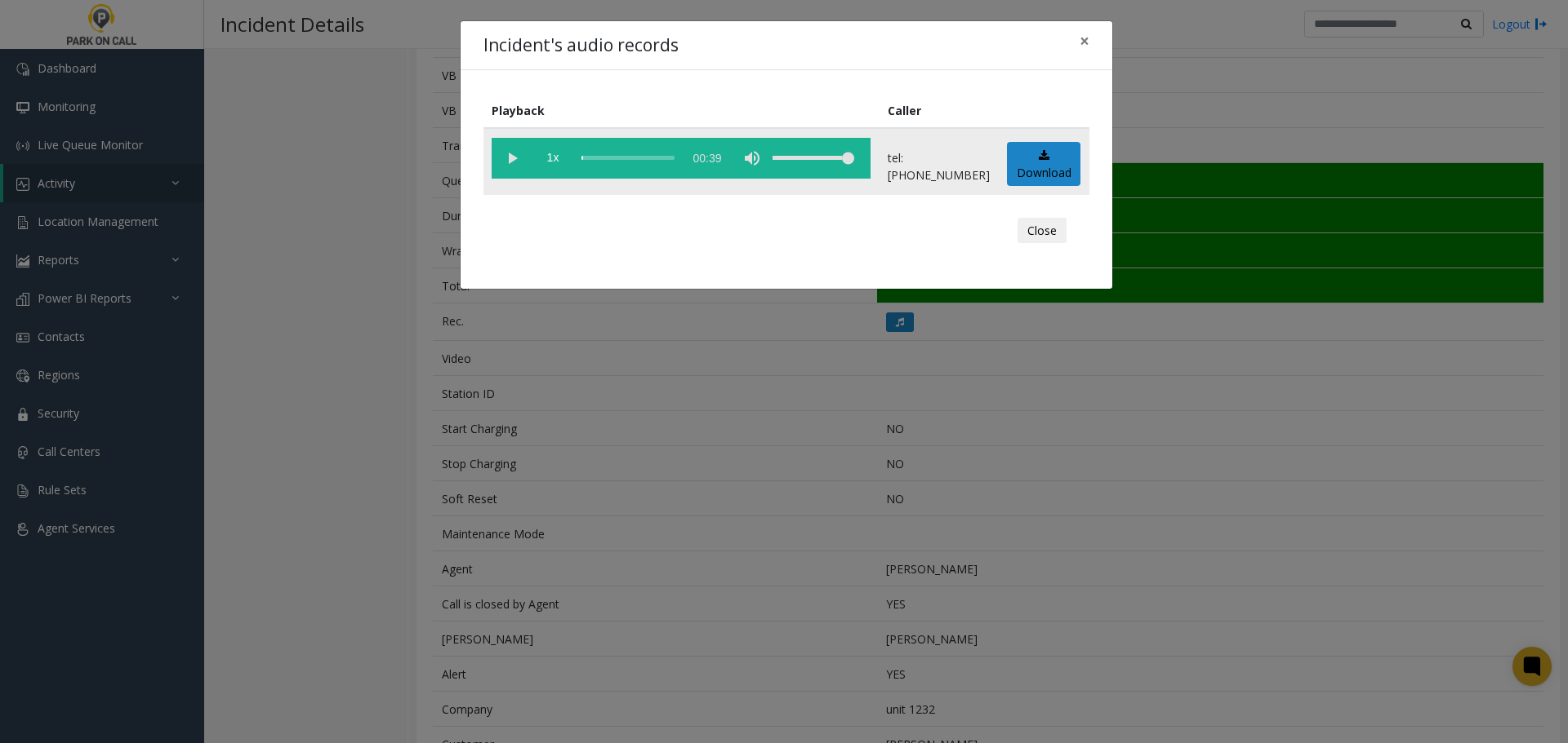
click at [511, 157] on vg-play-pause at bounding box center [512, 158] width 41 height 41
click at [1048, 234] on button "Close" at bounding box center [1041, 231] width 49 height 26
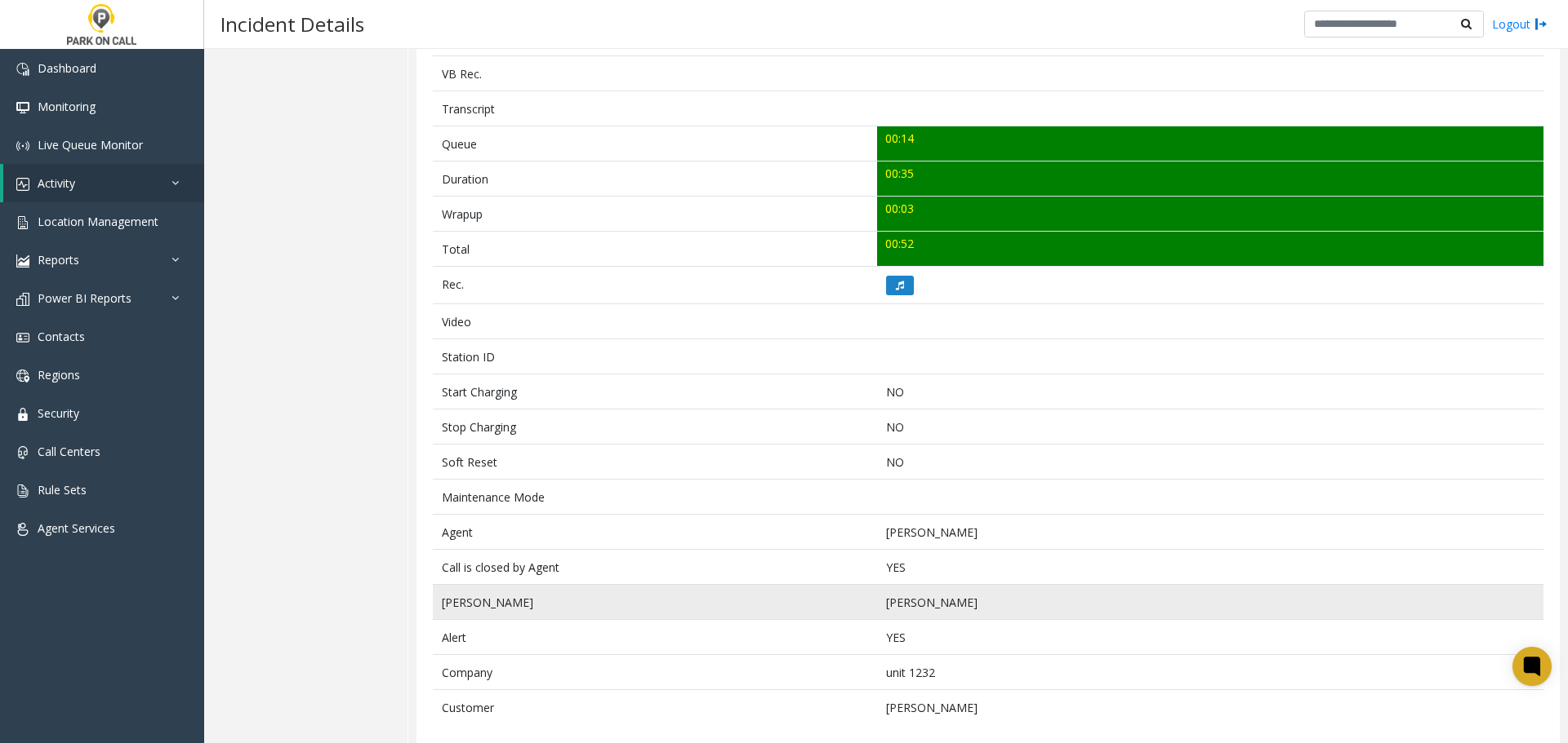
scroll to position [543, 0]
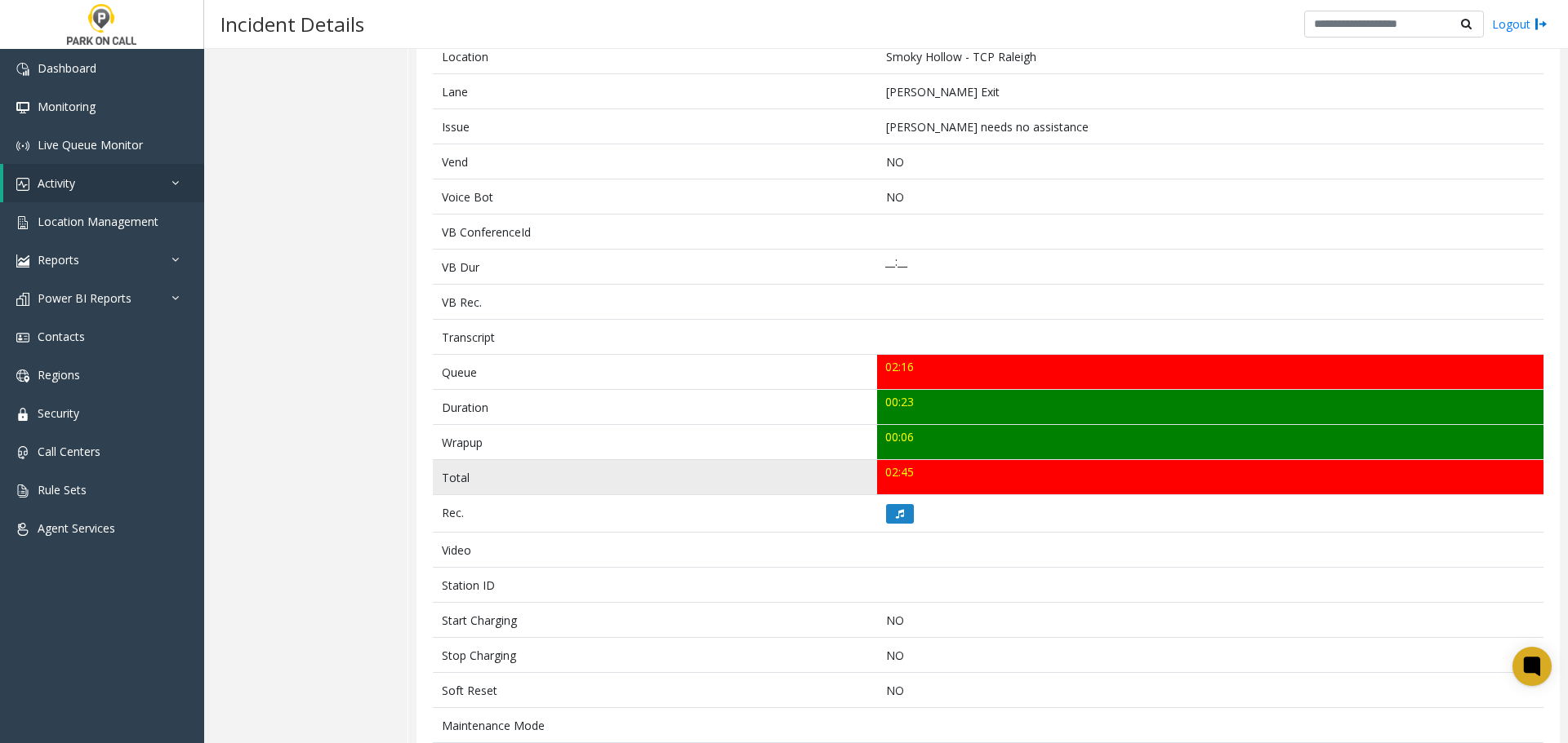
scroll to position [408, 0]
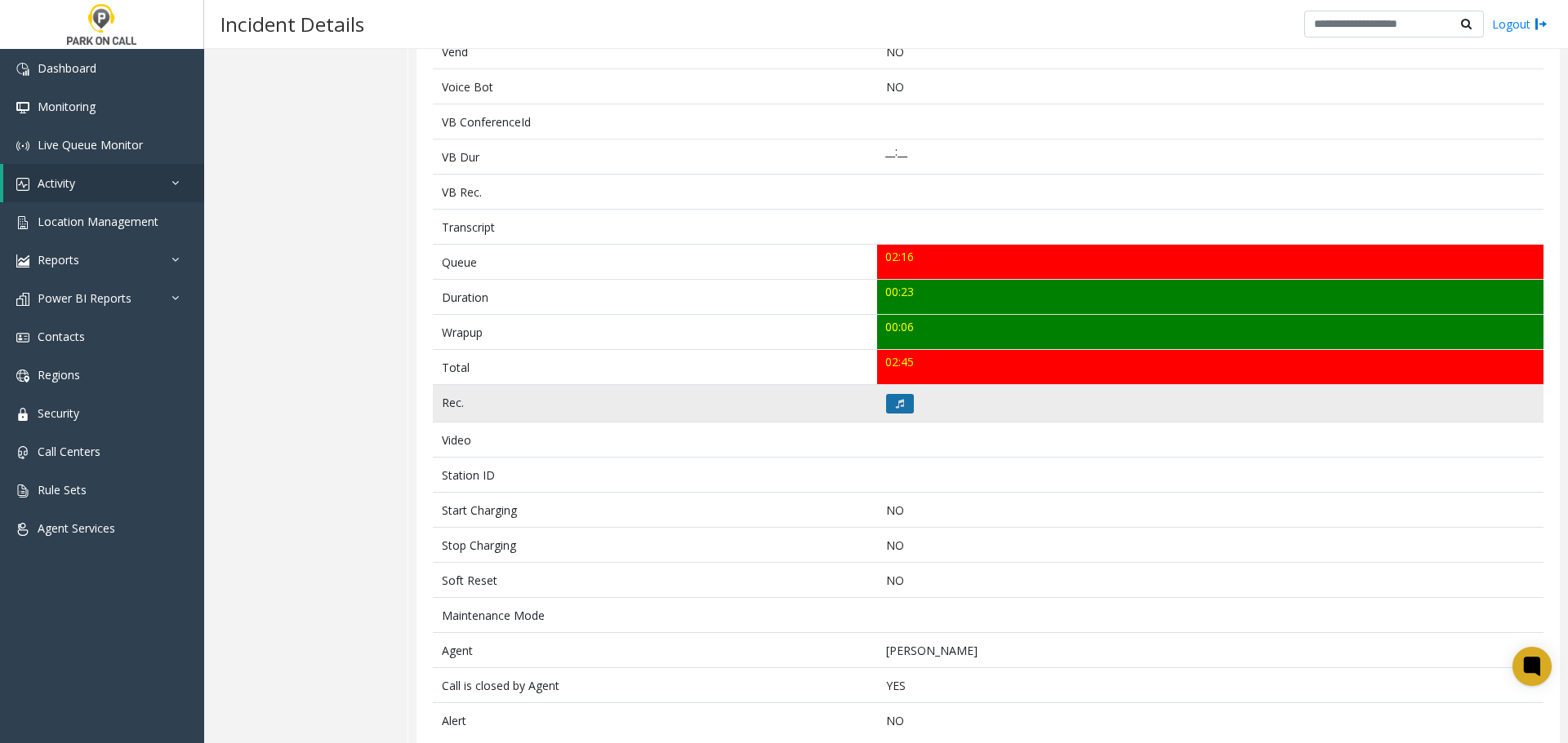
click at [899, 404] on button at bounding box center [899, 404] width 28 height 20
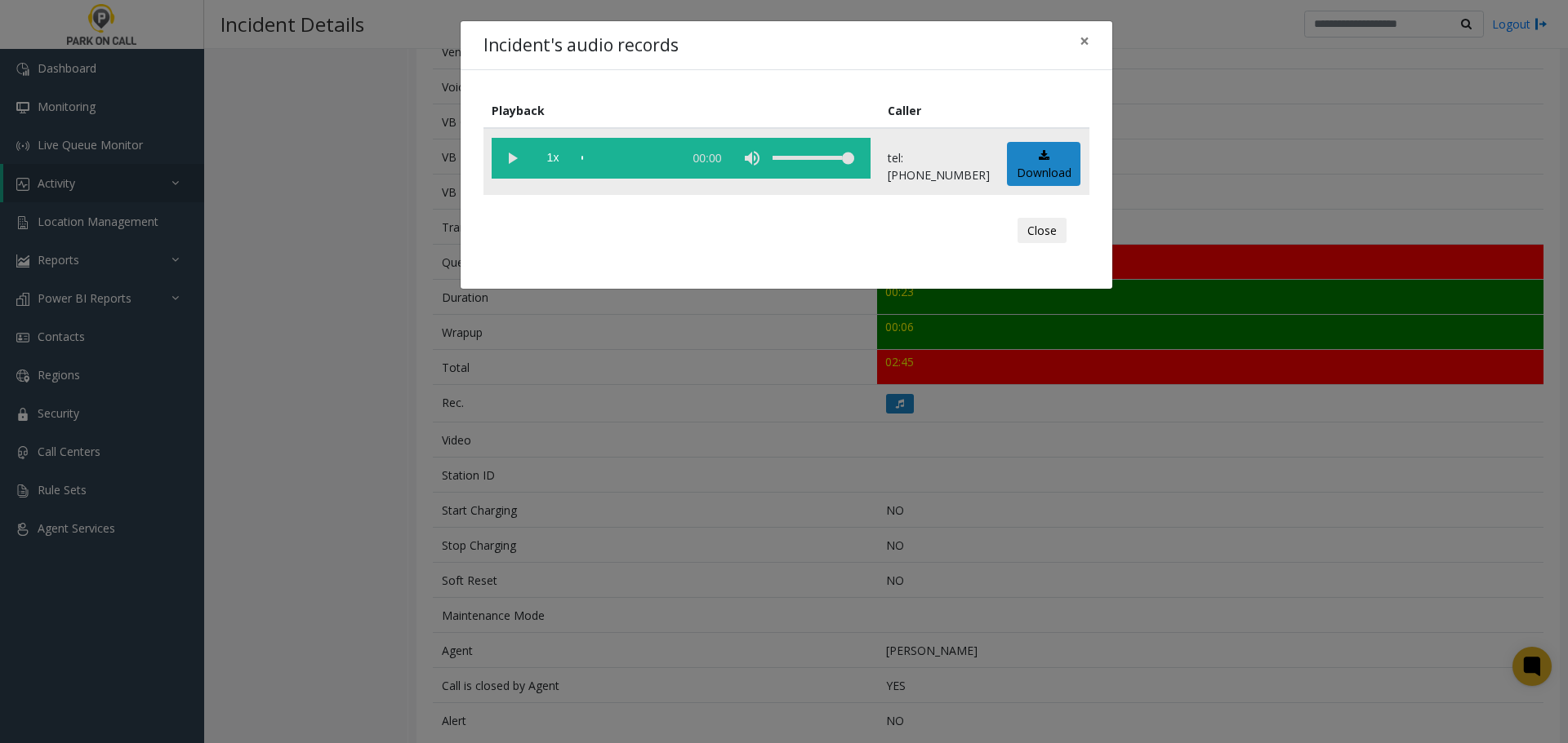
click at [516, 165] on vg-play-pause at bounding box center [512, 158] width 41 height 41
click at [1035, 233] on button "Close" at bounding box center [1041, 231] width 49 height 26
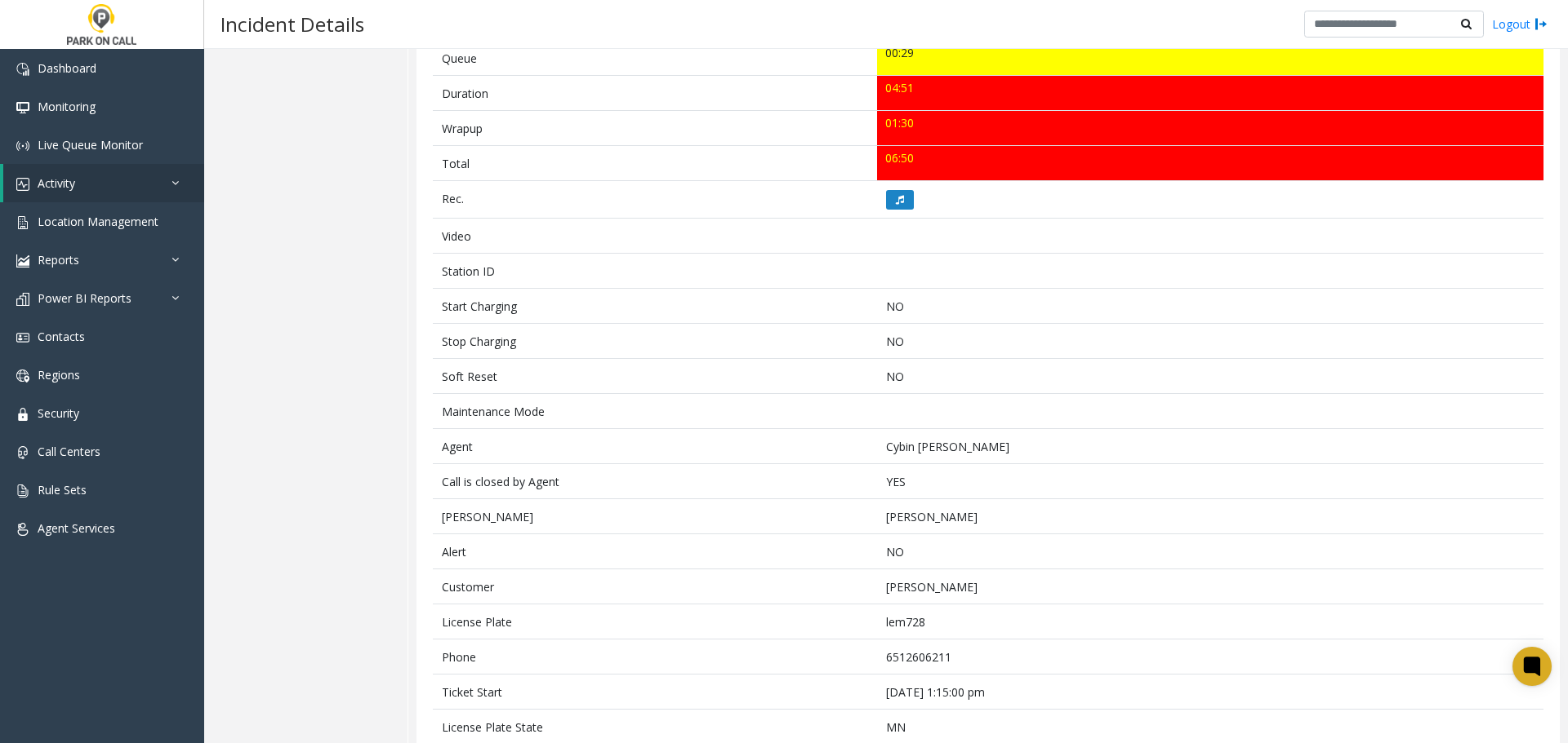
scroll to position [649, 0]
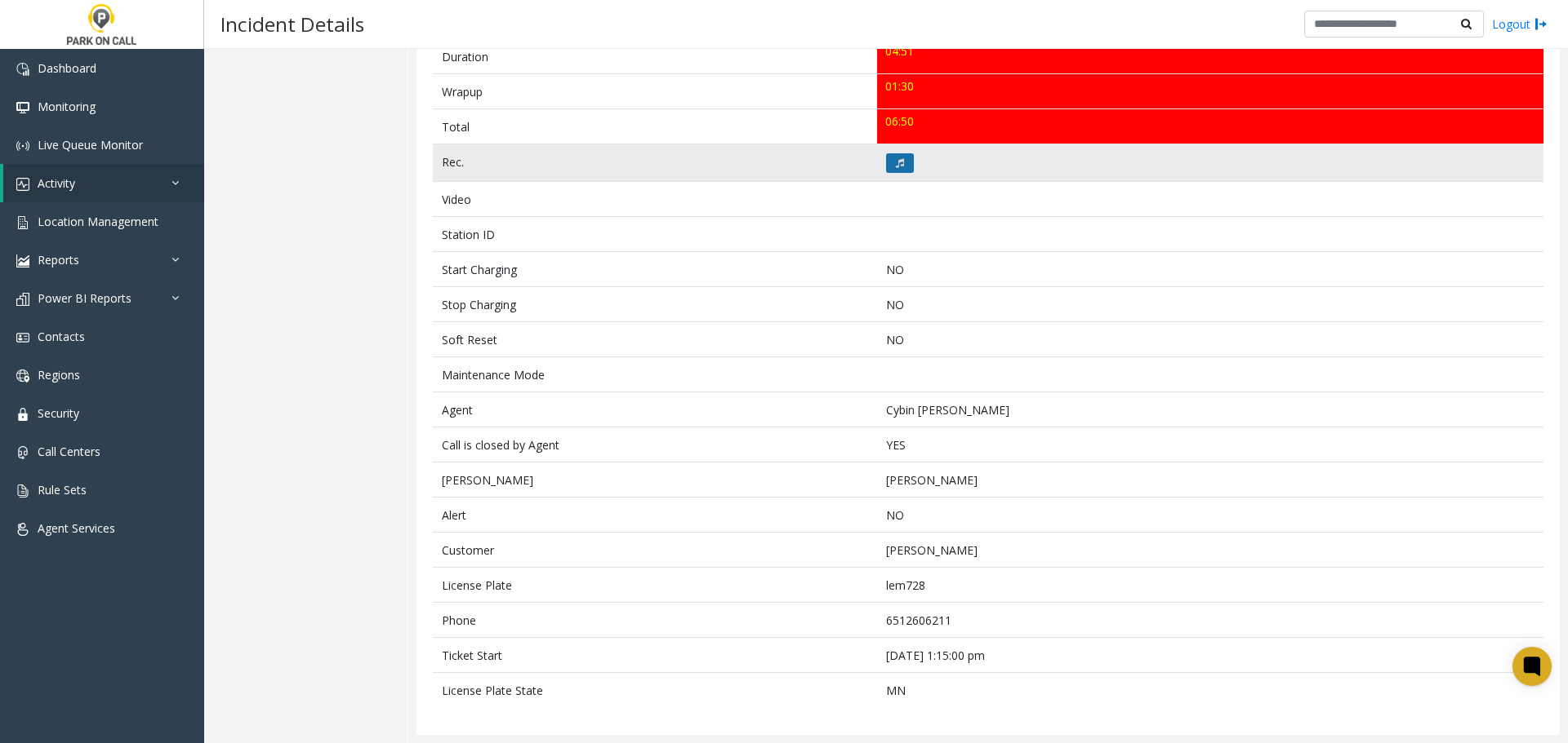
click at [895, 153] on button at bounding box center [899, 163] width 28 height 20
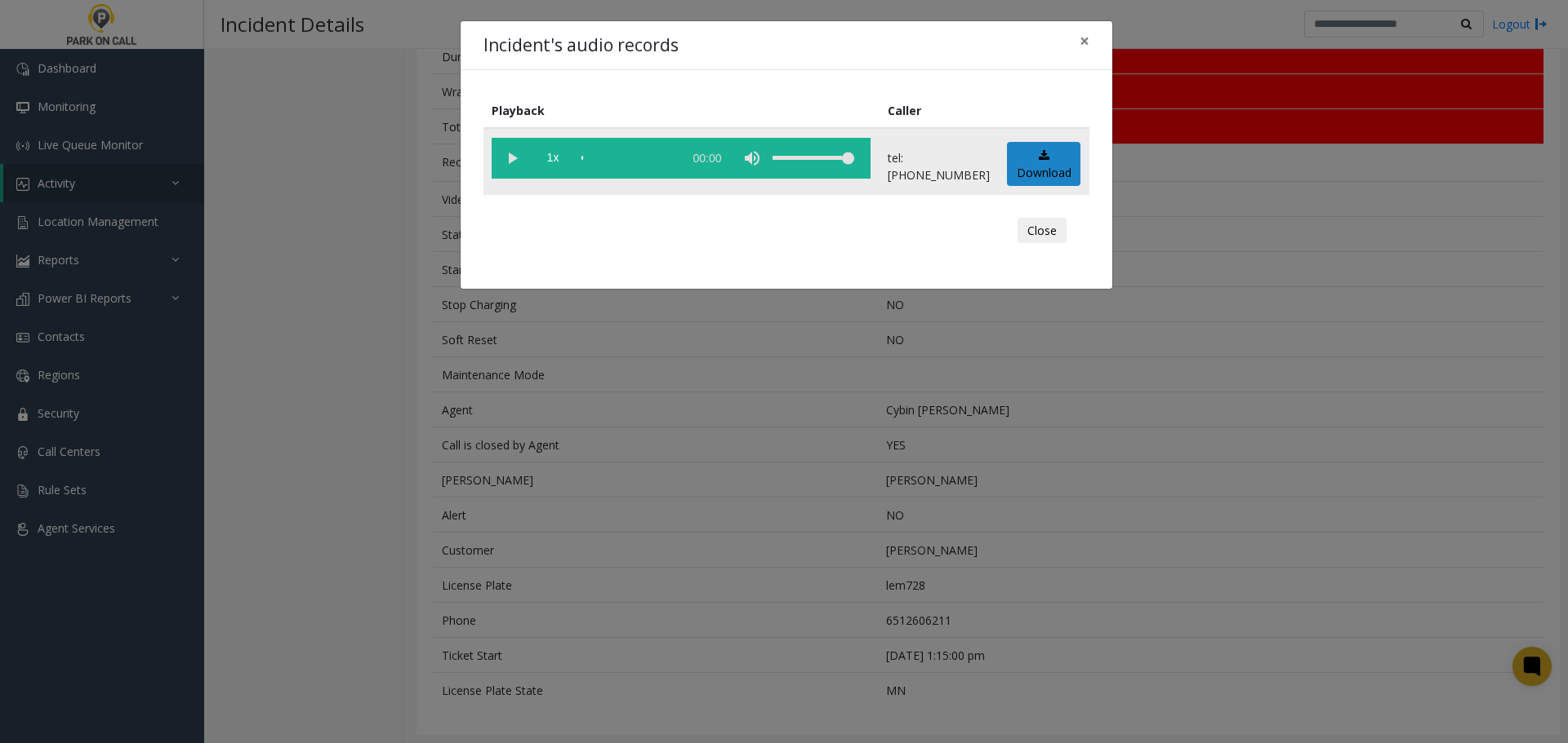
click at [513, 159] on vg-play-pause at bounding box center [512, 158] width 41 height 41
click at [504, 159] on vg-play-pause at bounding box center [512, 158] width 41 height 41
click at [509, 156] on vg-play-pause at bounding box center [512, 158] width 41 height 41
click at [517, 165] on vg-play-pause at bounding box center [512, 158] width 41 height 41
click at [512, 163] on vg-play-pause at bounding box center [512, 158] width 41 height 41
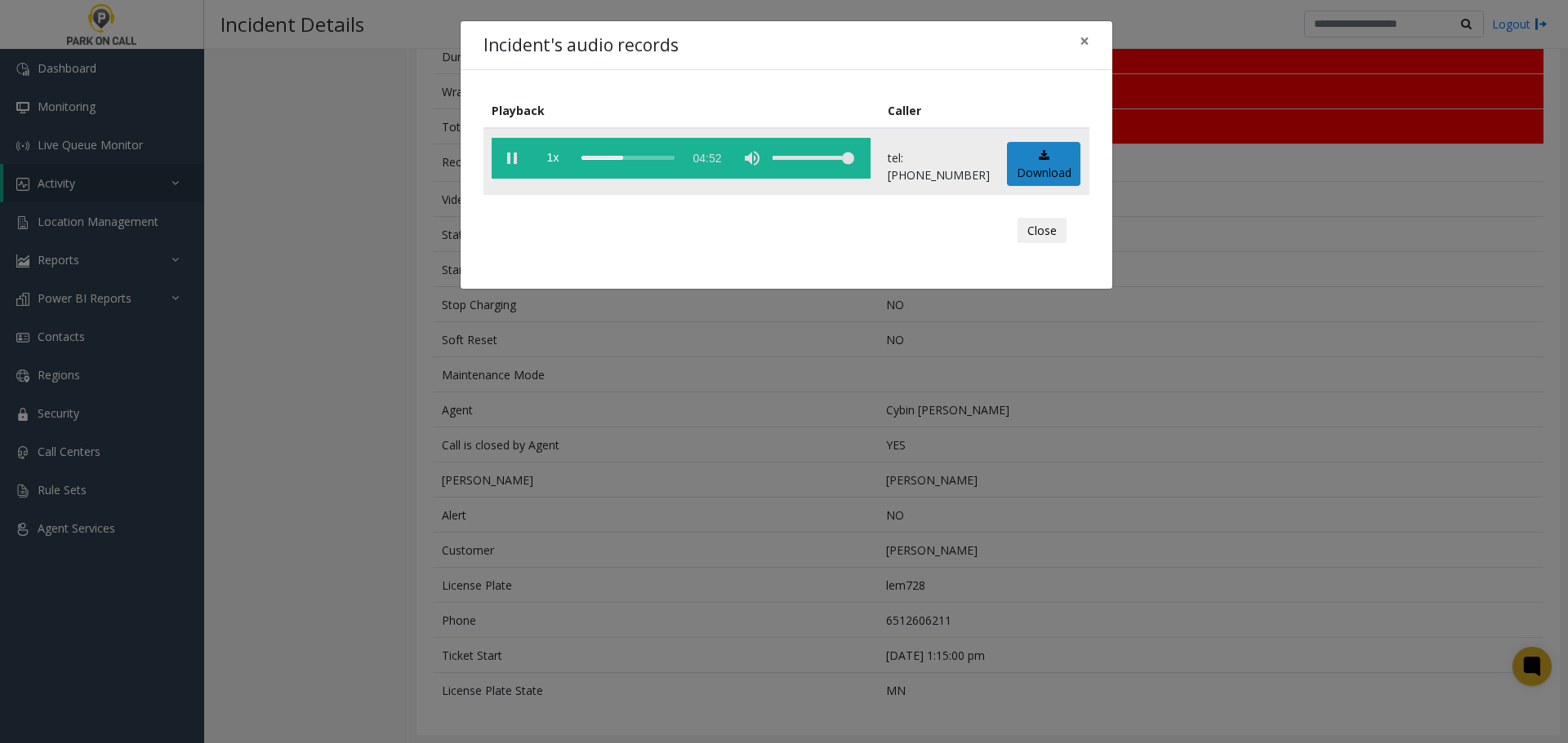
click at [517, 162] on vg-play-pause at bounding box center [512, 158] width 41 height 41
click at [515, 168] on vg-play-pause at bounding box center [512, 158] width 41 height 41
click at [618, 156] on div "scrub bar" at bounding box center [628, 158] width 93 height 41
click at [502, 163] on vg-play-pause at bounding box center [512, 158] width 41 height 41
click at [507, 157] on vg-play-pause at bounding box center [512, 158] width 41 height 41
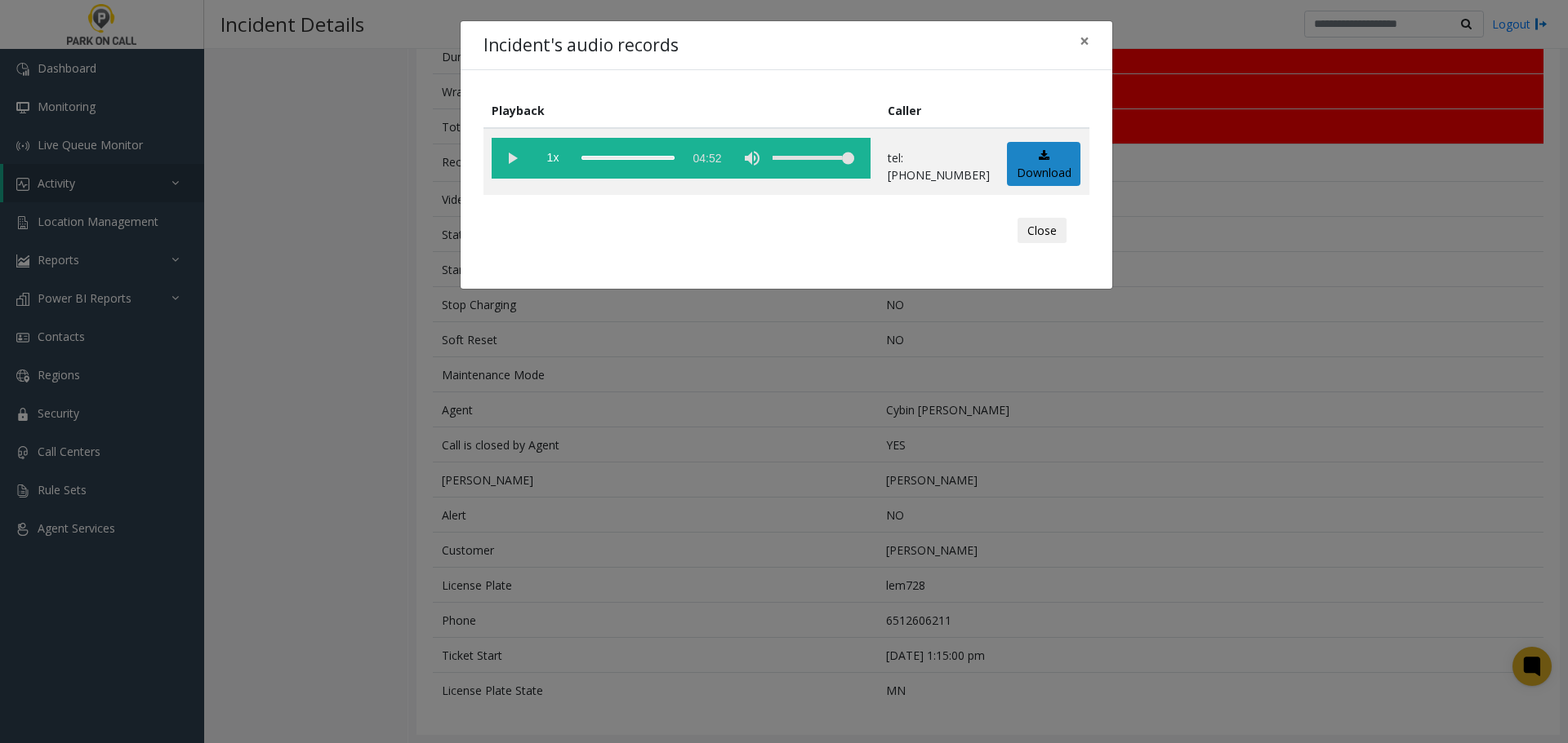
drag, startPoint x: 1044, startPoint y: 231, endPoint x: 1003, endPoint y: 236, distance: 41.3
click at [967, 236] on div "Close" at bounding box center [786, 231] width 583 height 49
click at [1043, 233] on button "Close" at bounding box center [1041, 231] width 49 height 26
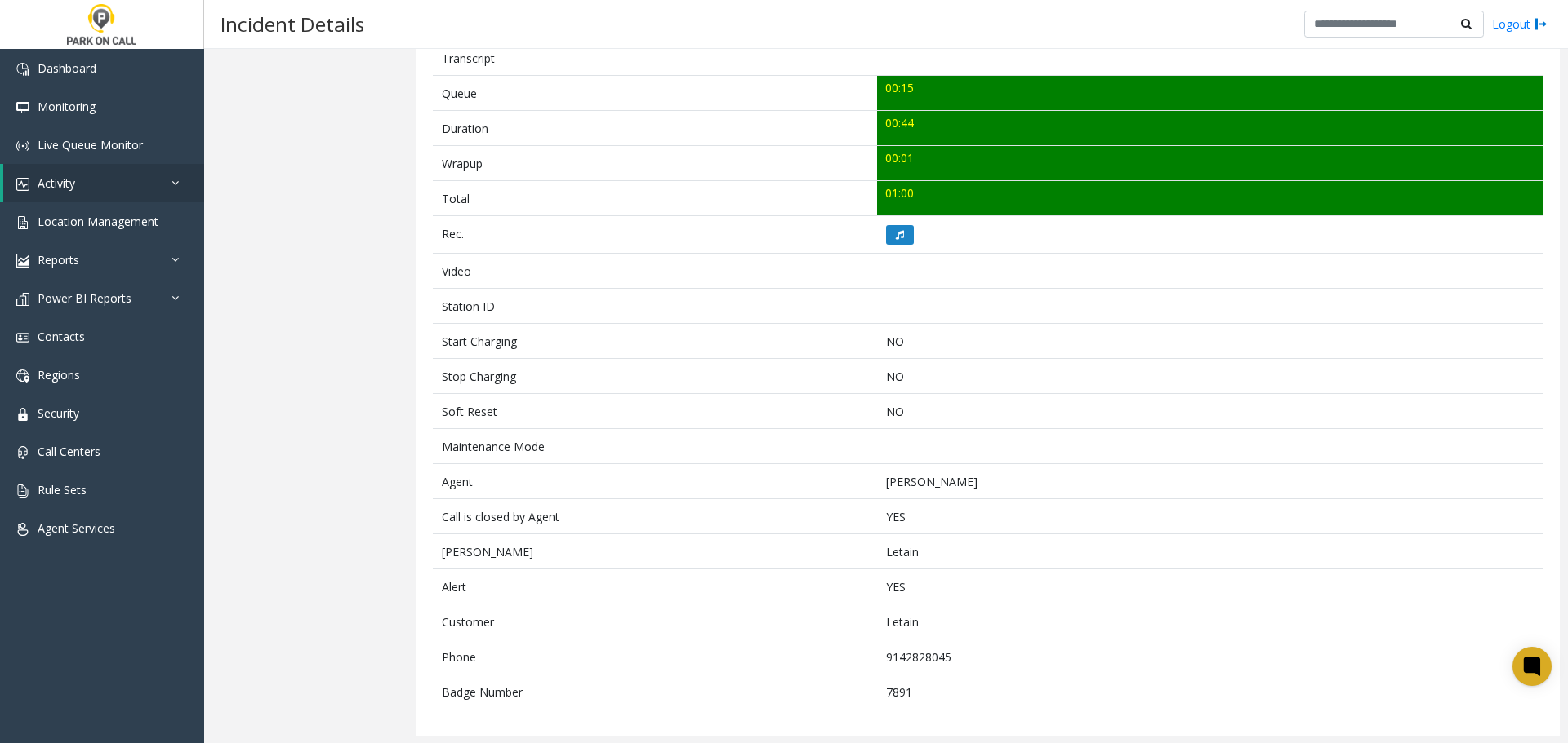
scroll to position [578, 0]
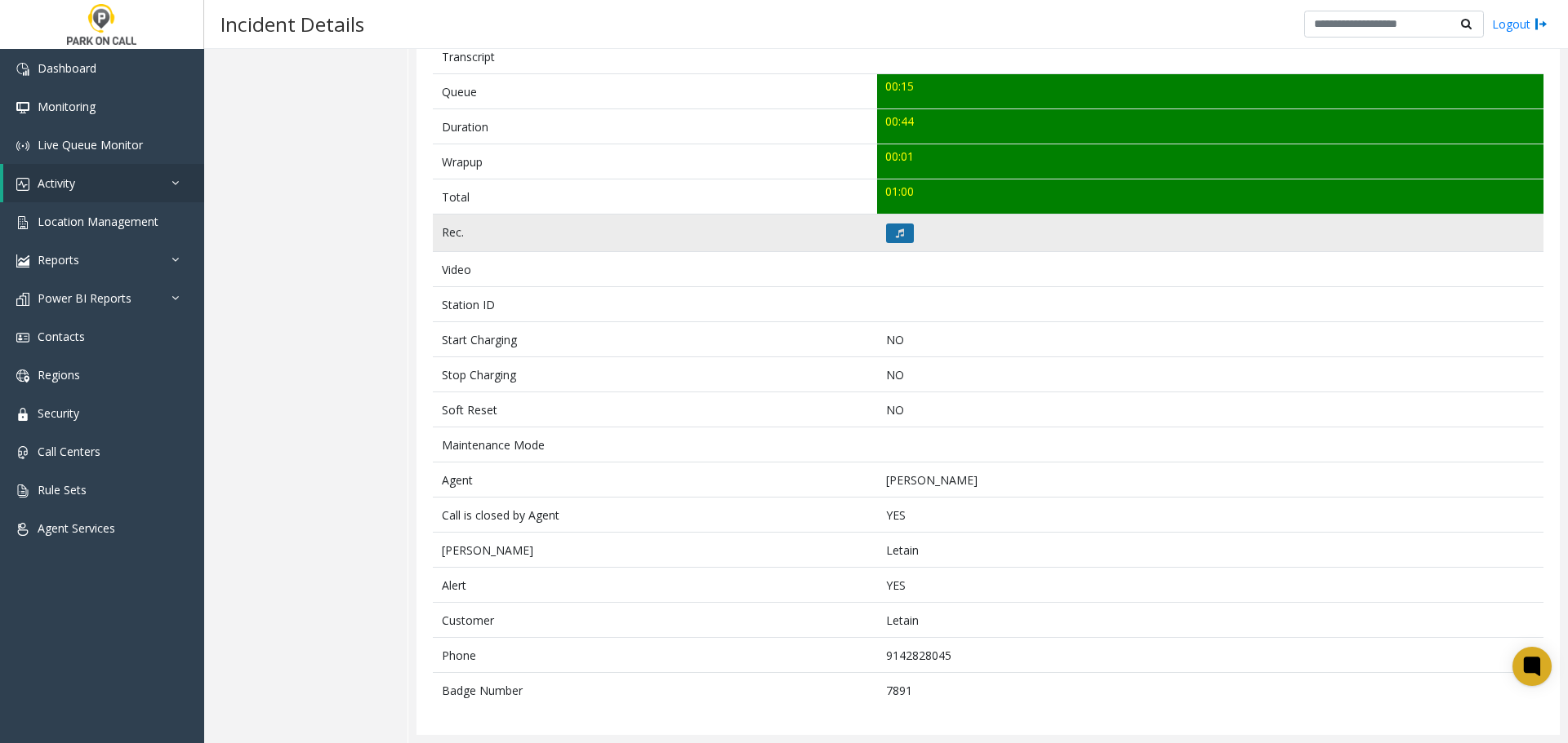
click at [896, 234] on icon at bounding box center [900, 233] width 9 height 10
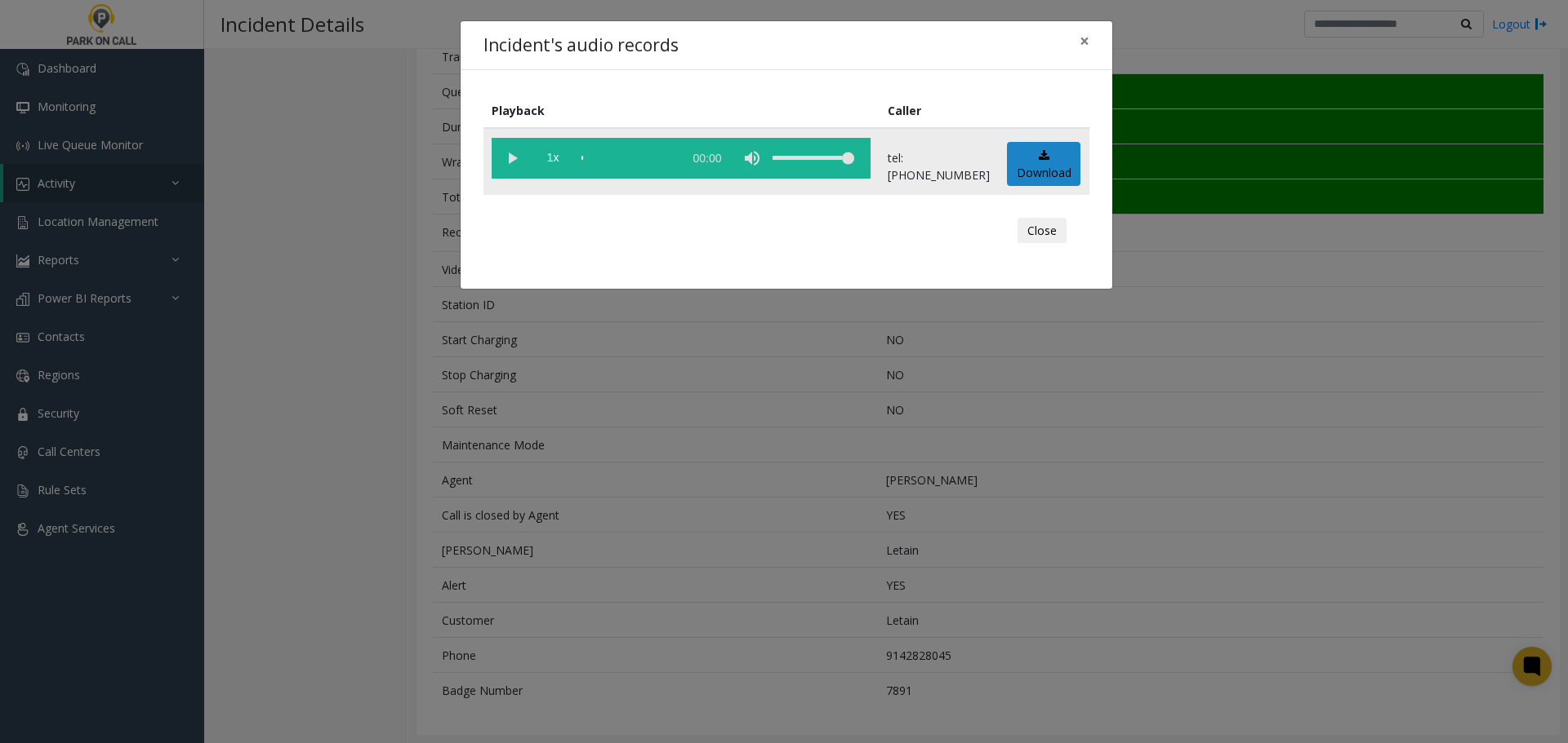
click at [515, 157] on vg-play-pause at bounding box center [512, 158] width 41 height 41
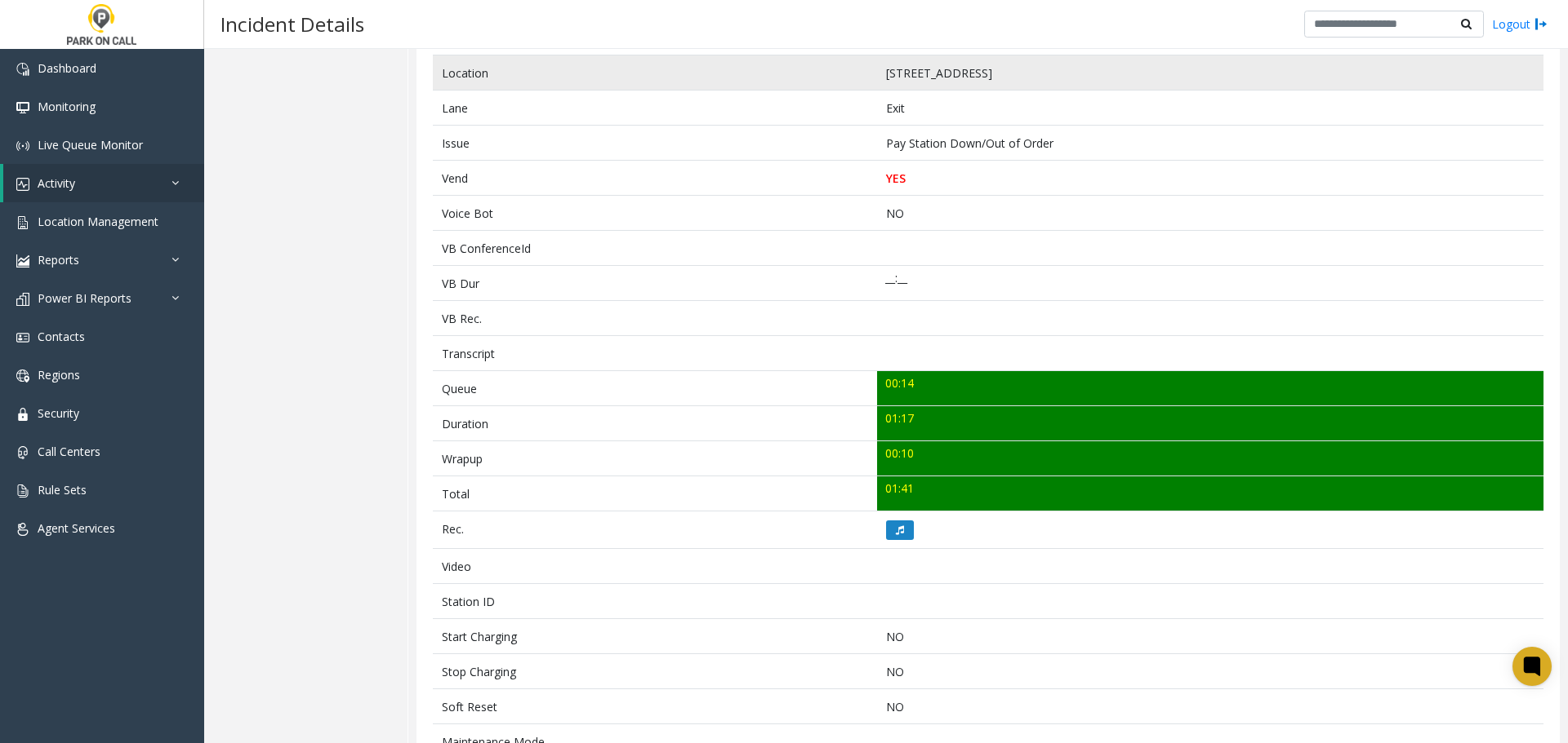
scroll to position [543, 0]
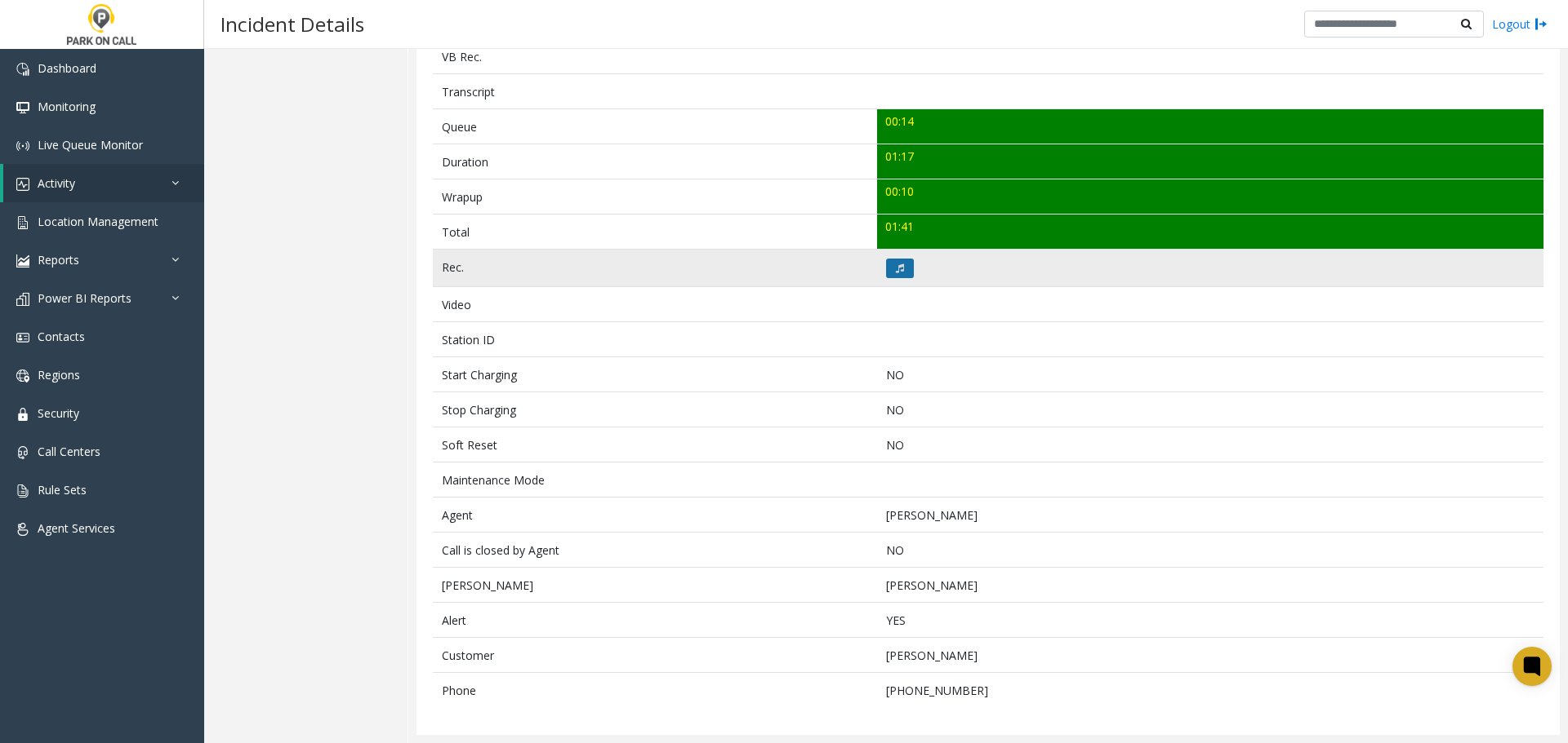
click at [896, 270] on icon at bounding box center [900, 269] width 9 height 10
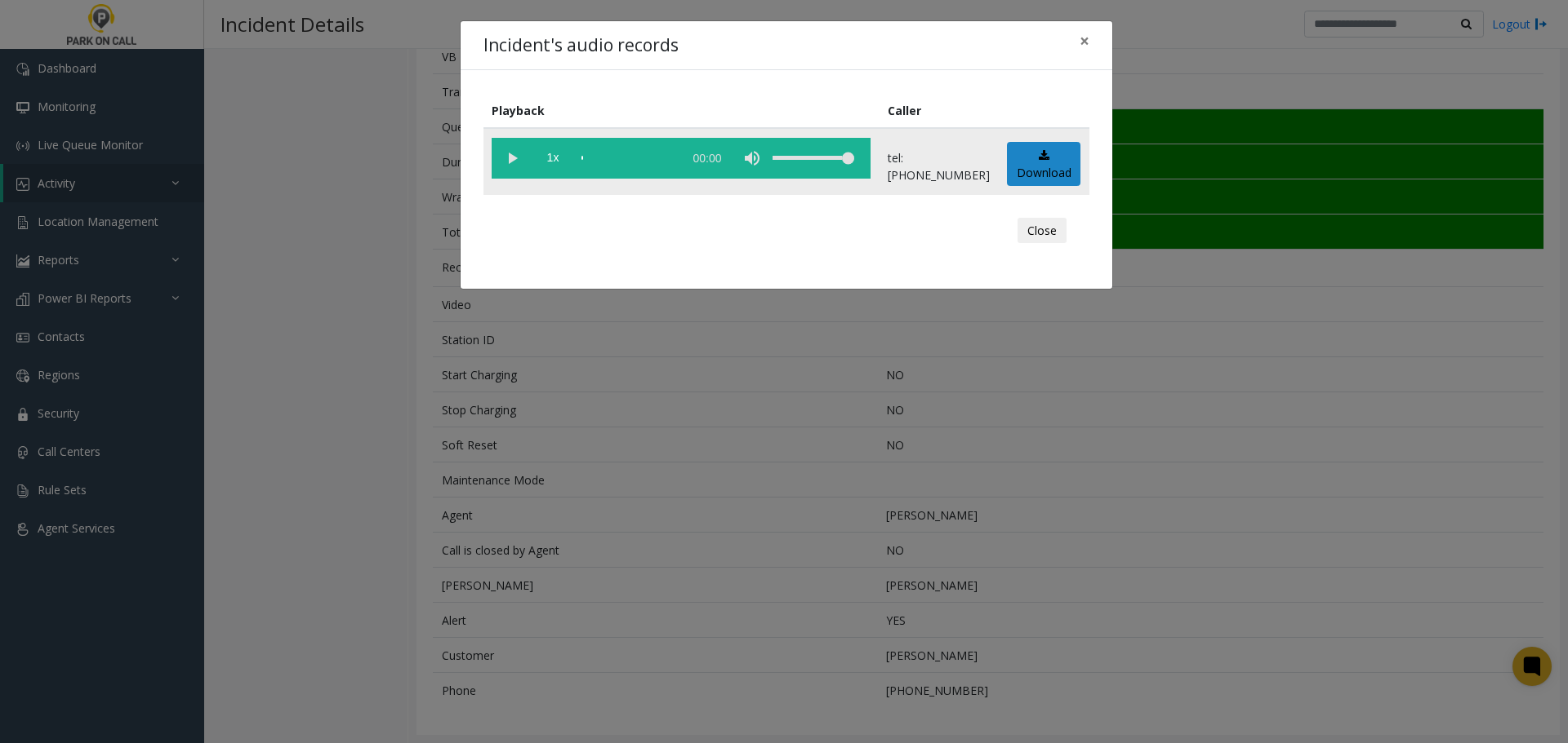
click at [515, 161] on vg-play-pause at bounding box center [512, 158] width 41 height 41
click at [508, 156] on vg-play-pause at bounding box center [512, 158] width 41 height 41
click at [506, 153] on vg-play-pause at bounding box center [512, 158] width 41 height 41
click at [624, 157] on div "scrub bar" at bounding box center [628, 158] width 93 height 41
click at [622, 159] on div "scrub bar" at bounding box center [628, 158] width 93 height 41
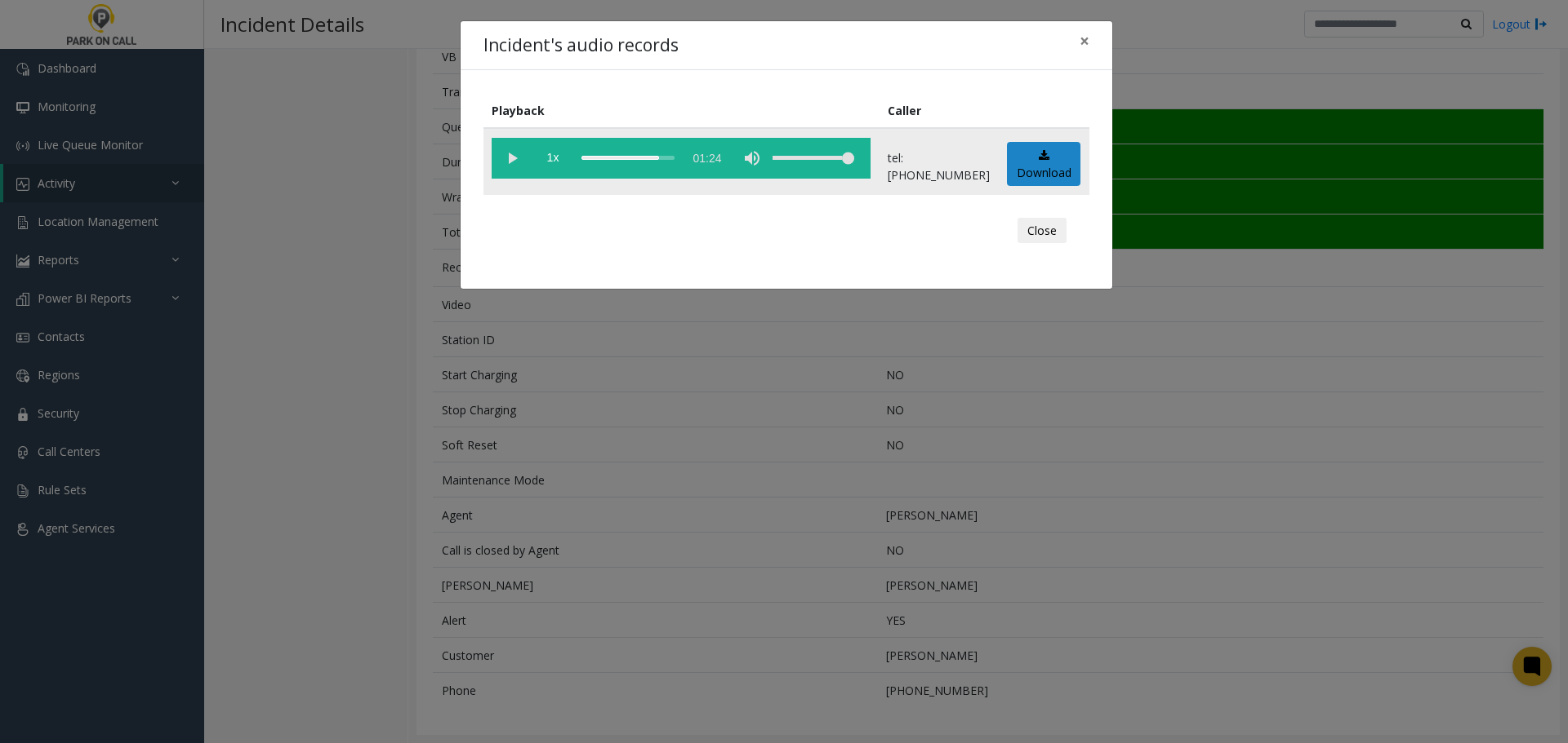
click at [520, 158] on vg-play-pause at bounding box center [512, 158] width 41 height 41
click at [1036, 234] on button "Close" at bounding box center [1041, 231] width 49 height 26
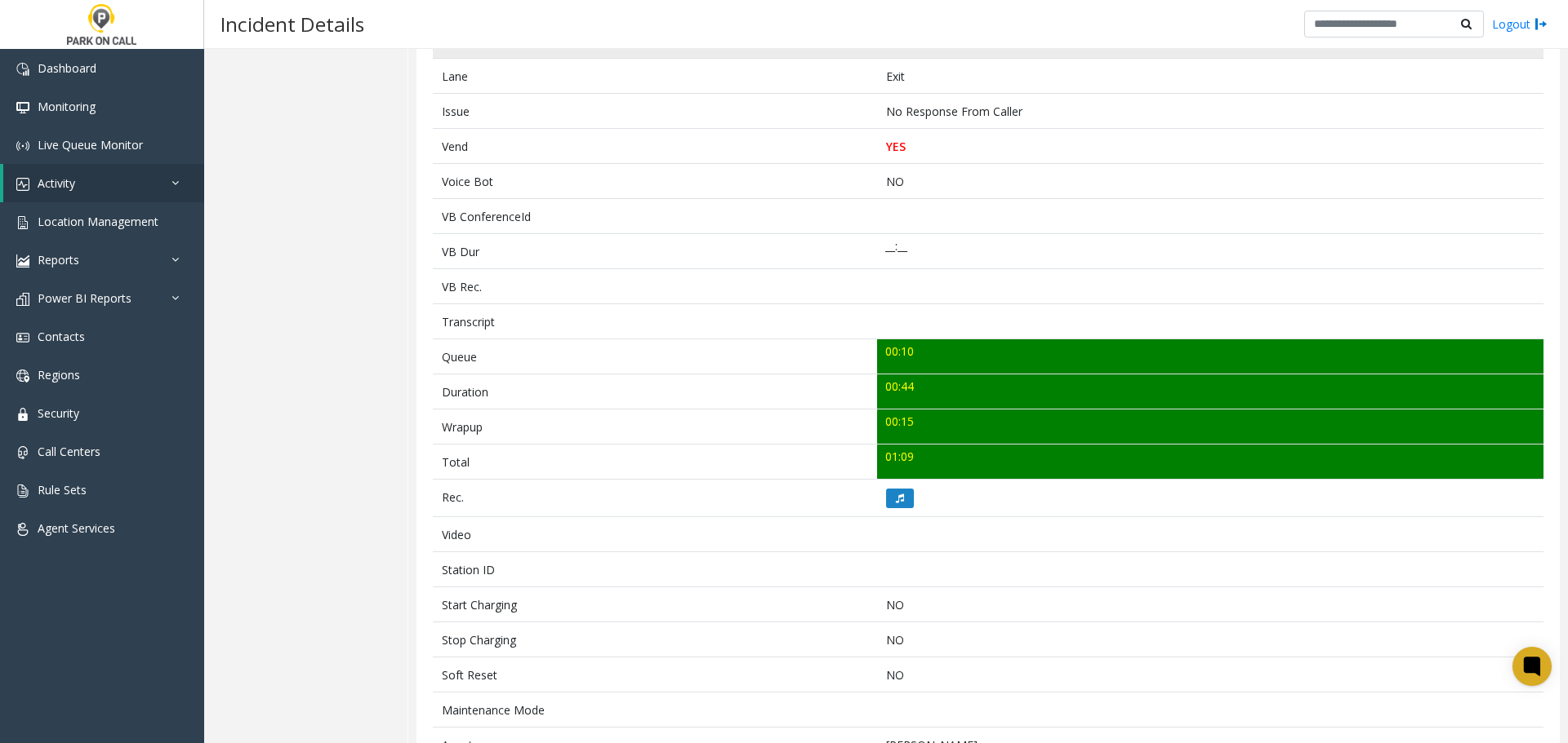
scroll to position [438, 0]
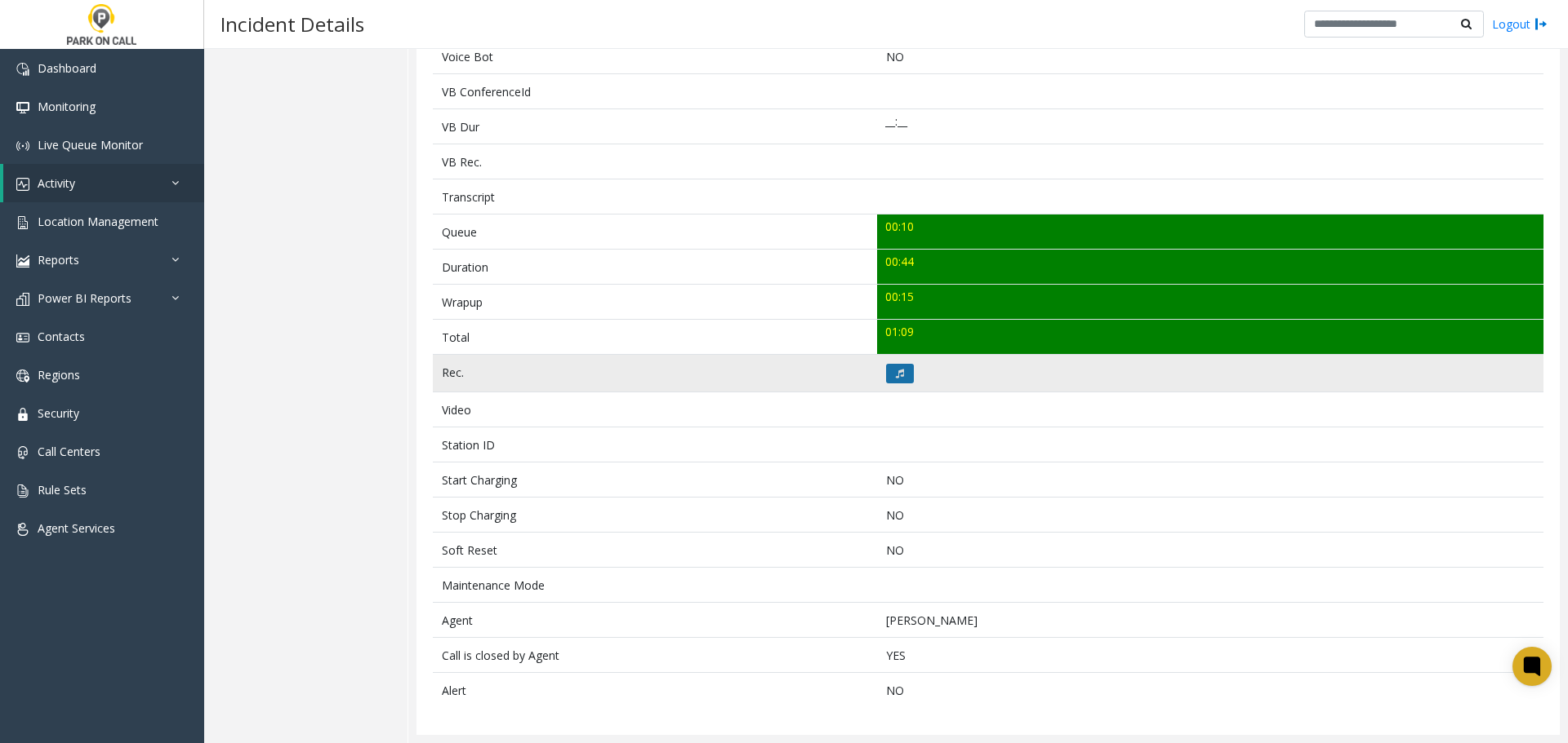
click at [896, 372] on icon at bounding box center [900, 373] width 9 height 10
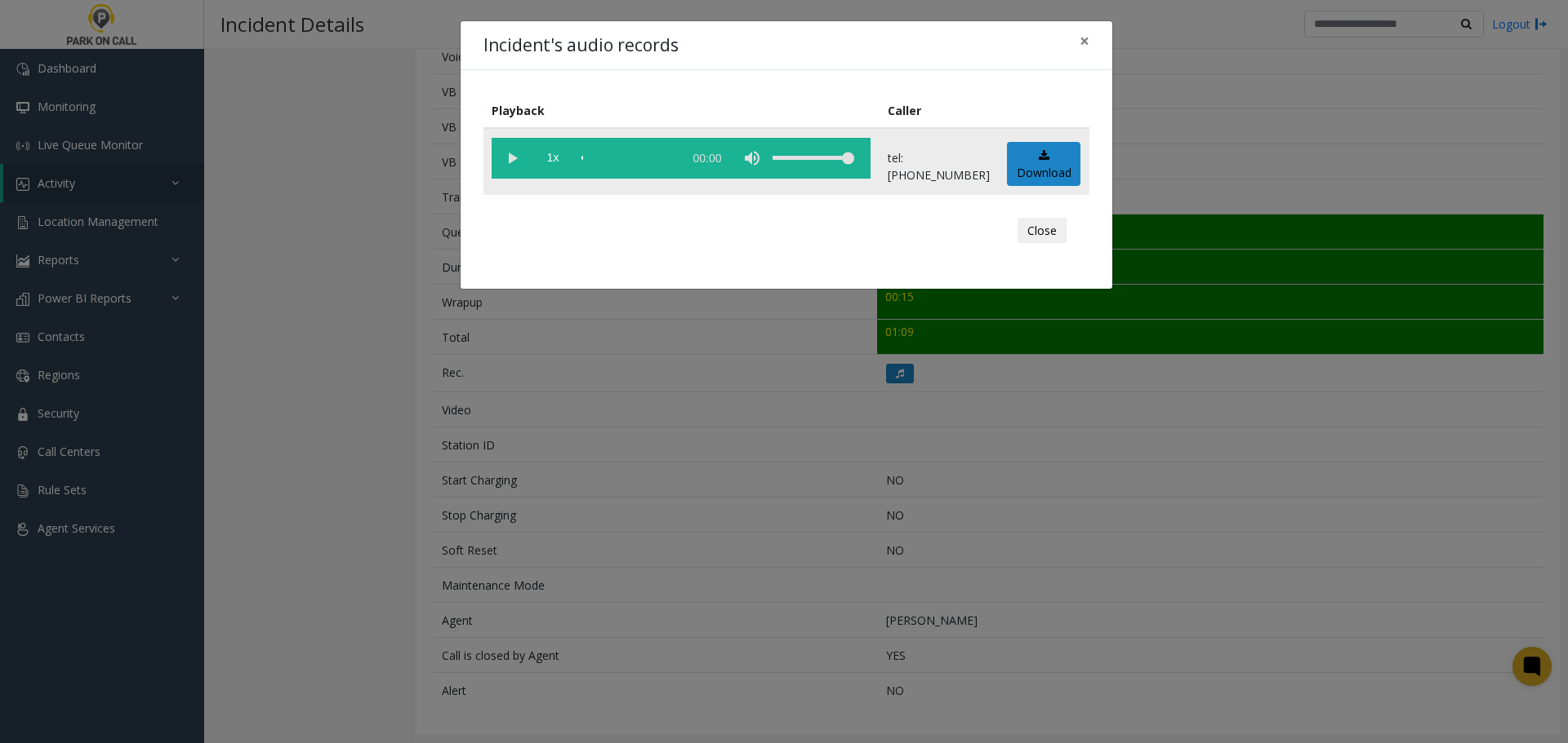
click at [512, 160] on vg-play-pause at bounding box center [512, 158] width 41 height 41
click at [1037, 231] on button "Close" at bounding box center [1041, 231] width 49 height 26
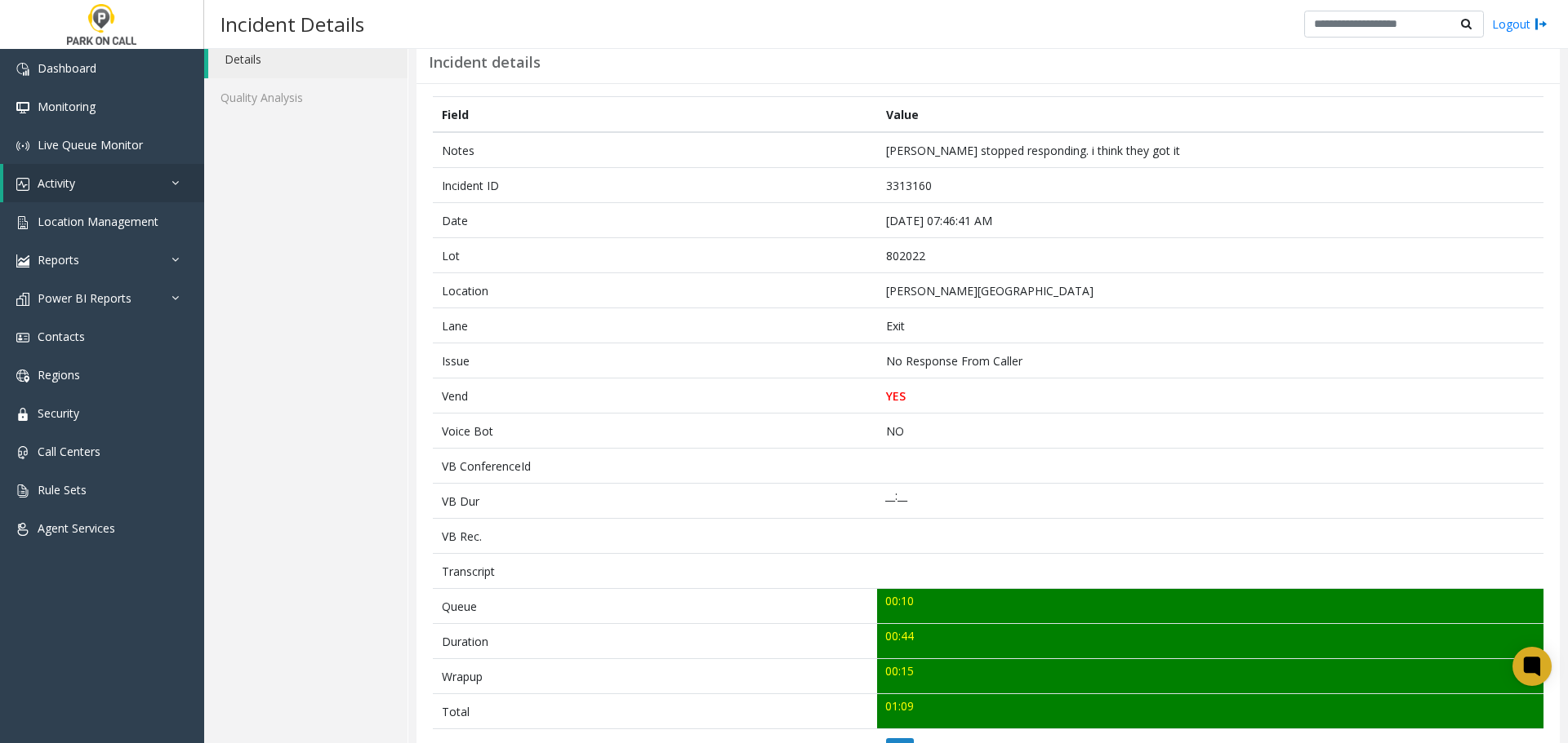
scroll to position [0, 0]
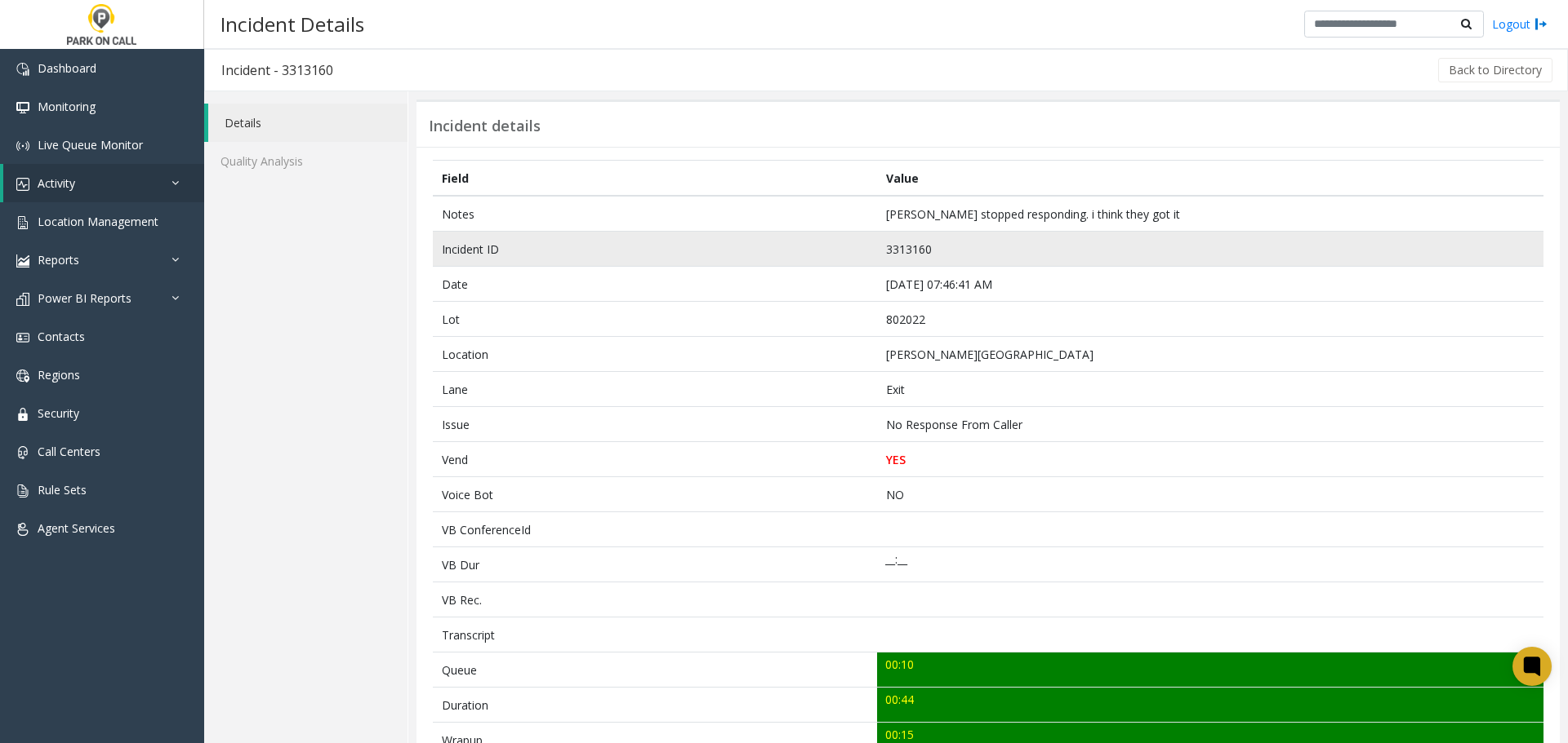
click at [904, 248] on td "3313160" at bounding box center [1210, 249] width 666 height 35
copy td "3313160"
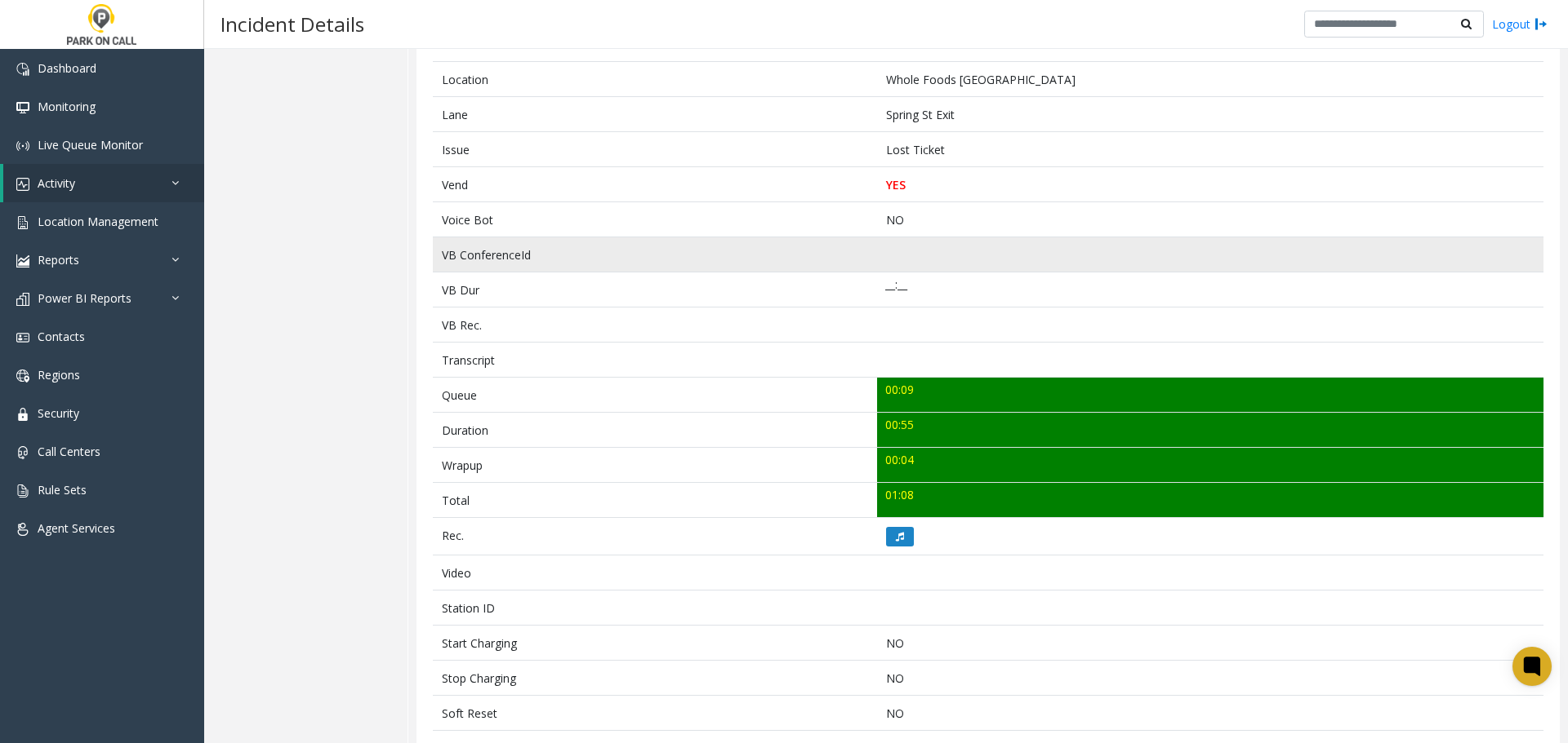
scroll to position [345, 0]
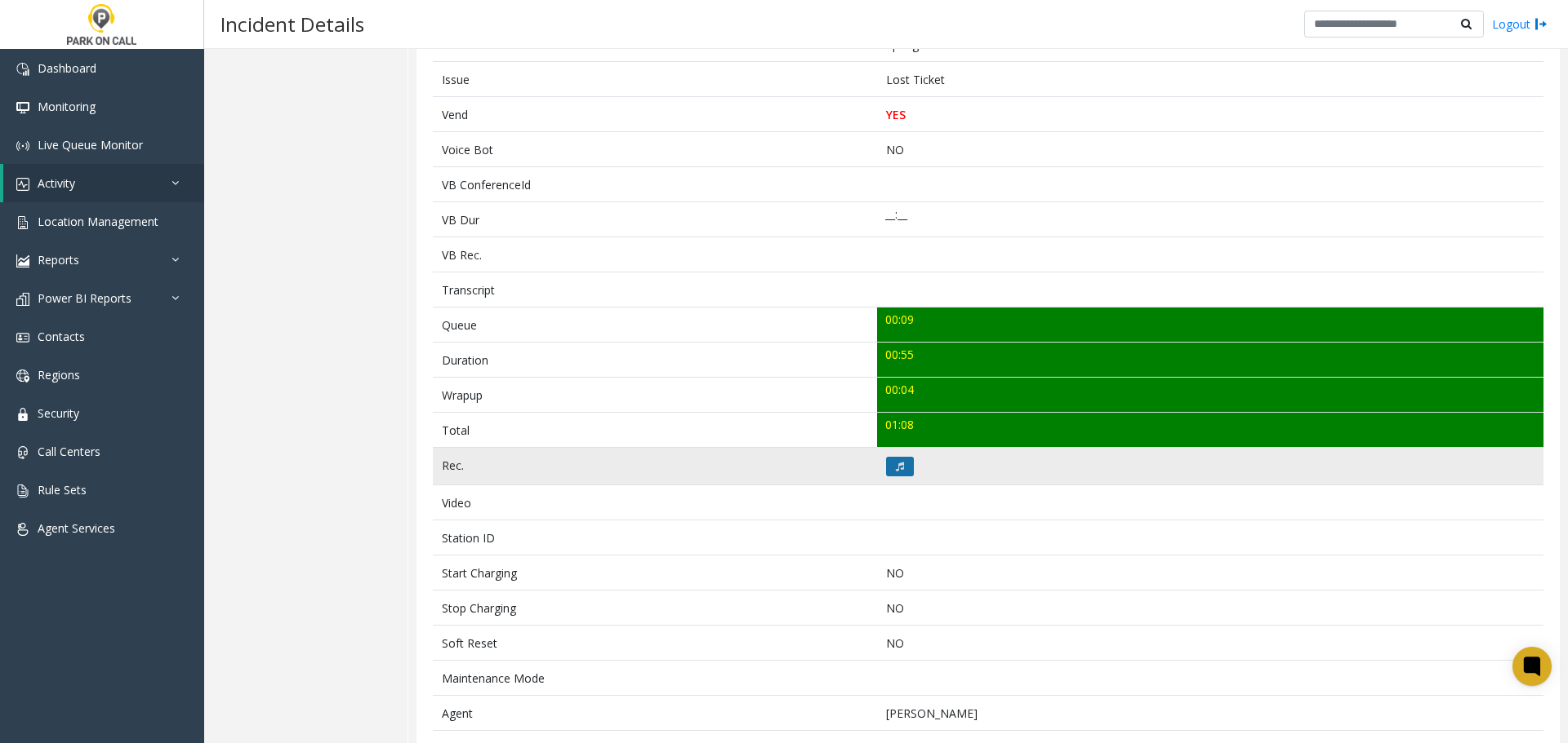
click at [896, 464] on icon at bounding box center [900, 467] width 9 height 10
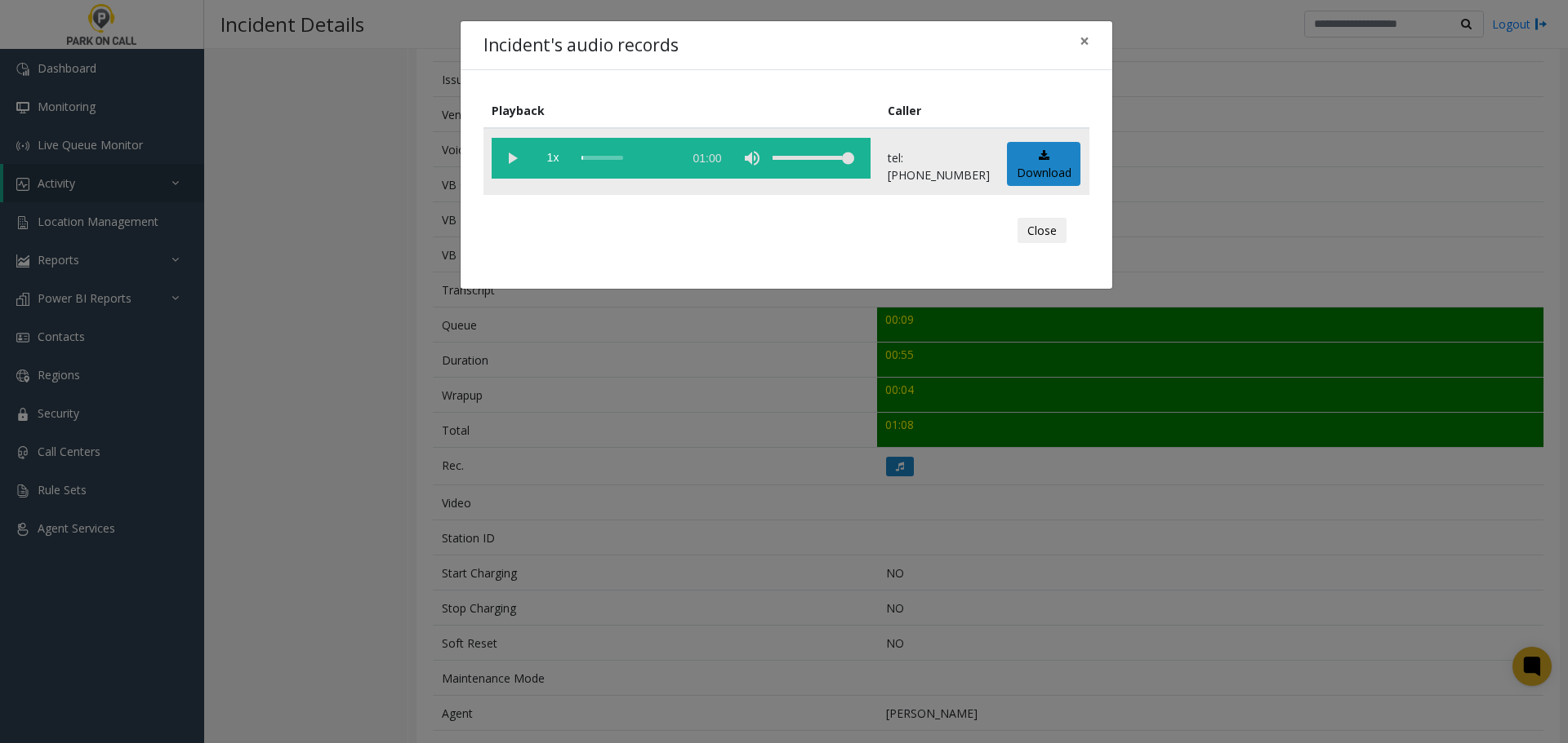
click at [506, 159] on vg-play-pause at bounding box center [512, 158] width 41 height 41
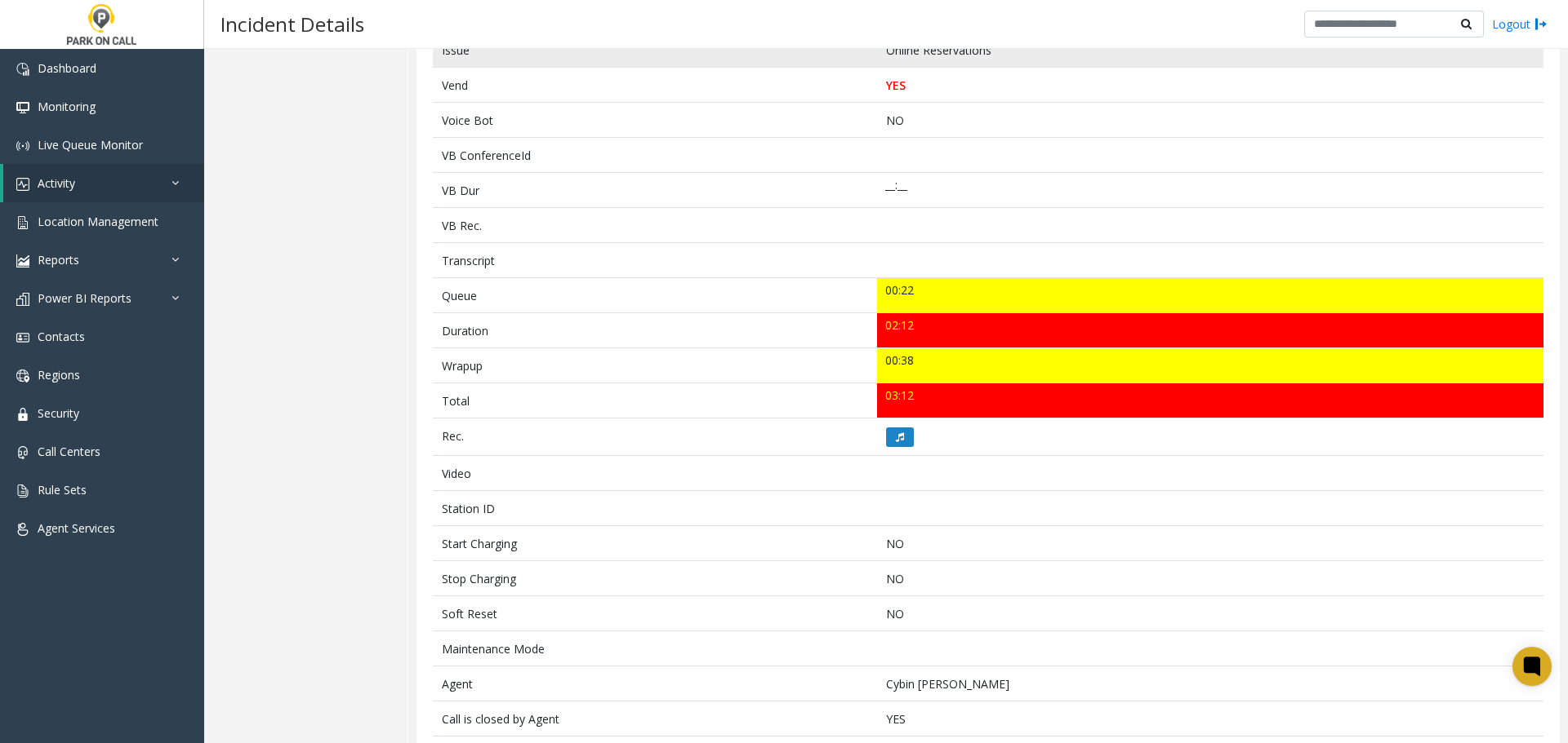
scroll to position [408, 0]
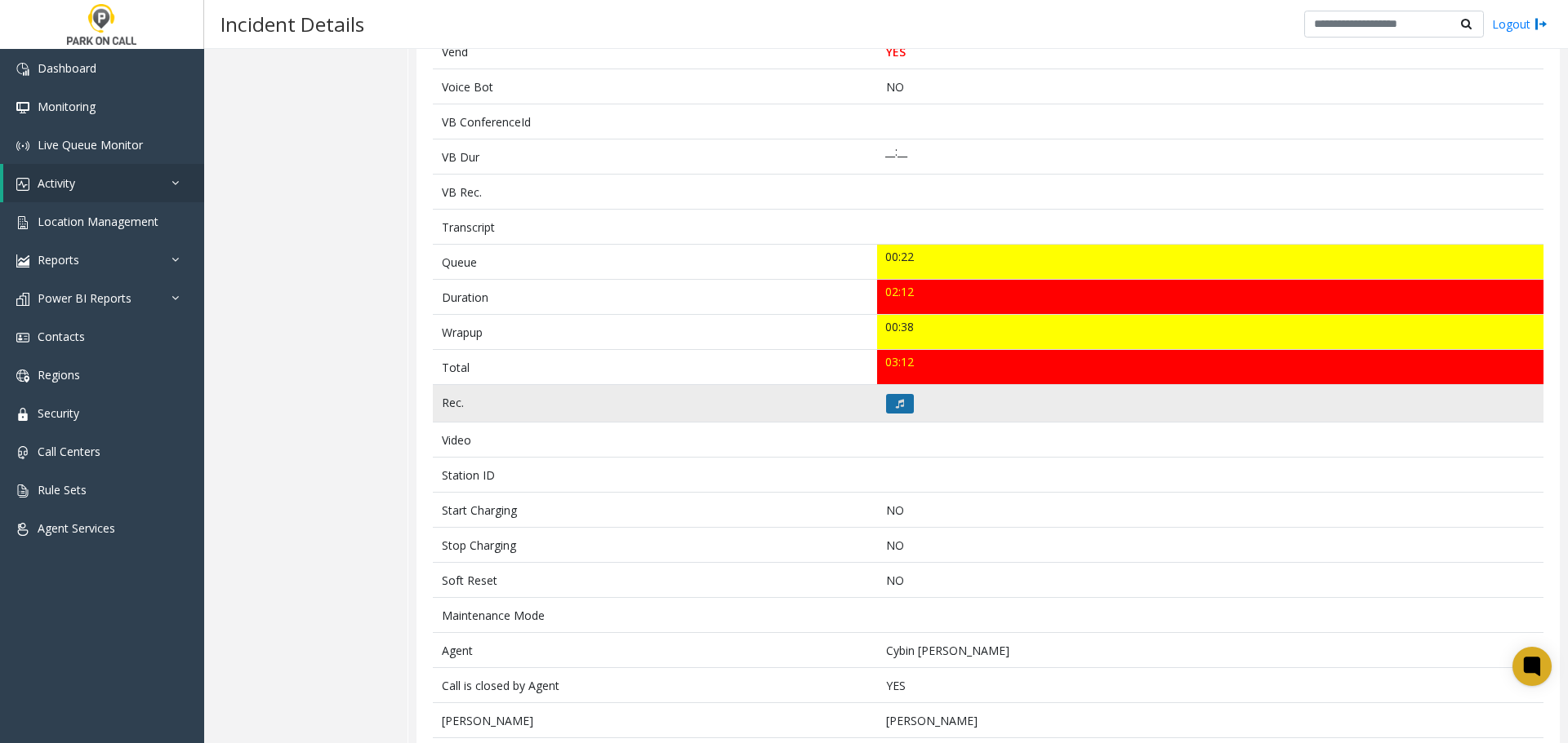
click at [899, 398] on button at bounding box center [899, 404] width 28 height 20
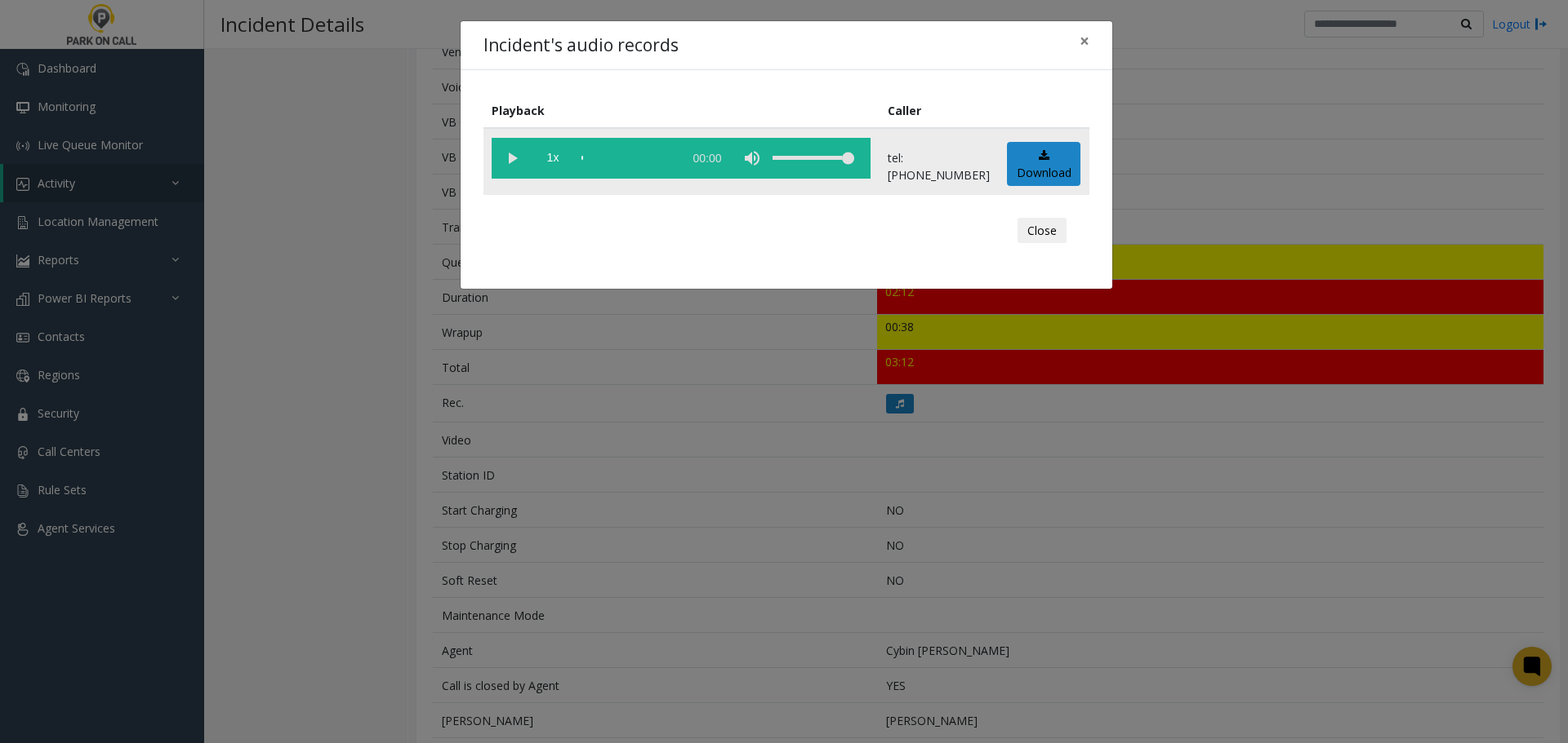
click at [511, 157] on vg-play-pause at bounding box center [512, 158] width 41 height 41
click at [1029, 229] on button "Close" at bounding box center [1041, 231] width 49 height 26
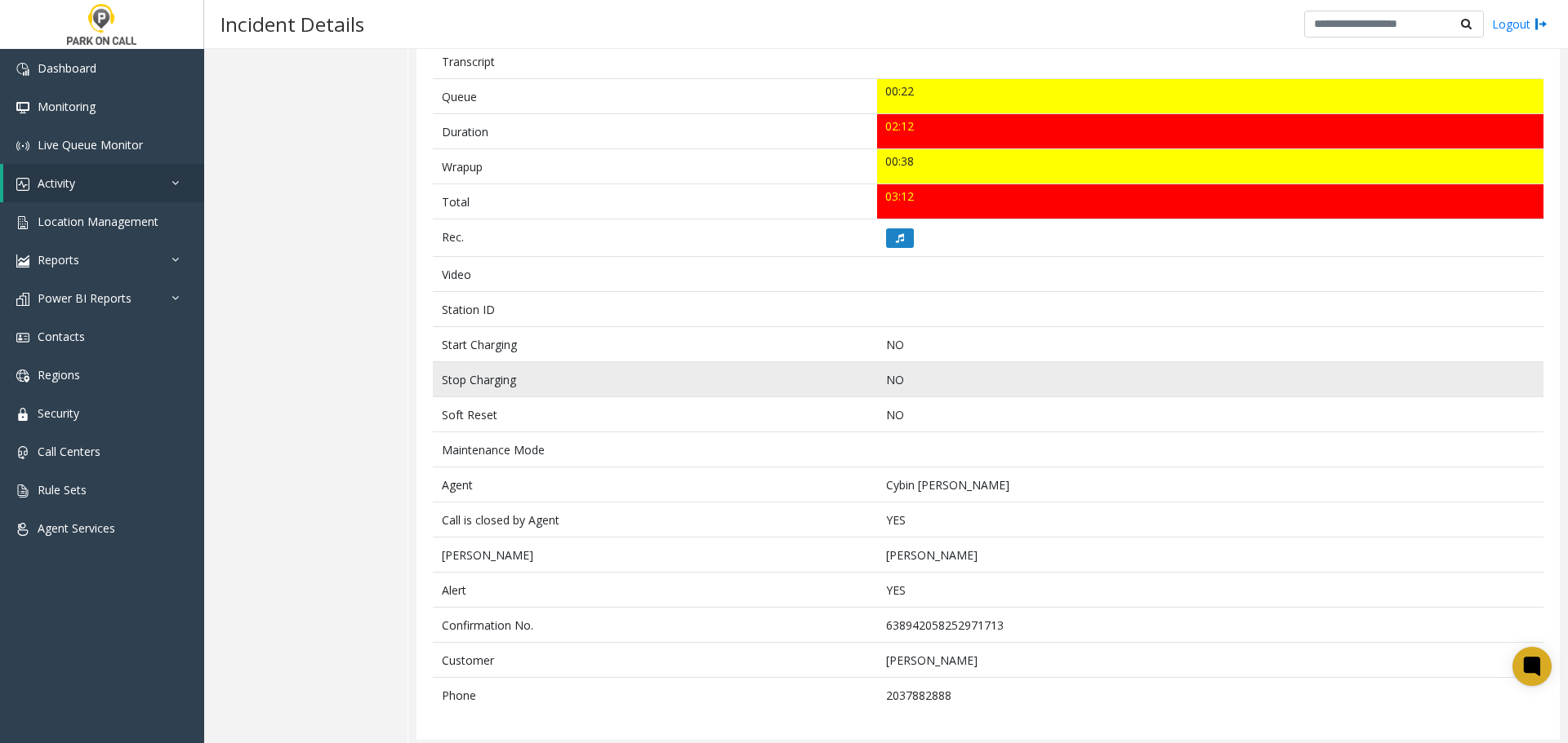
scroll to position [578, 0]
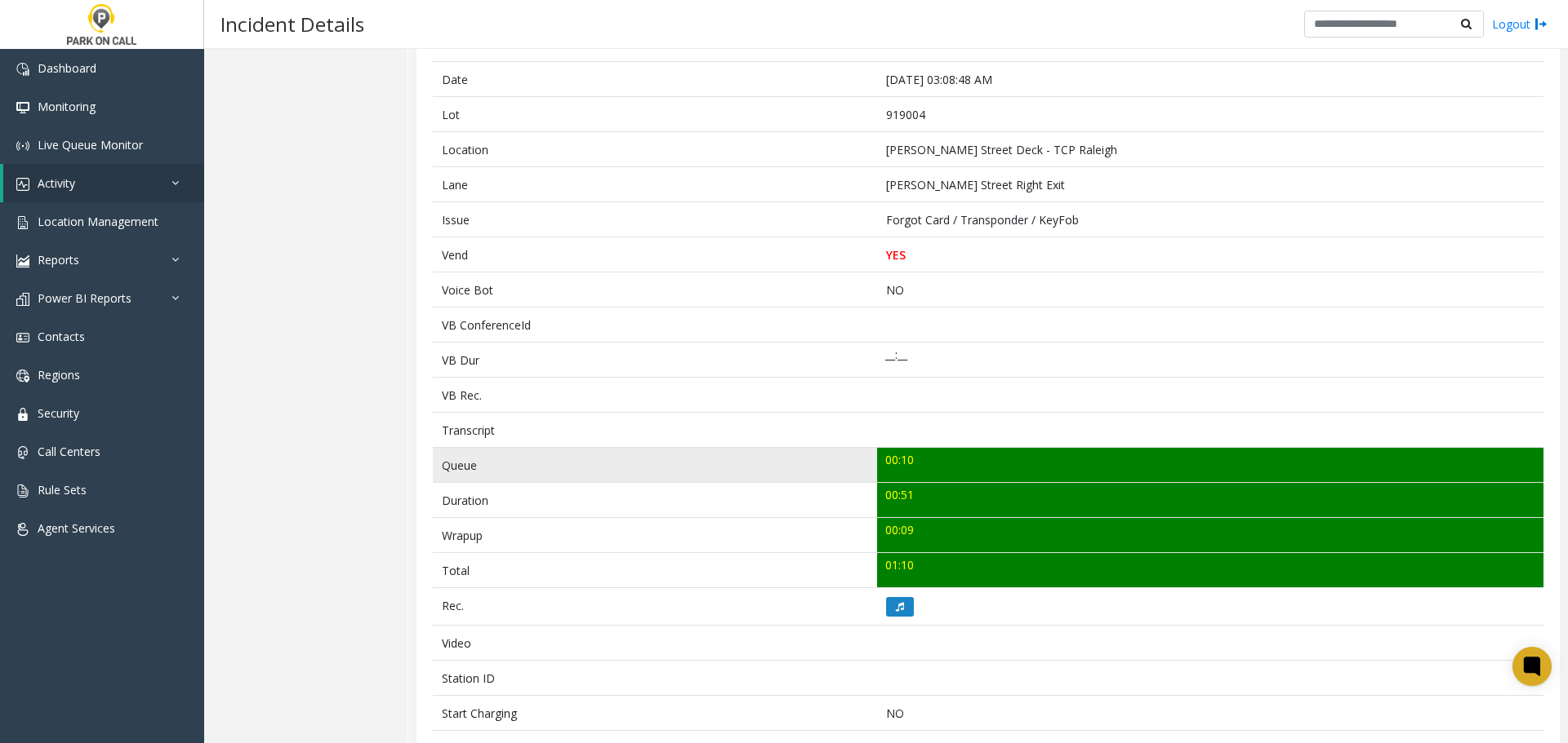
scroll to position [245, 0]
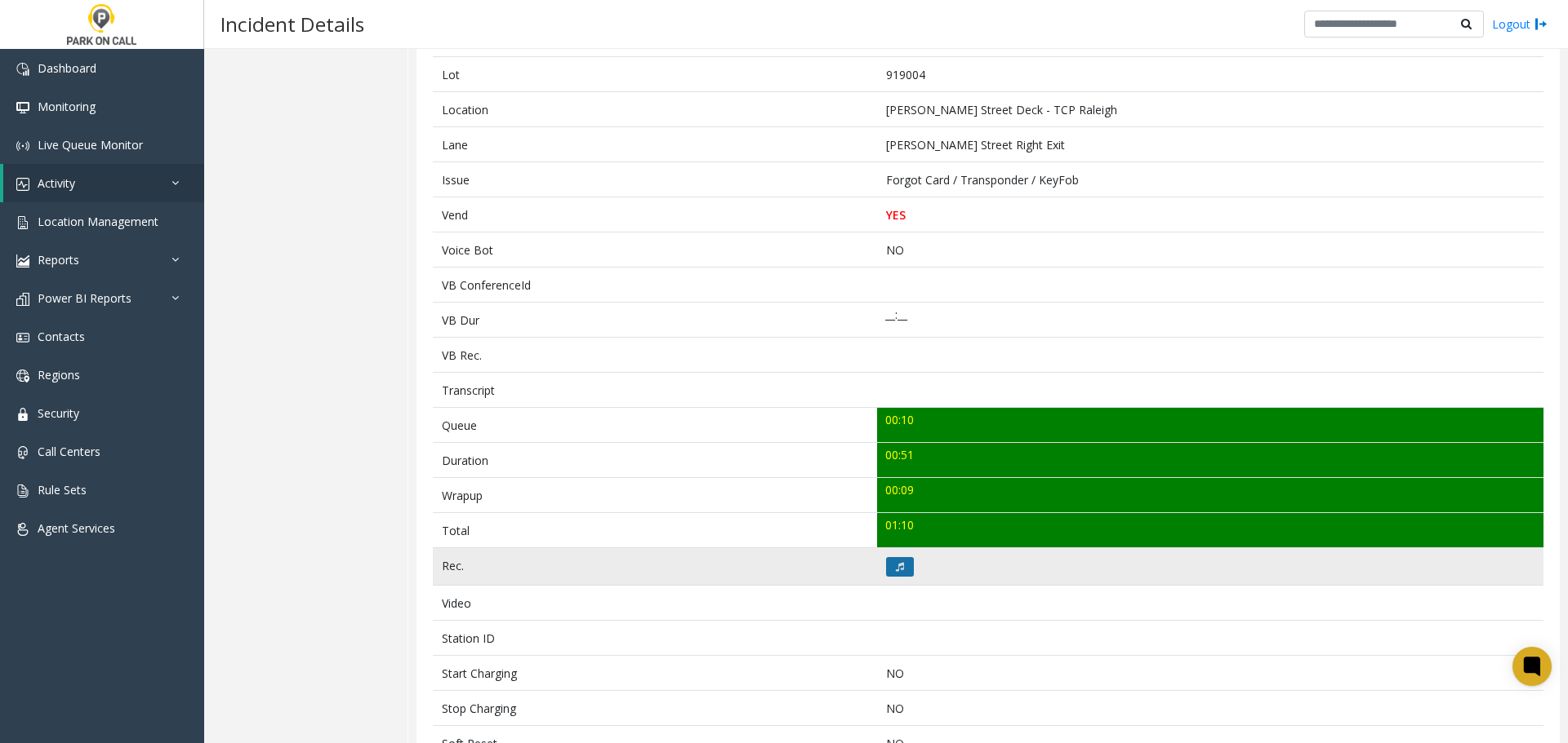
click at [901, 566] on button at bounding box center [899, 567] width 28 height 20
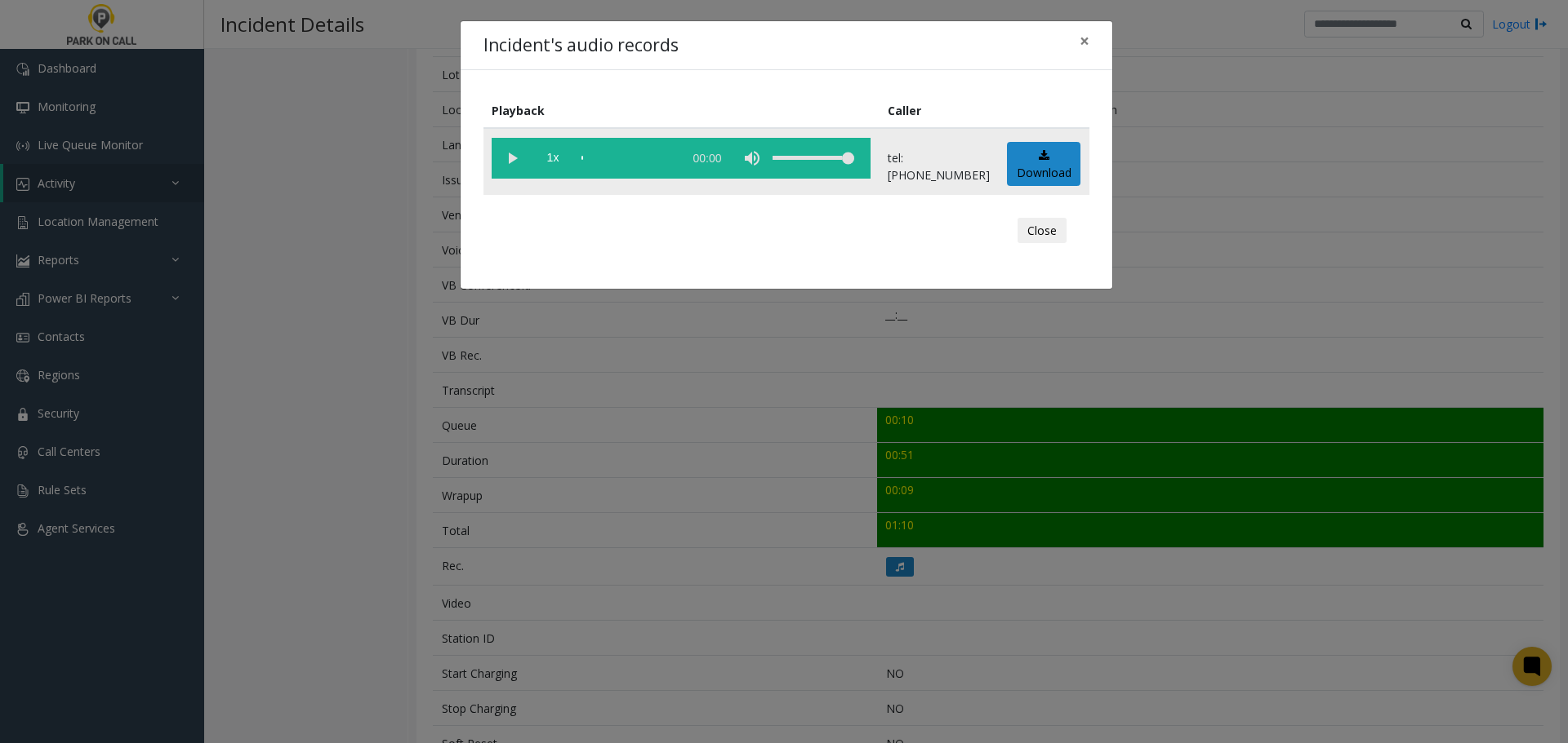
click at [515, 156] on vg-play-pause at bounding box center [512, 158] width 41 height 41
click at [593, 160] on div "scrub bar" at bounding box center [628, 158] width 93 height 41
click at [509, 156] on vg-play-pause at bounding box center [512, 158] width 41 height 41
click at [518, 162] on vg-play-pause at bounding box center [512, 158] width 41 height 41
click at [1049, 231] on button "Close" at bounding box center [1041, 231] width 49 height 26
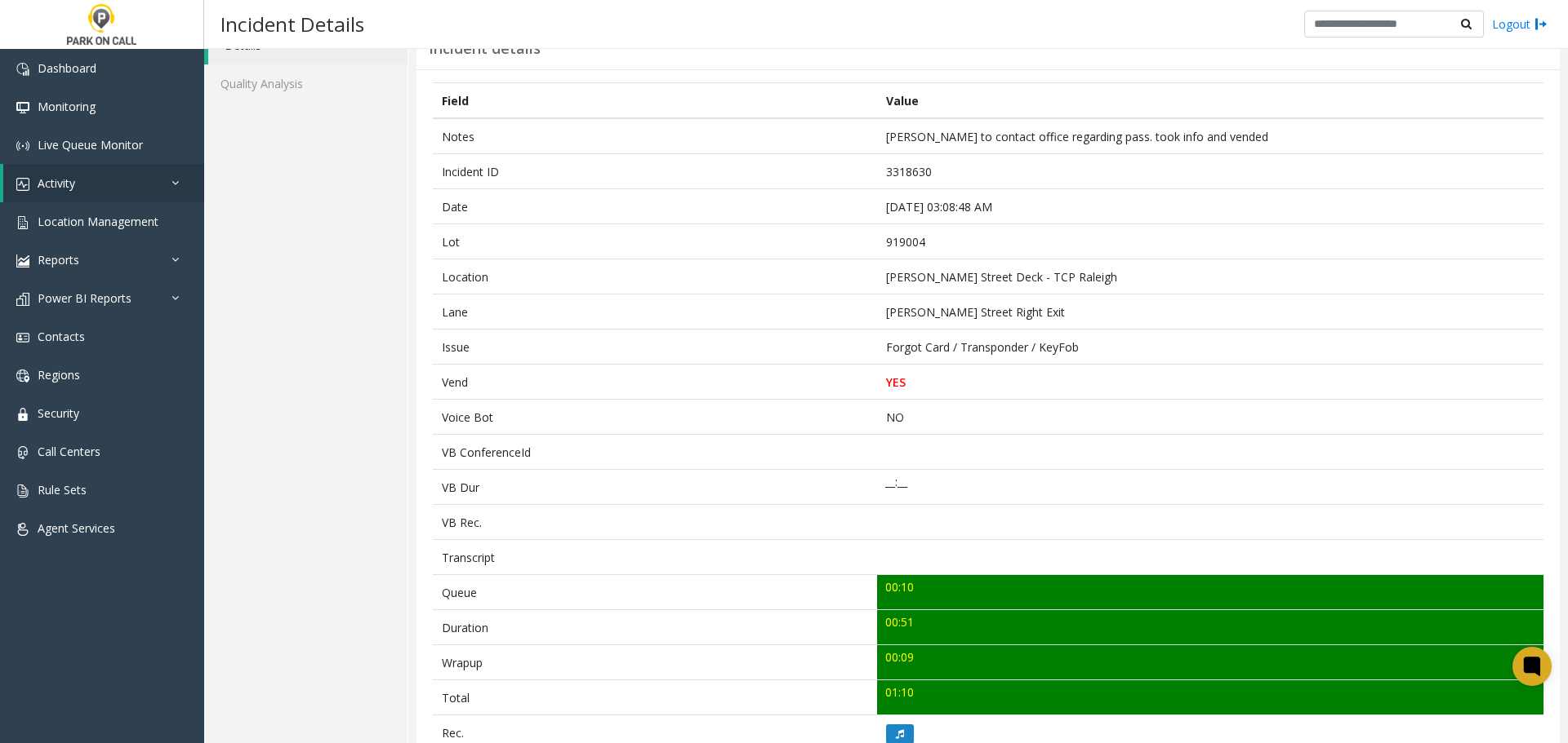
scroll to position [0, 0]
